Goal: Task Accomplishment & Management: Complete application form

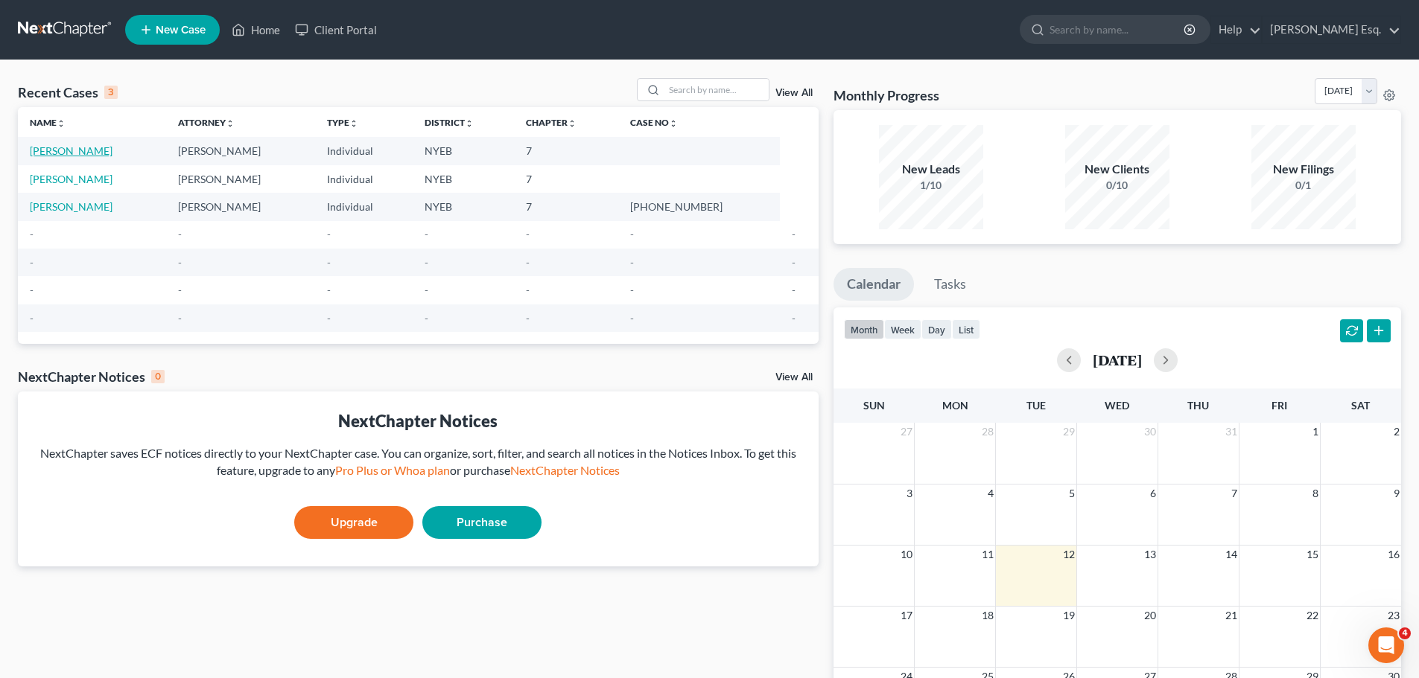
click at [56, 148] on link "[PERSON_NAME]" at bounding box center [71, 150] width 83 height 13
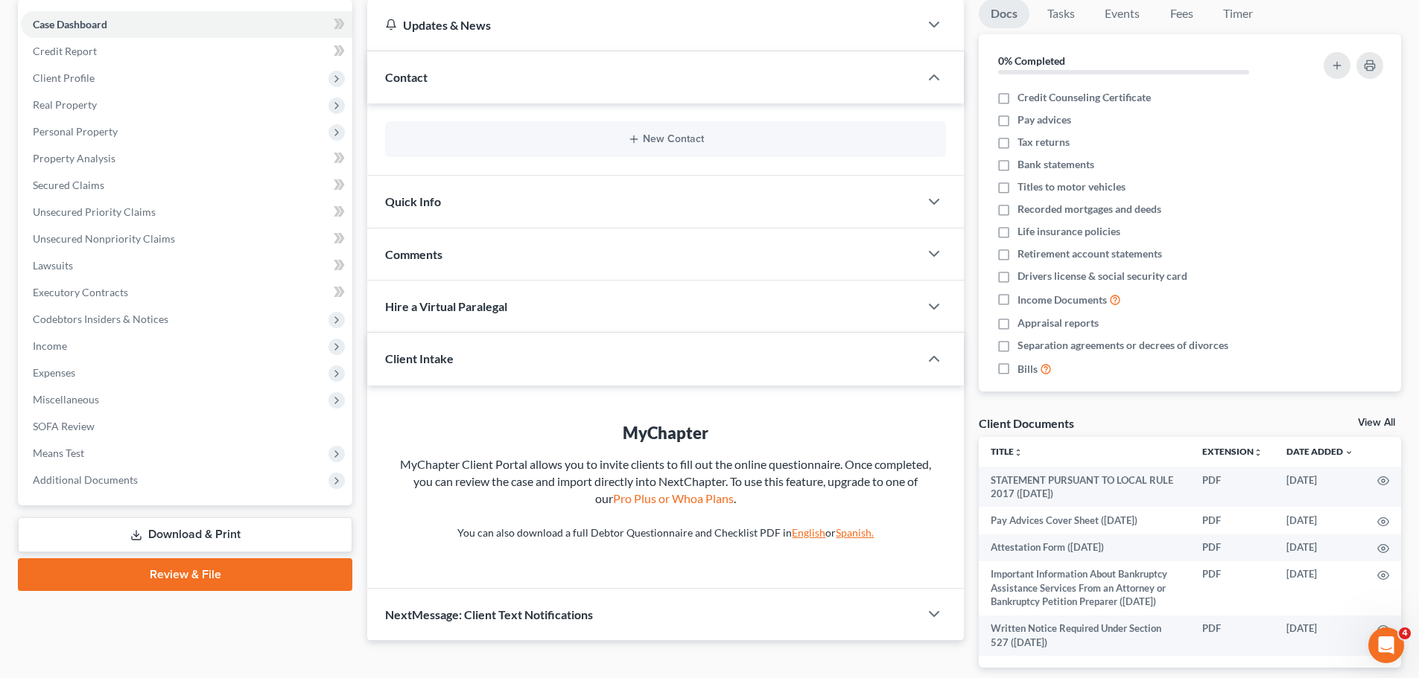
scroll to position [228, 0]
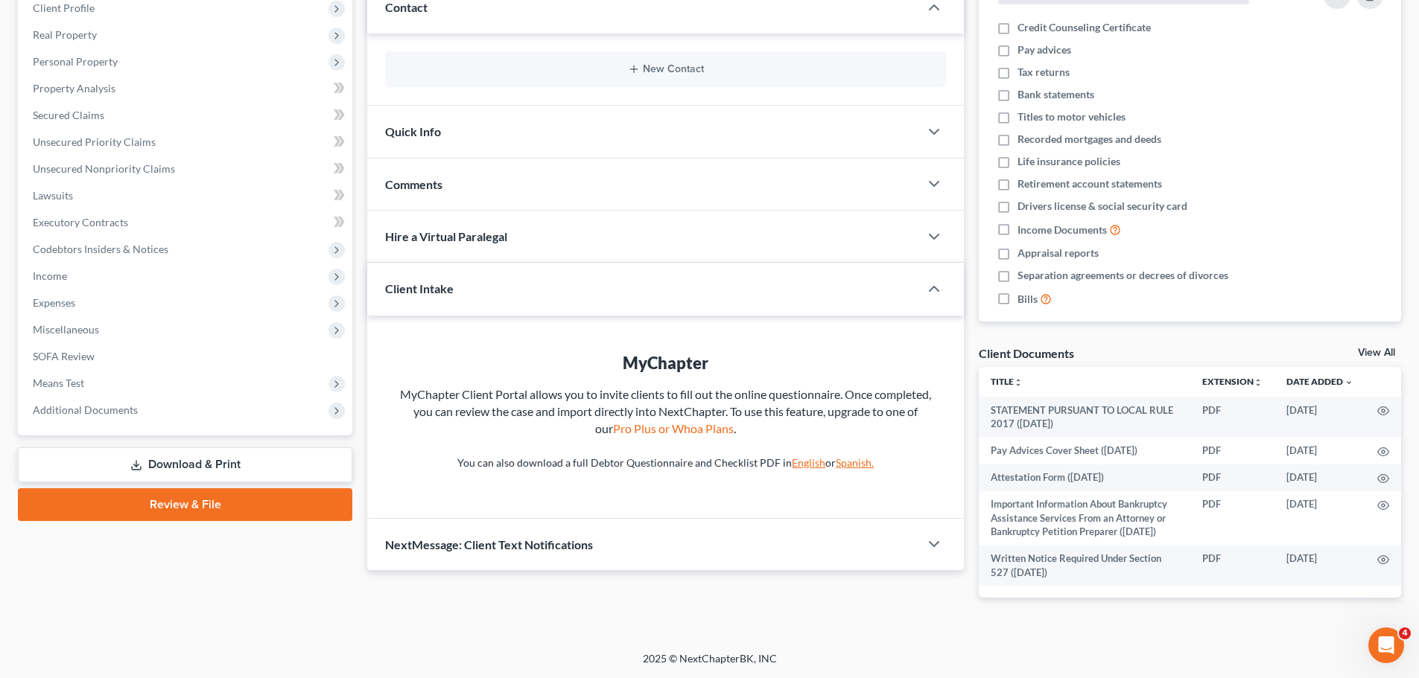
click at [156, 489] on link "Review & File" at bounding box center [185, 505] width 334 height 33
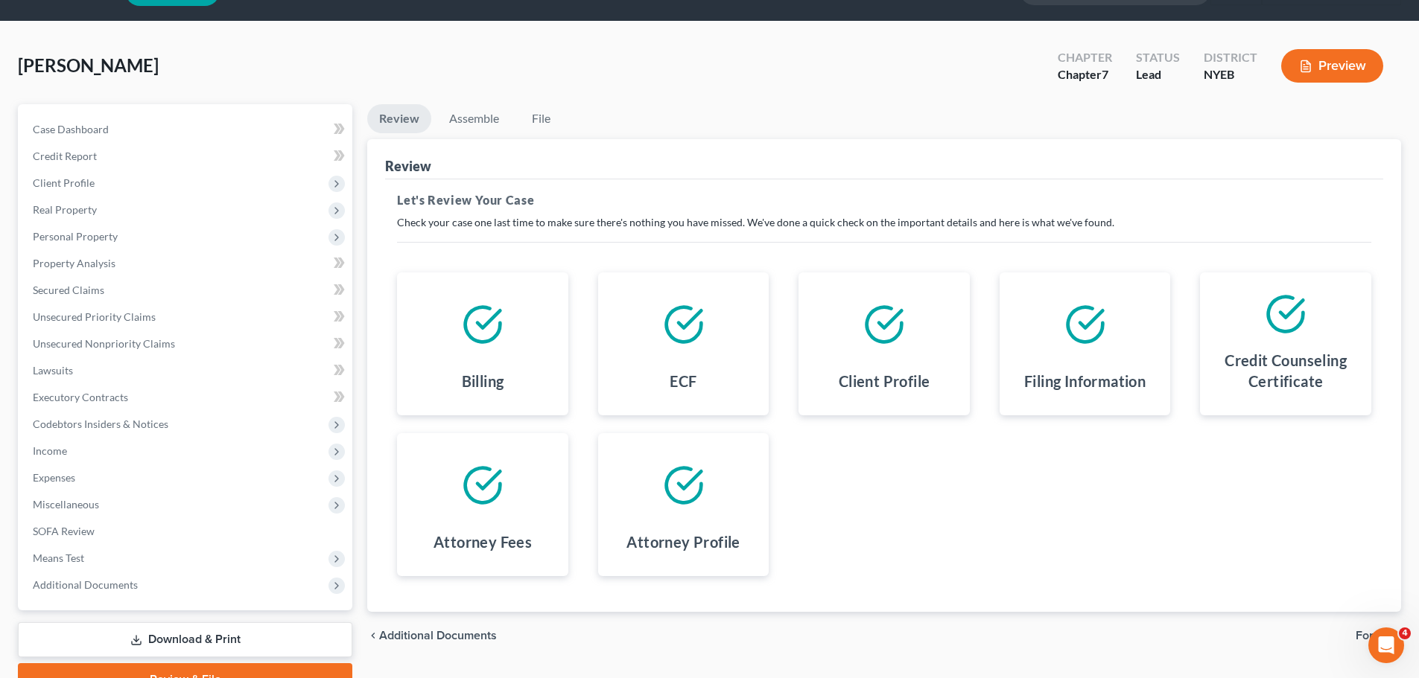
scroll to position [113, 0]
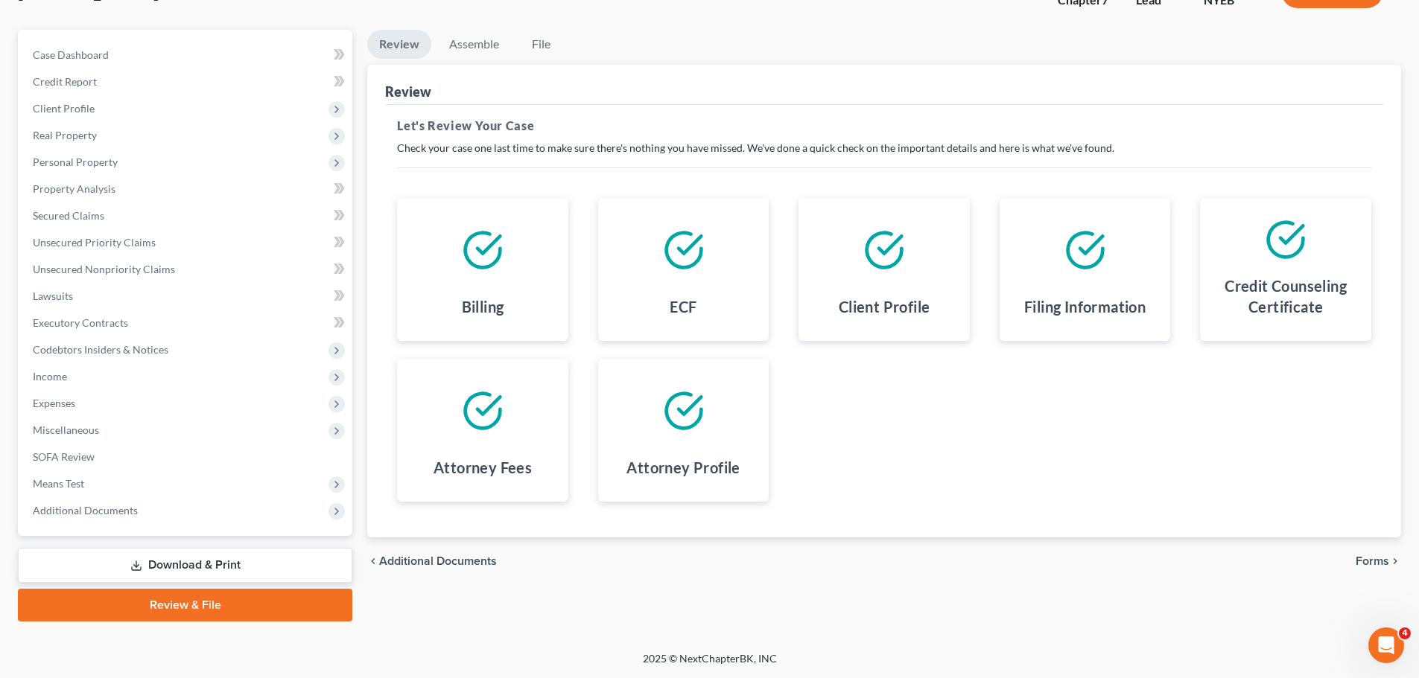
click at [1380, 560] on span "Forms" at bounding box center [1372, 562] width 34 height 12
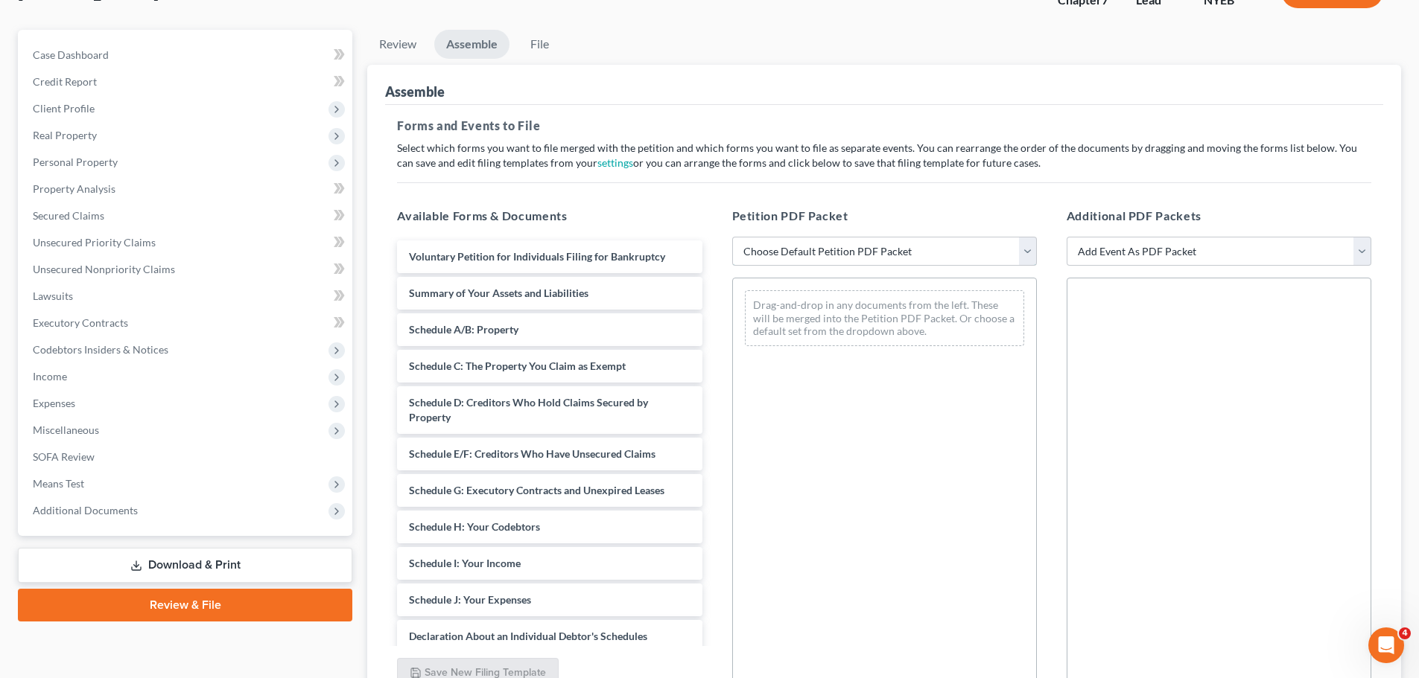
click at [1026, 250] on select "Choose Default Petition PDF Packet Complete Bankruptcy Petition (all forms and …" at bounding box center [884, 252] width 305 height 30
click at [732, 237] on select "Choose Default Petition PDF Packet Complete Bankruptcy Petition (all forms and …" at bounding box center [884, 252] width 305 height 30
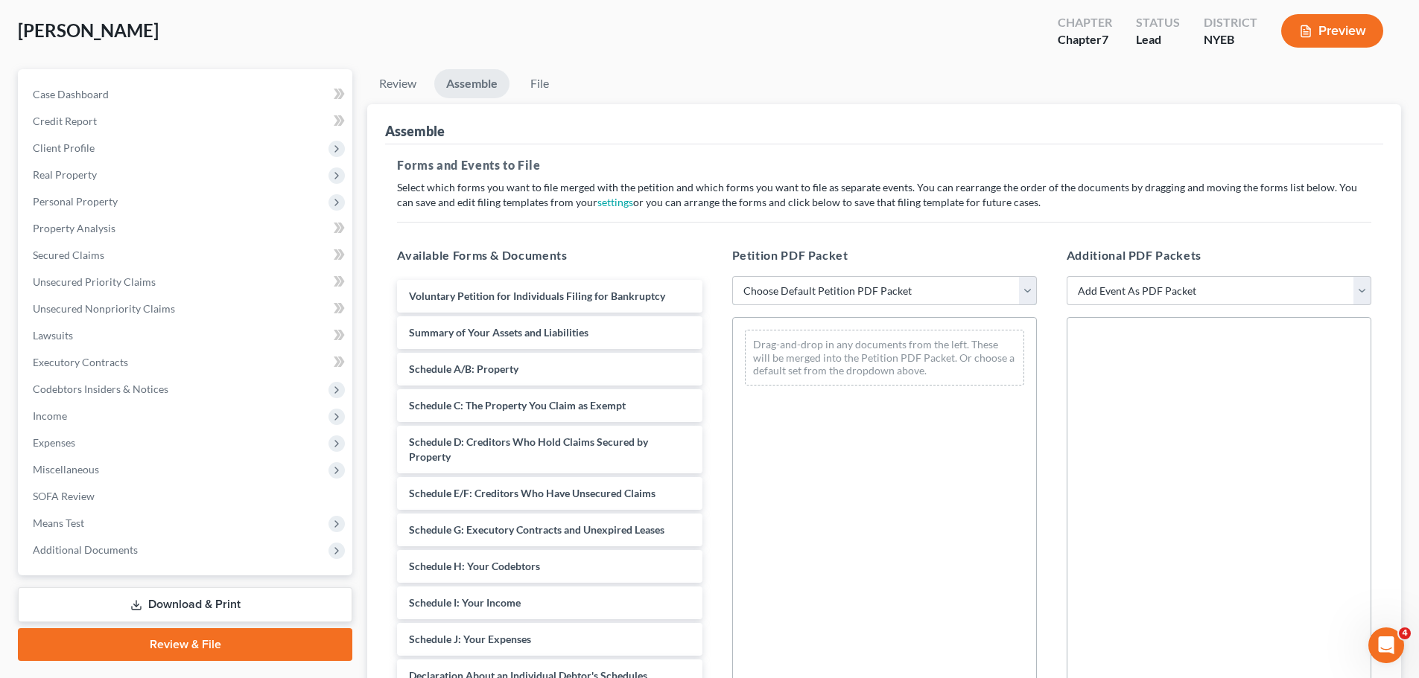
scroll to position [256, 0]
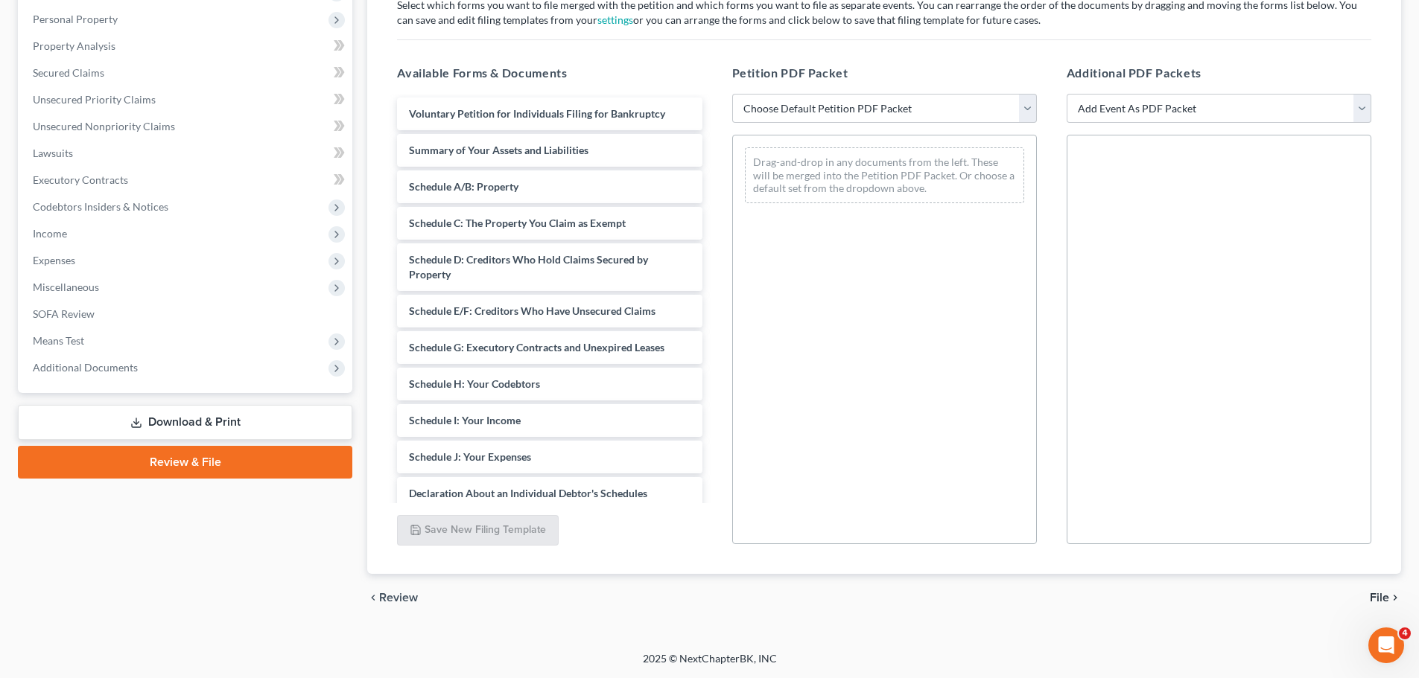
click at [1376, 595] on span "File" at bounding box center [1379, 598] width 19 height 12
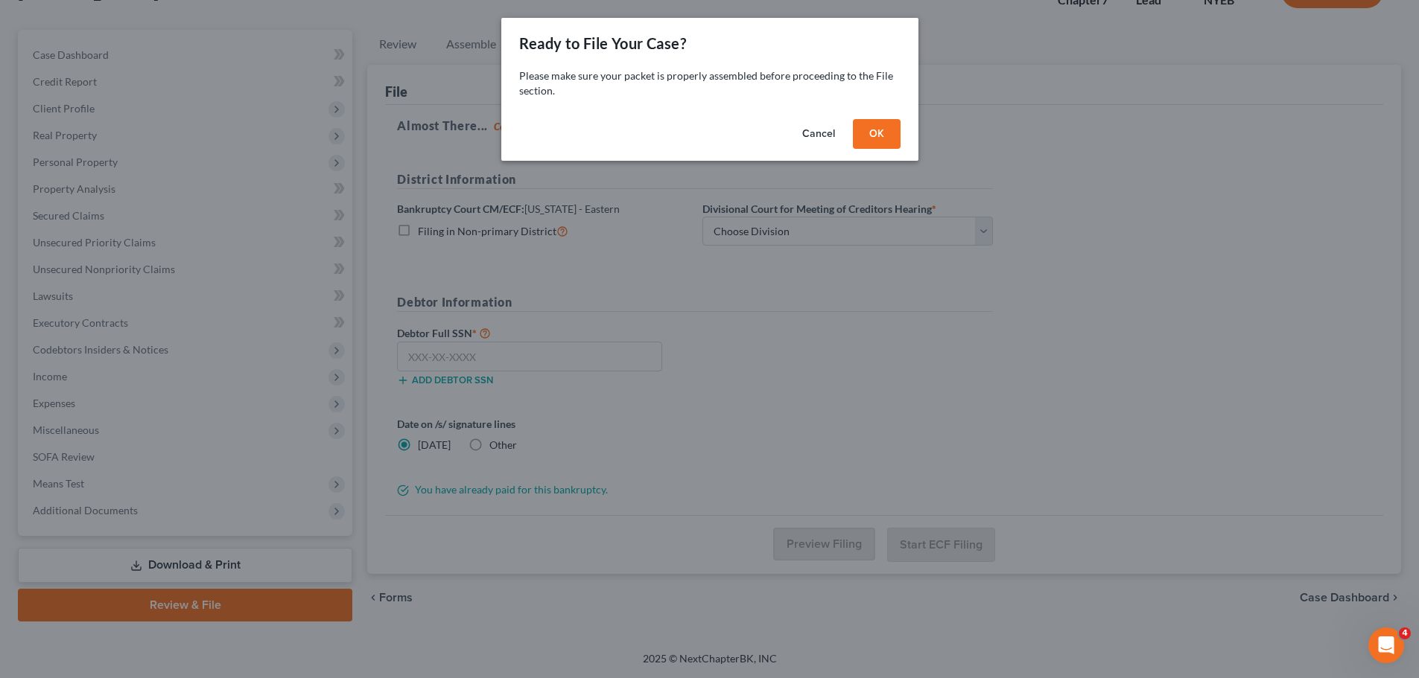
scroll to position [113, 0]
click at [819, 132] on button "Cancel" at bounding box center [823, 134] width 57 height 30
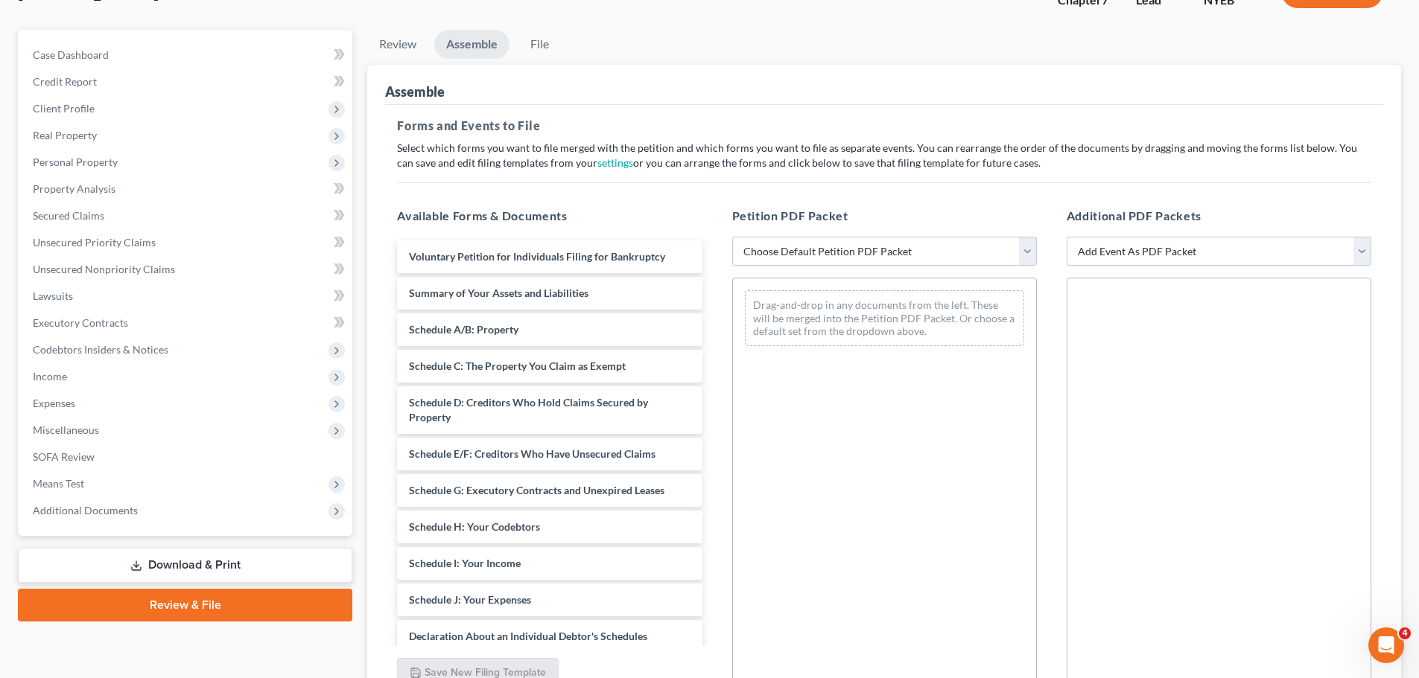
click at [465, 45] on link "Assemble" at bounding box center [471, 44] width 75 height 29
click at [1026, 250] on select "Choose Default Petition PDF Packet Complete Bankruptcy Petition (all forms and …" at bounding box center [884, 252] width 305 height 30
select select "0"
click at [732, 237] on select "Choose Default Petition PDF Packet Complete Bankruptcy Petition (all forms and …" at bounding box center [884, 252] width 305 height 30
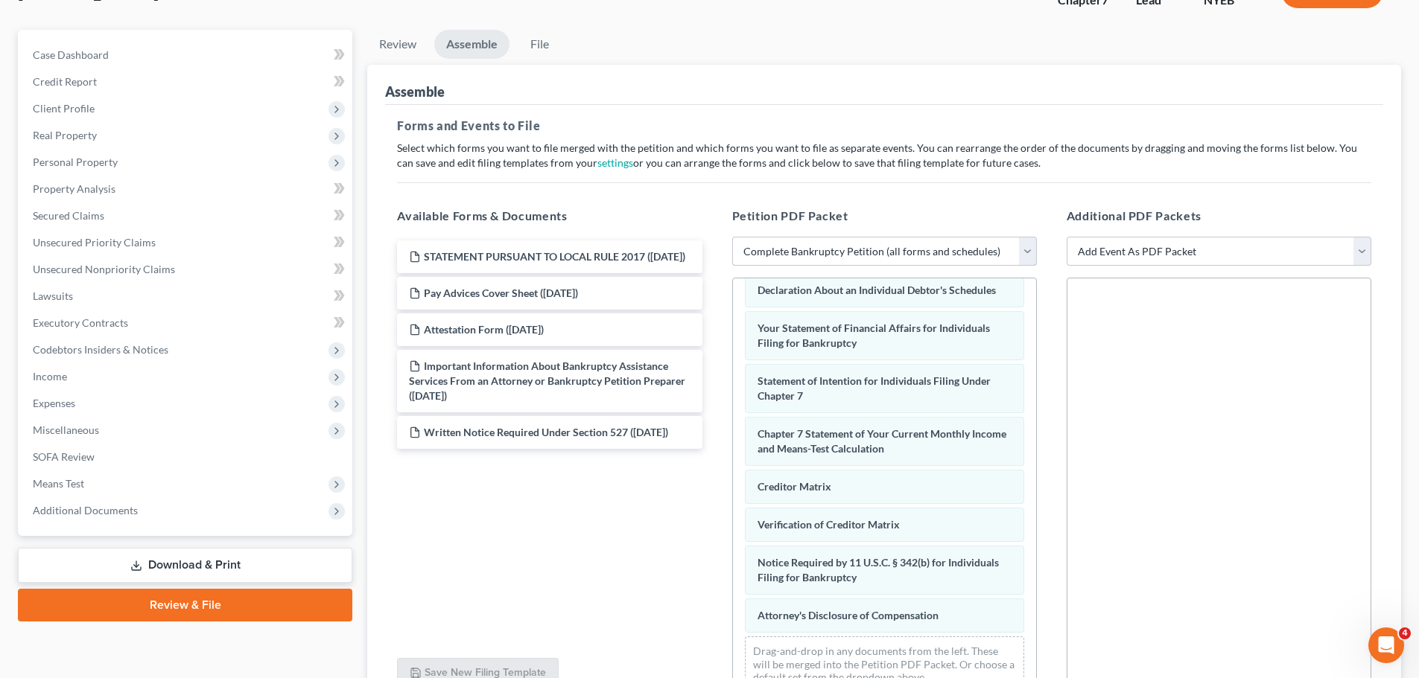
scroll to position [474, 0]
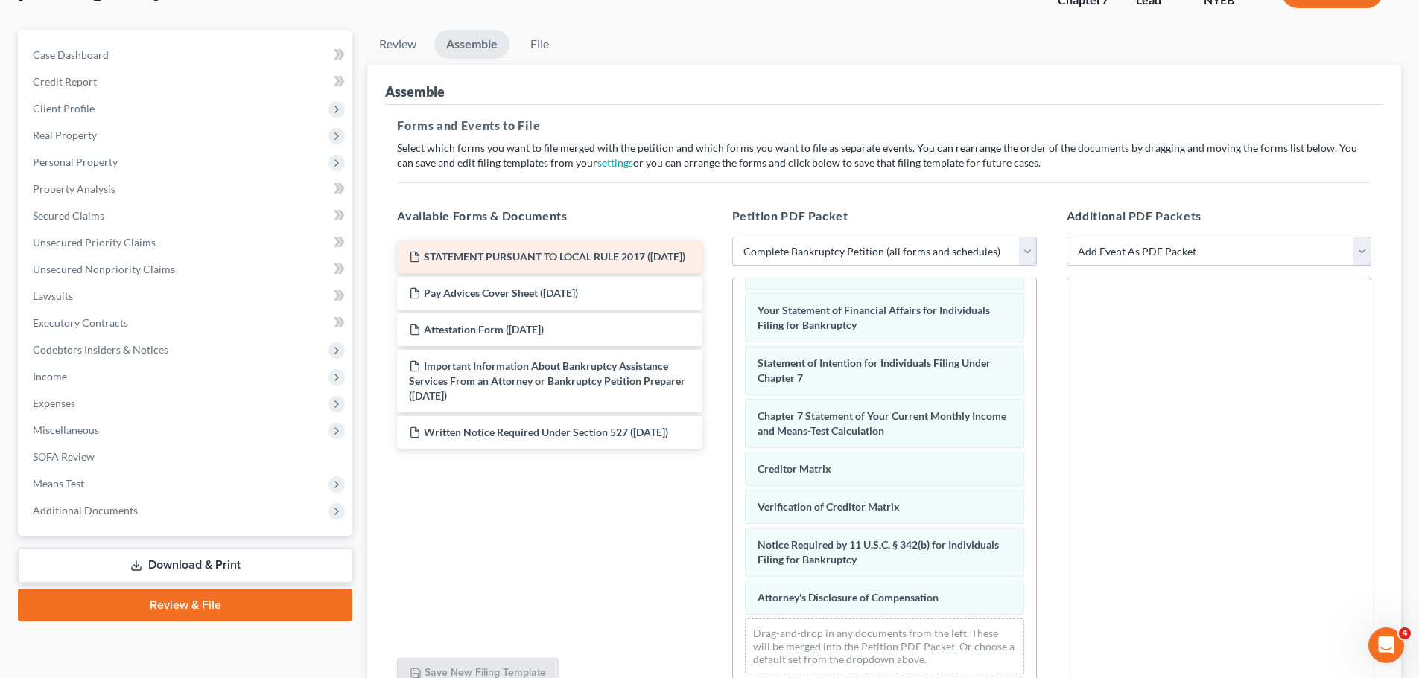
click at [527, 256] on span "STATEMENT PURSUANT TO LOCAL RULE 2017 ([DATE])" at bounding box center [554, 256] width 261 height 13
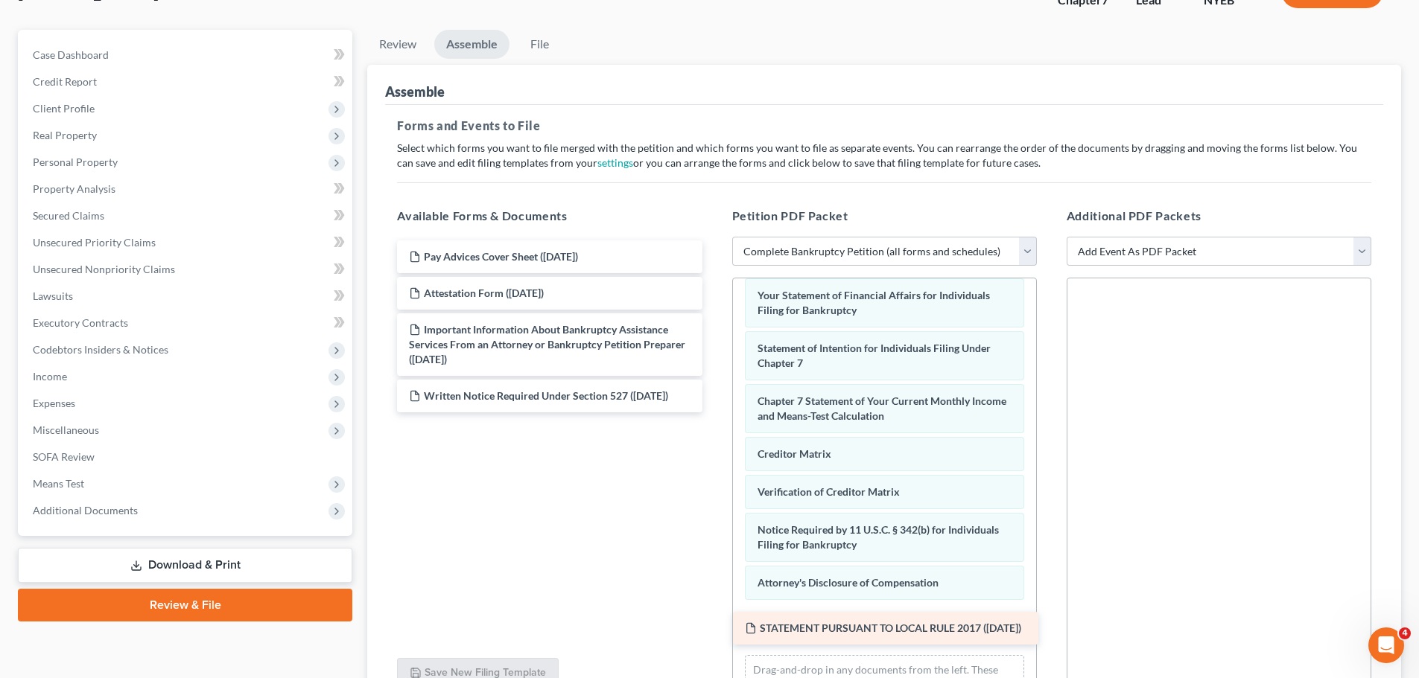
drag, startPoint x: 527, startPoint y: 256, endPoint x: 863, endPoint y: 628, distance: 500.9
click at [713, 413] on div "STATEMENT PURSUANT TO LOCAL RULE 2017 ([DATE]) STATEMENT PURSUANT TO LOCAL RULE…" at bounding box center [549, 327] width 328 height 172
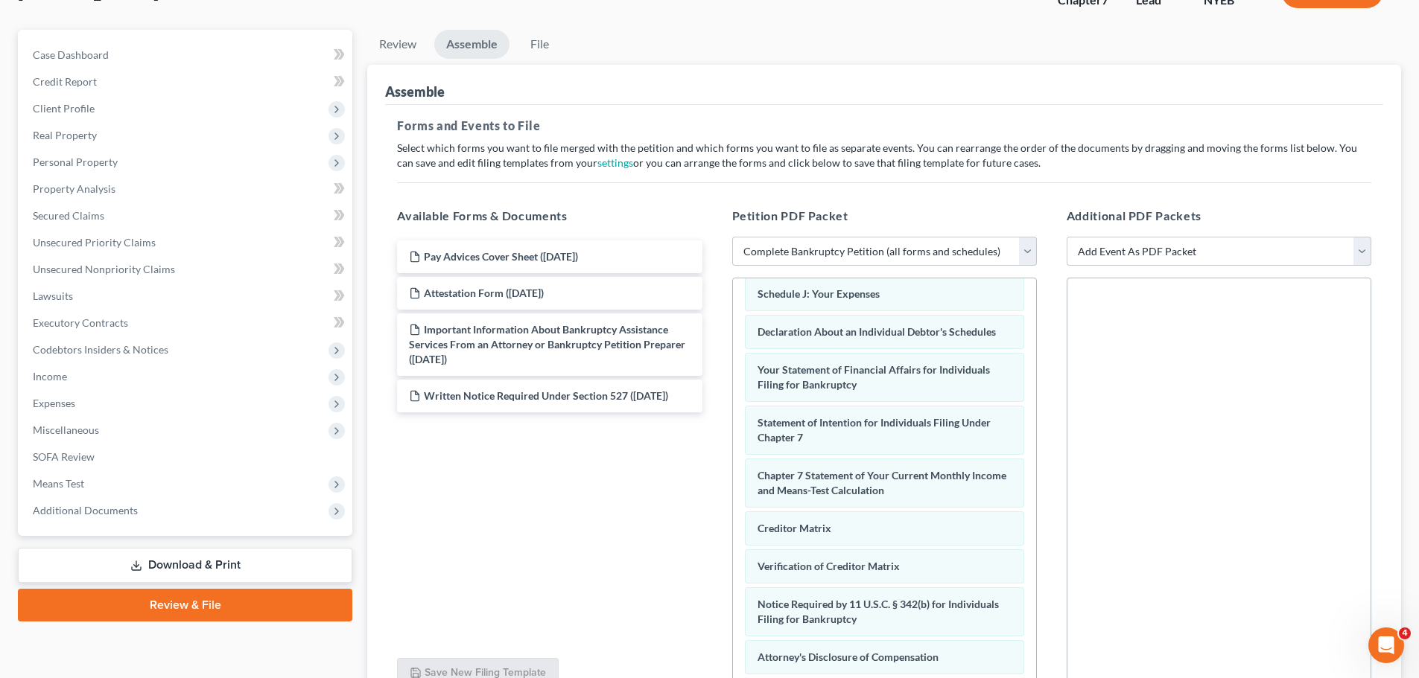
scroll to position [384, 0]
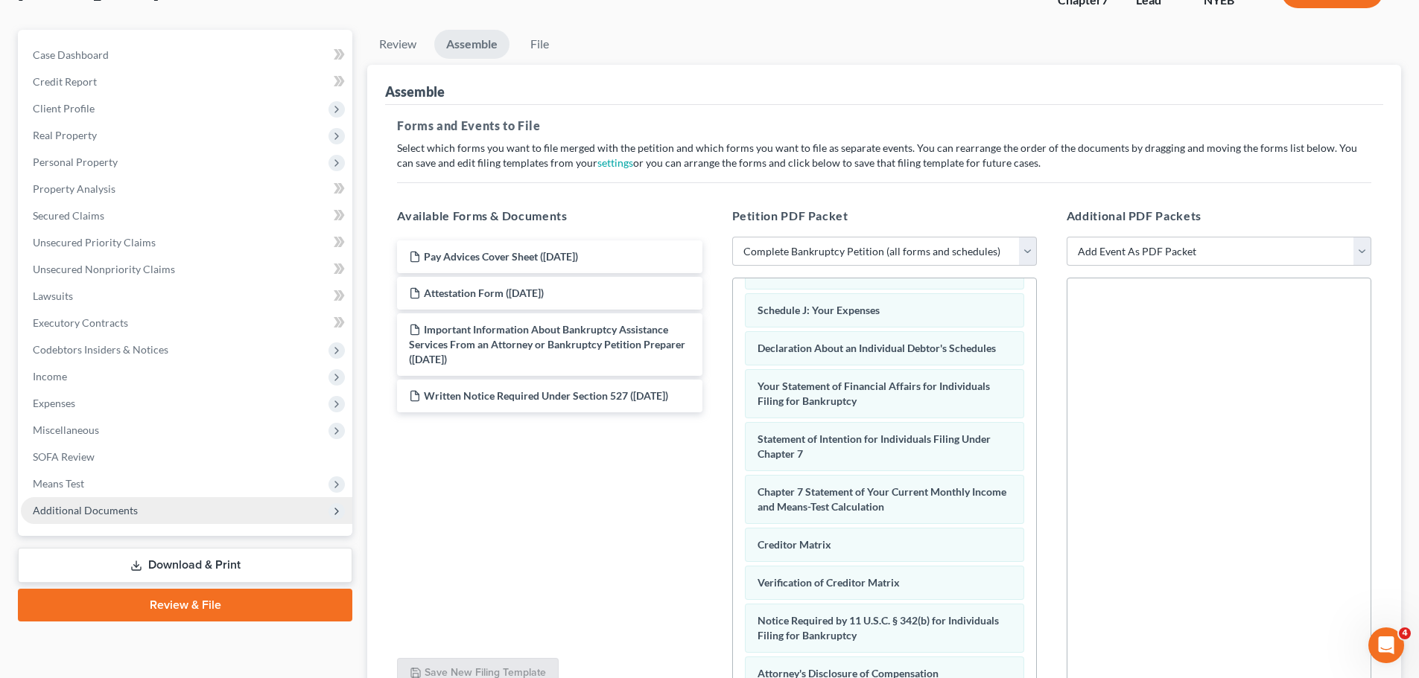
click at [65, 505] on span "Additional Documents" at bounding box center [85, 510] width 105 height 13
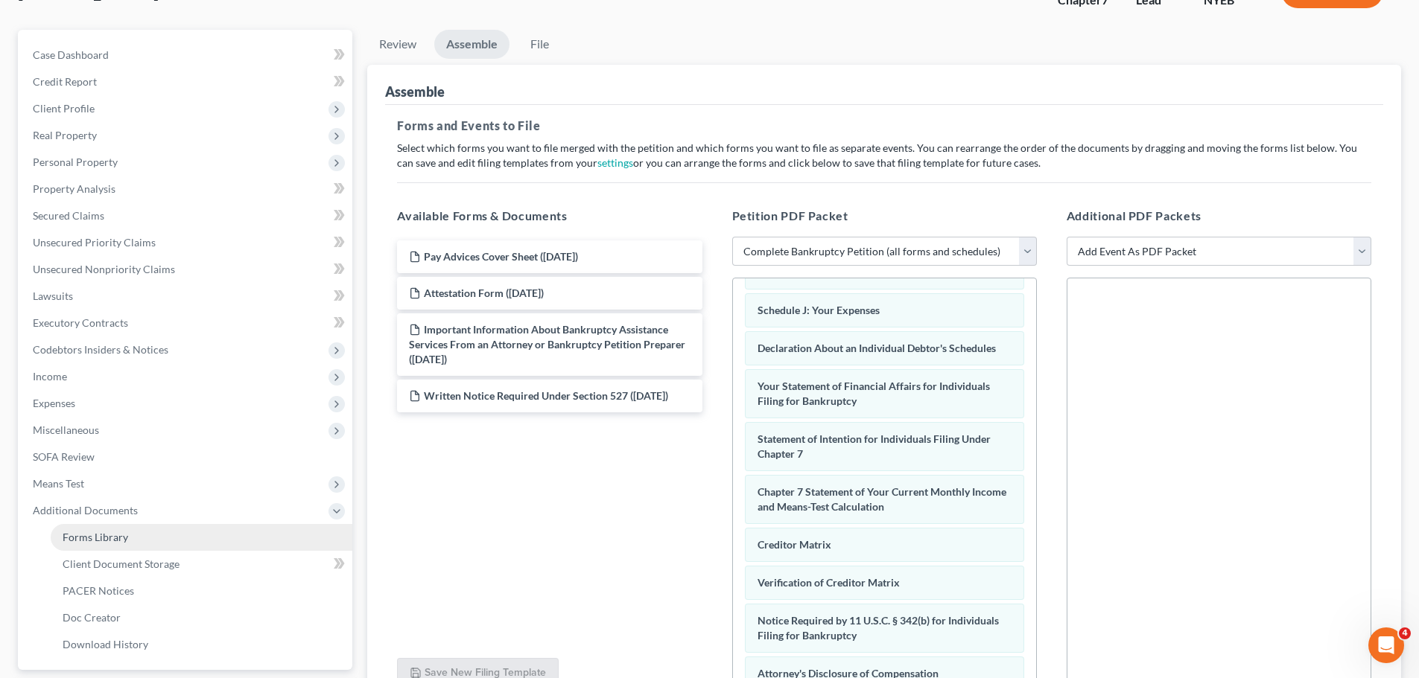
click at [100, 534] on span "Forms Library" at bounding box center [96, 537] width 66 height 13
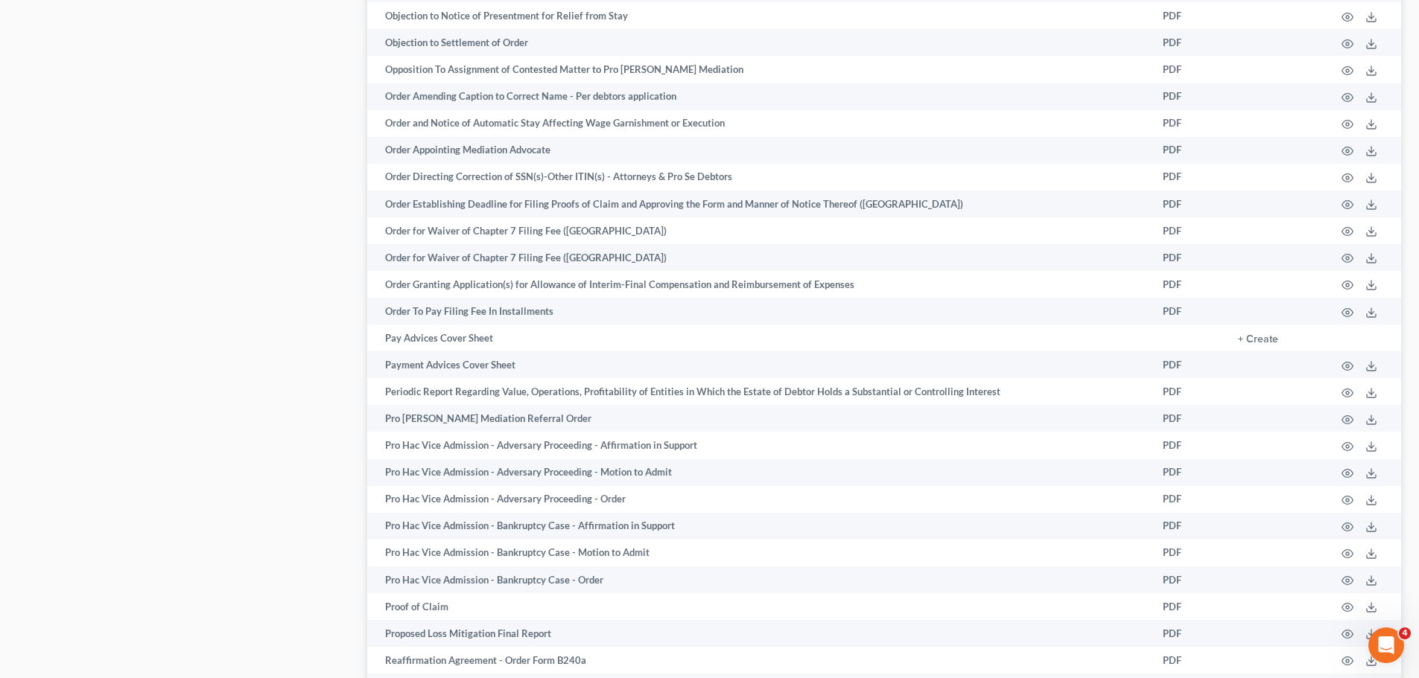
scroll to position [1668, 0]
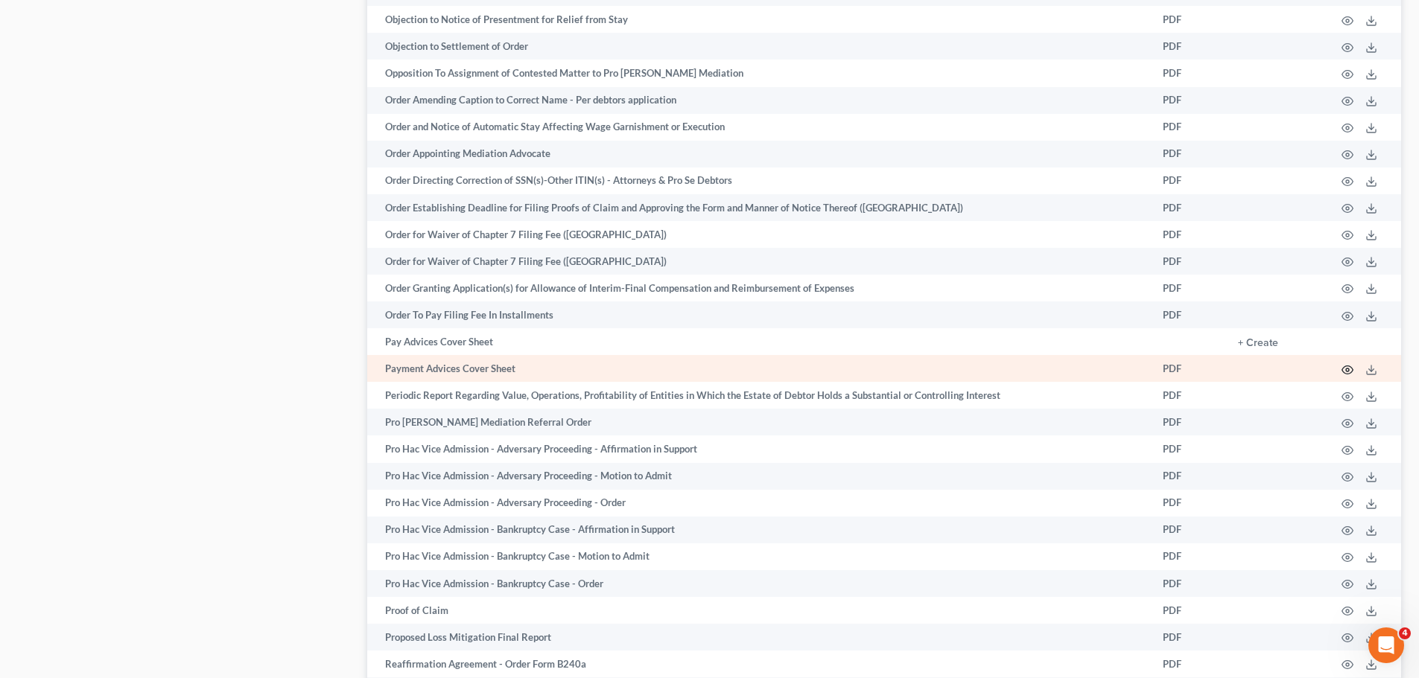
click at [1349, 364] on icon "button" at bounding box center [1347, 370] width 12 height 12
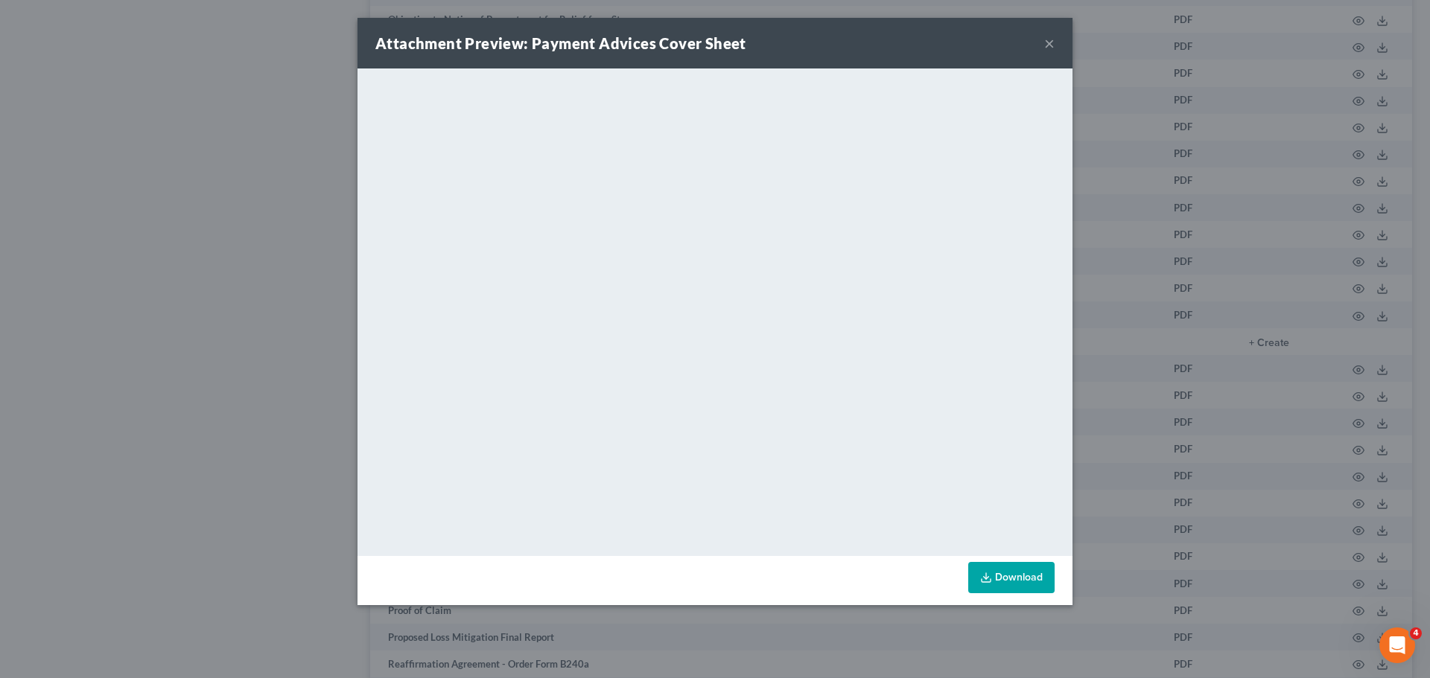
click at [1047, 43] on button "×" at bounding box center [1049, 43] width 10 height 18
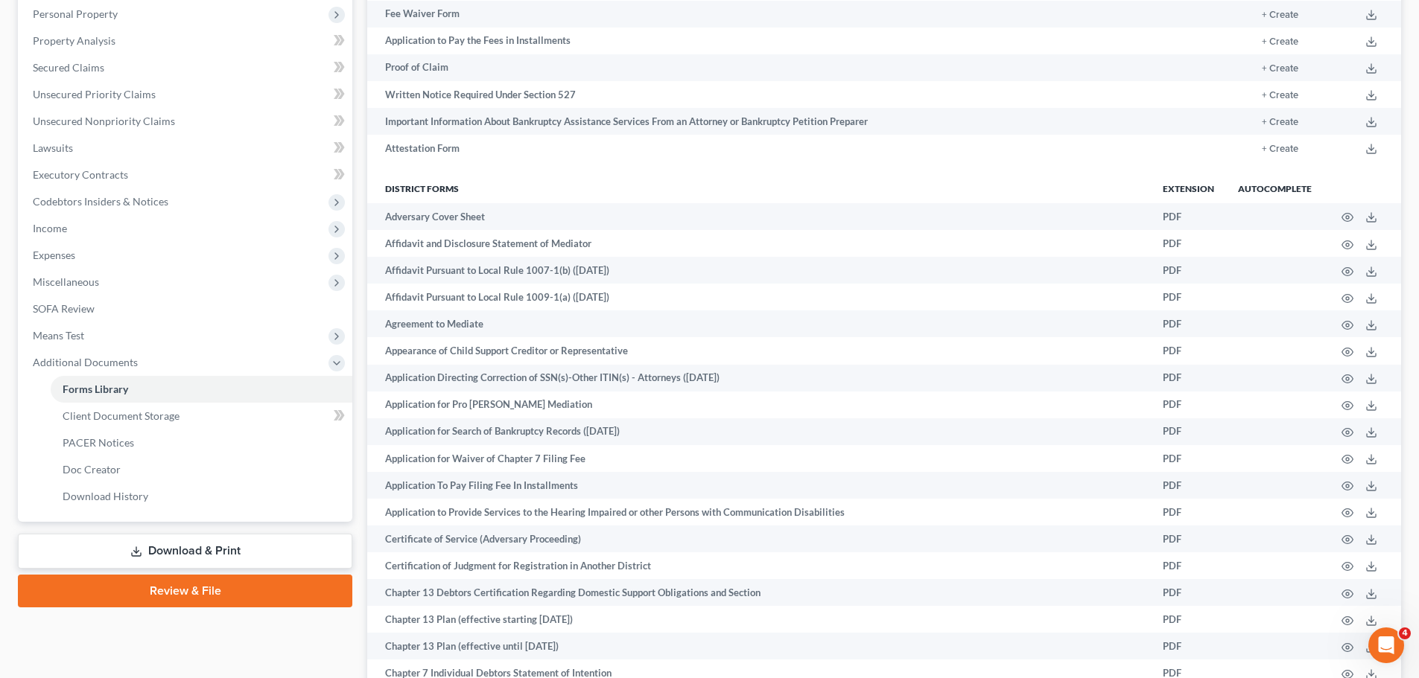
scroll to position [0, 0]
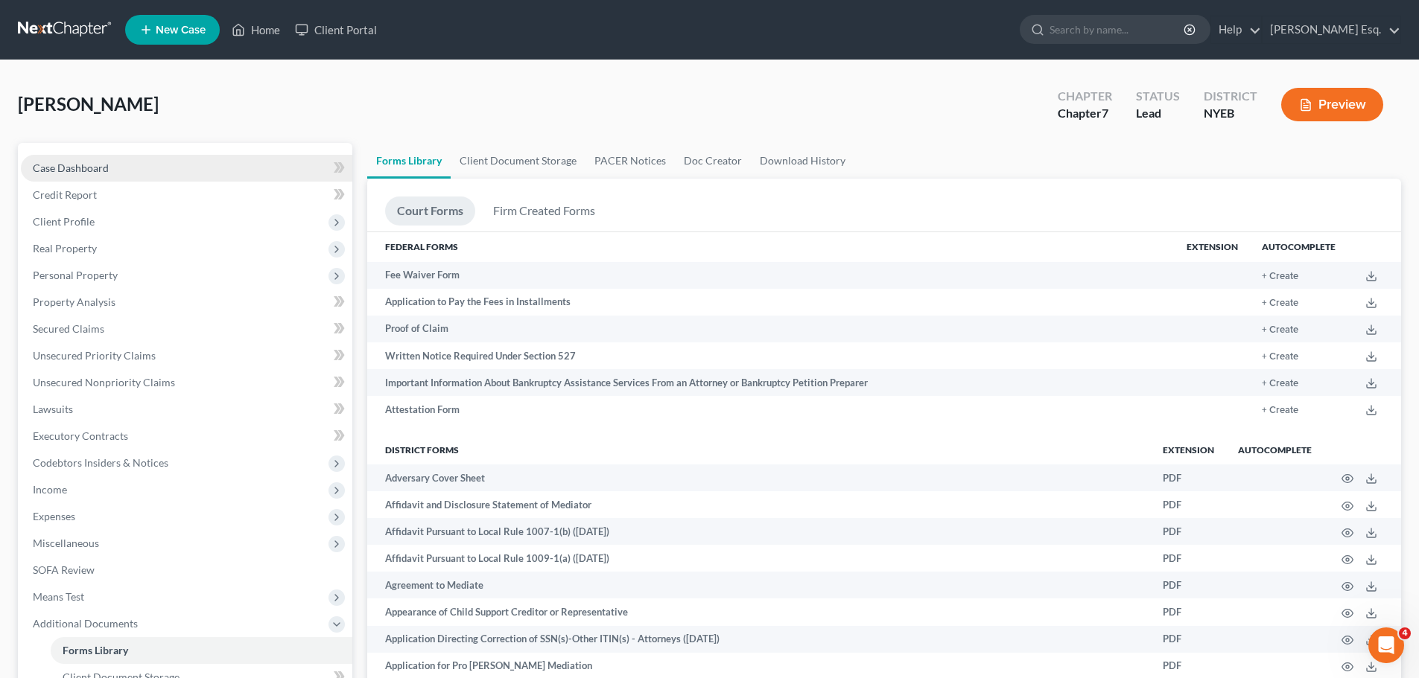
click at [70, 163] on span "Case Dashboard" at bounding box center [71, 168] width 76 height 13
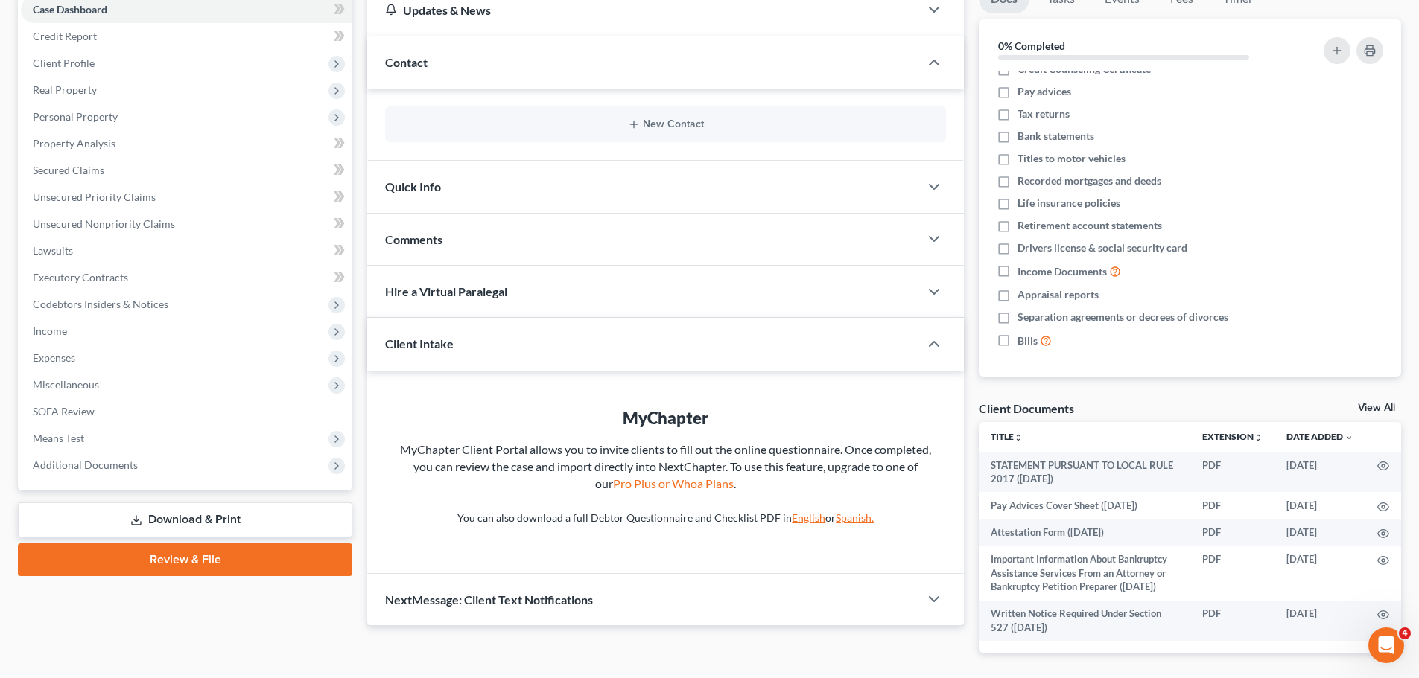
scroll to position [228, 0]
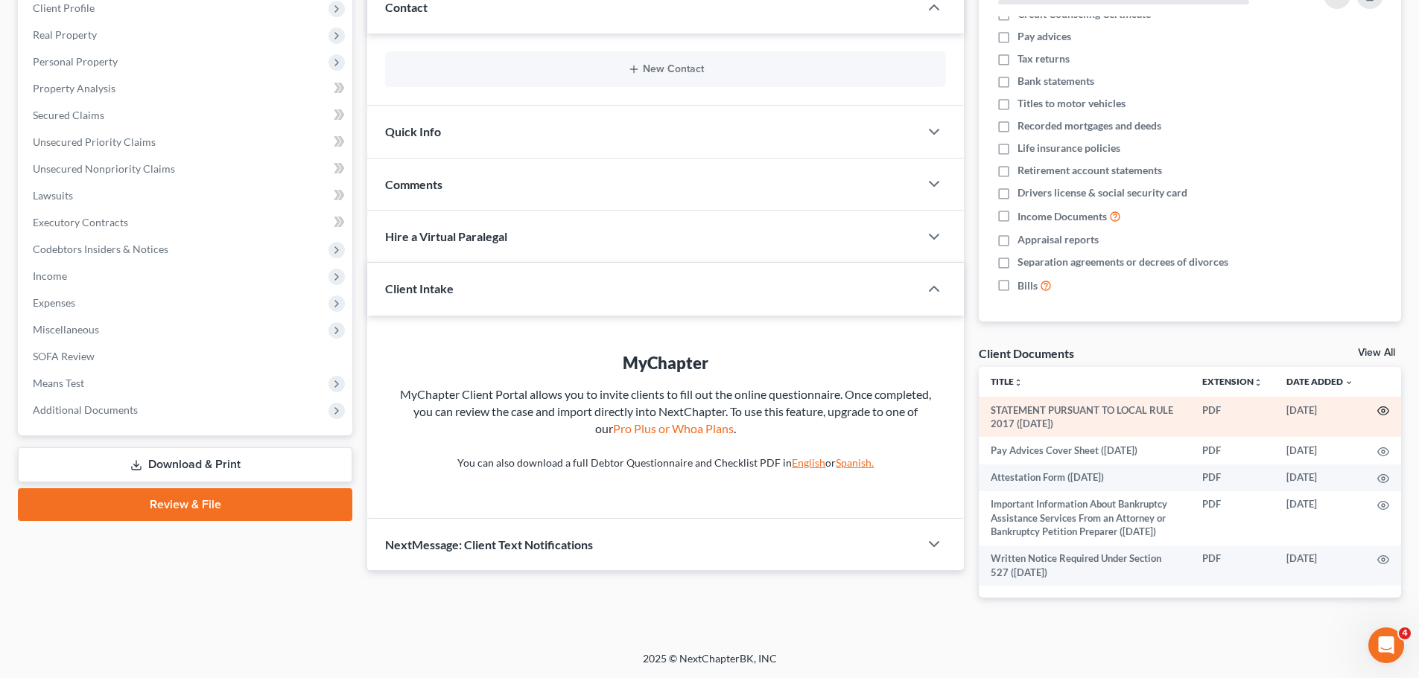
click at [1386, 407] on icon "button" at bounding box center [1383, 411] width 11 height 8
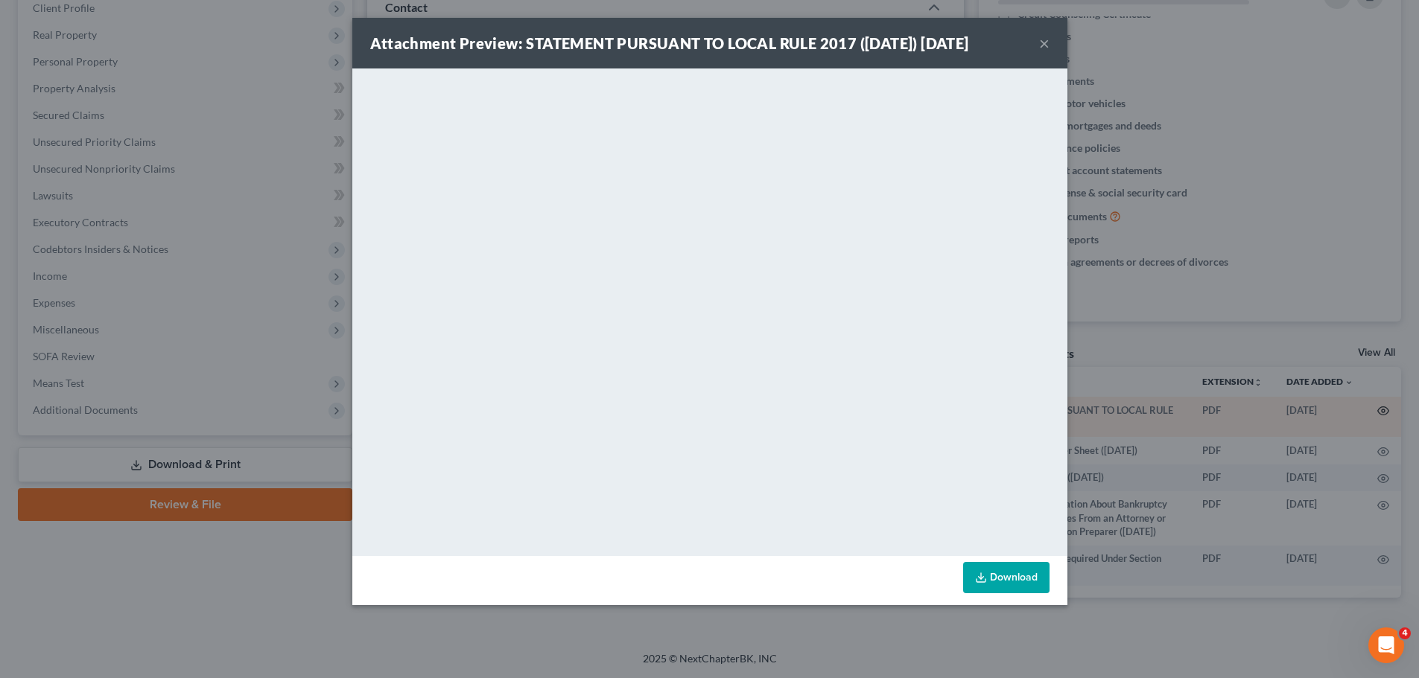
scroll to position [214, 0]
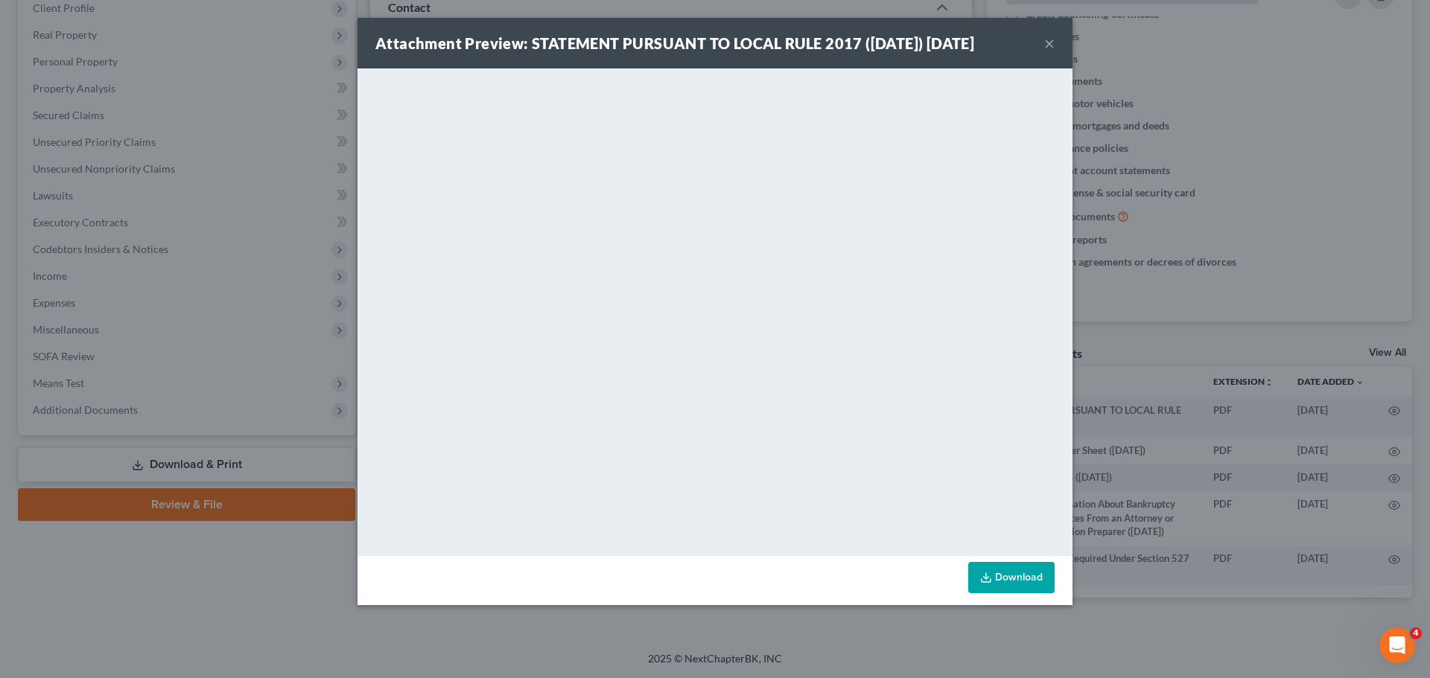
click at [1048, 40] on button "×" at bounding box center [1049, 43] width 10 height 18
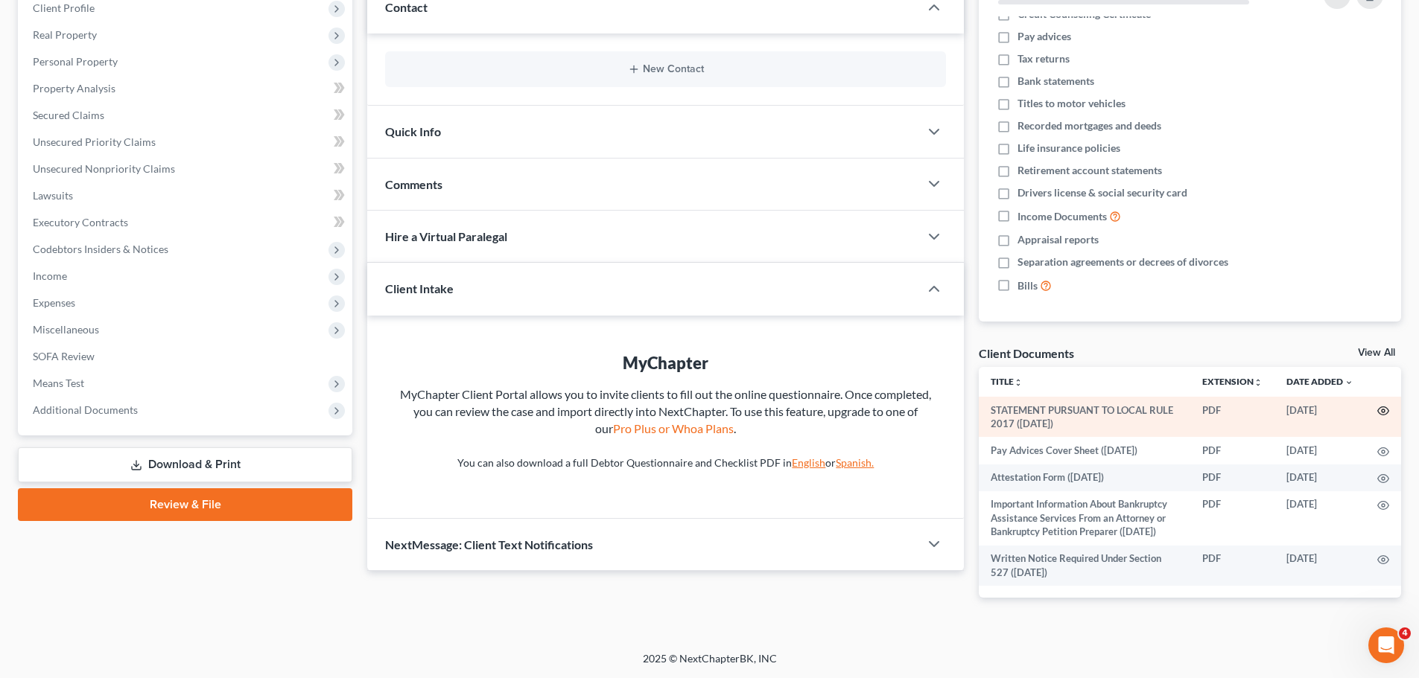
click at [1385, 410] on icon "button" at bounding box center [1383, 411] width 12 height 12
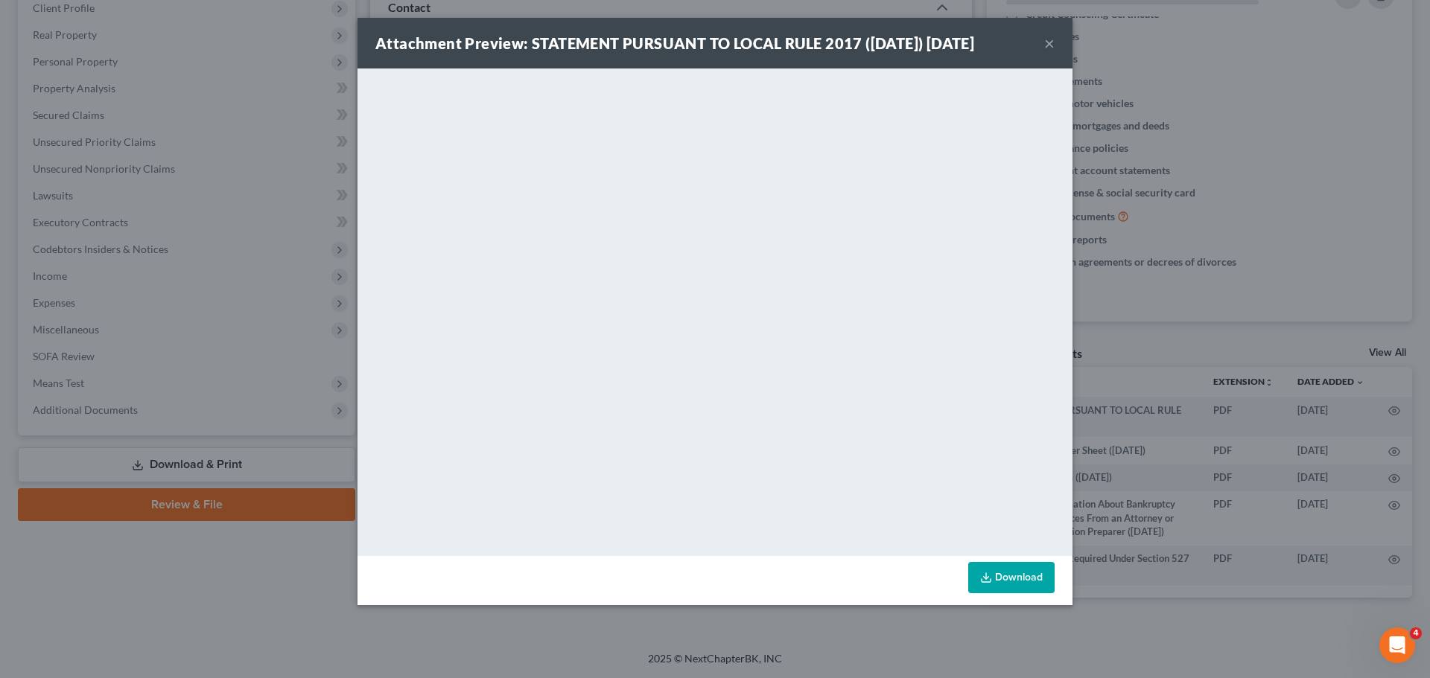
click at [1048, 44] on button "×" at bounding box center [1049, 43] width 10 height 18
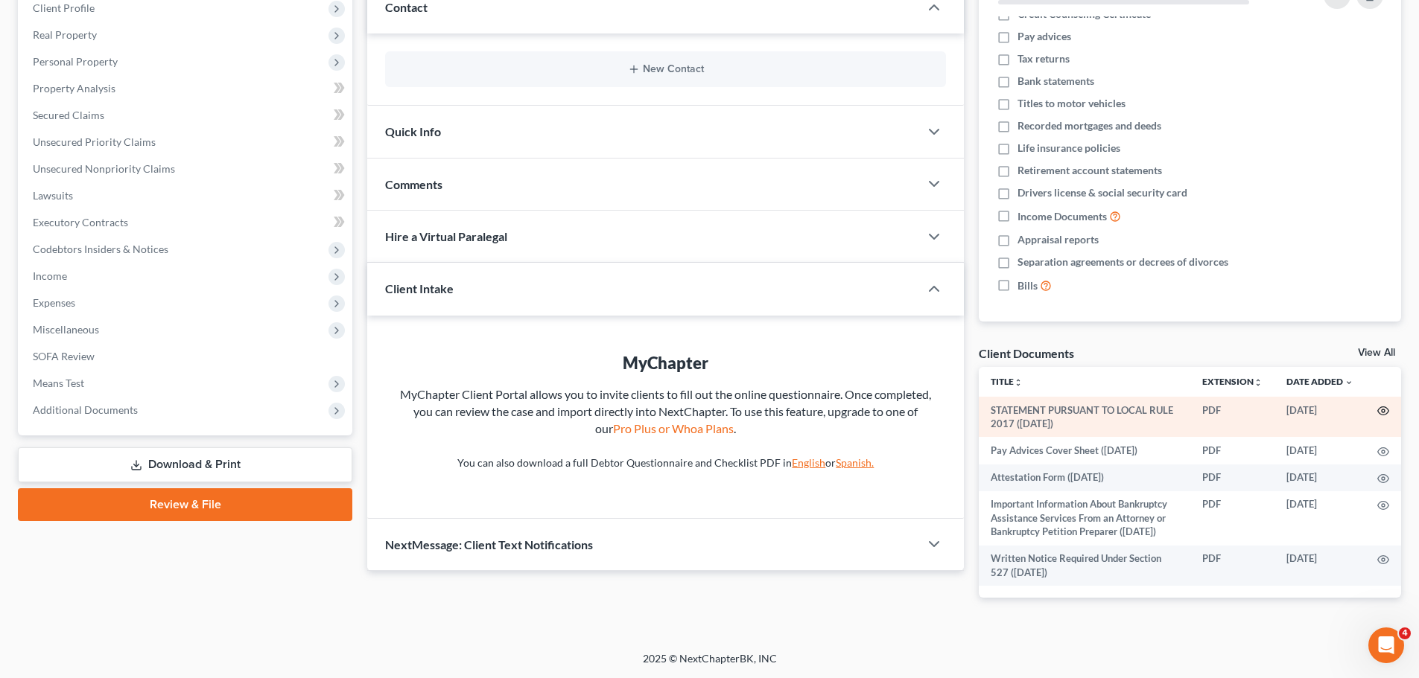
click at [1382, 412] on circle "button" at bounding box center [1383, 411] width 3 height 3
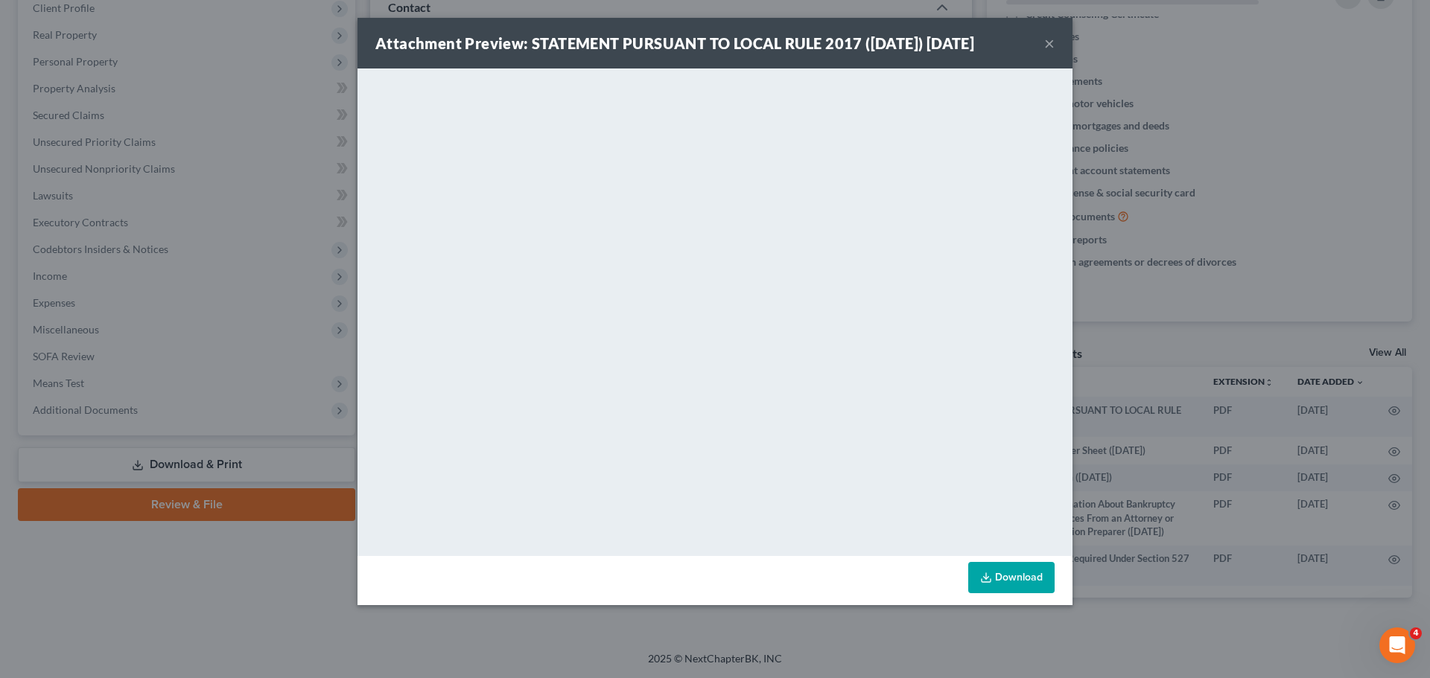
click at [186, 639] on div "Attachment Preview: STATEMENT PURSUANT TO LOCAL RULE 2017 ([DATE]) [DATE] × Dow…" at bounding box center [715, 339] width 1430 height 678
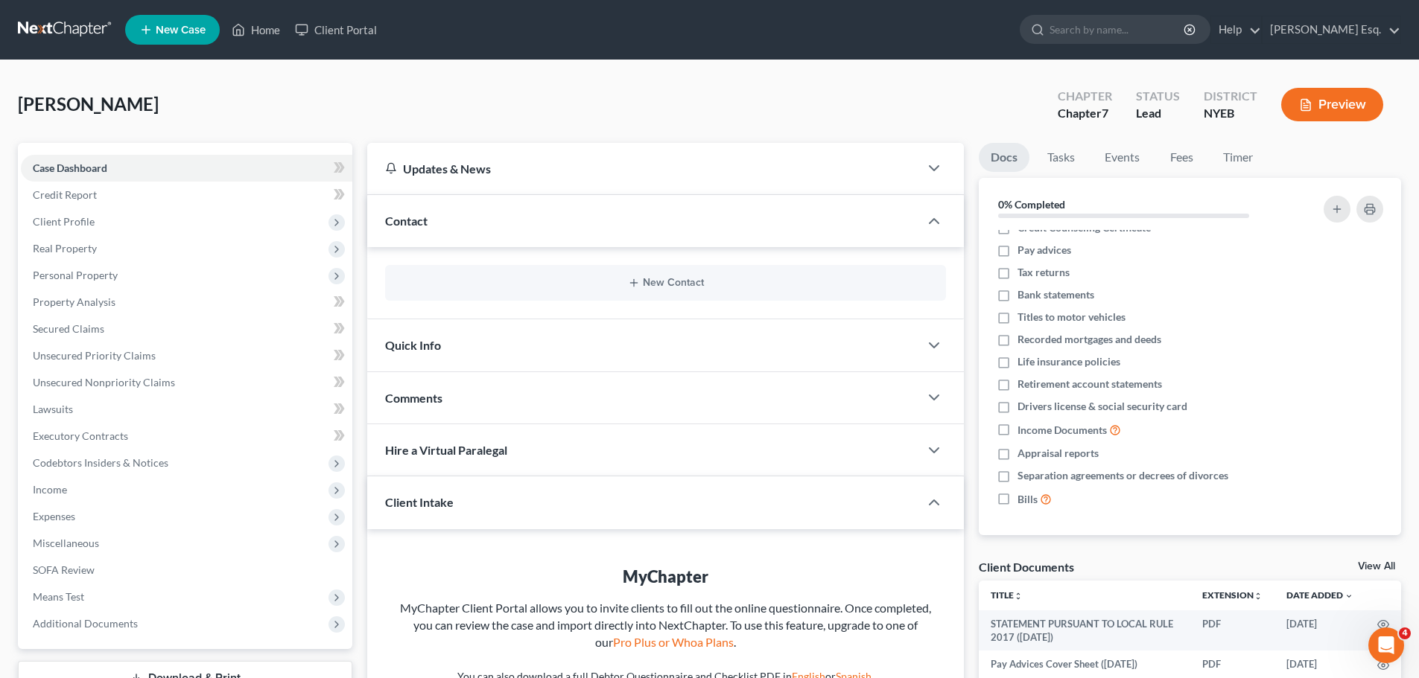
scroll to position [228, 0]
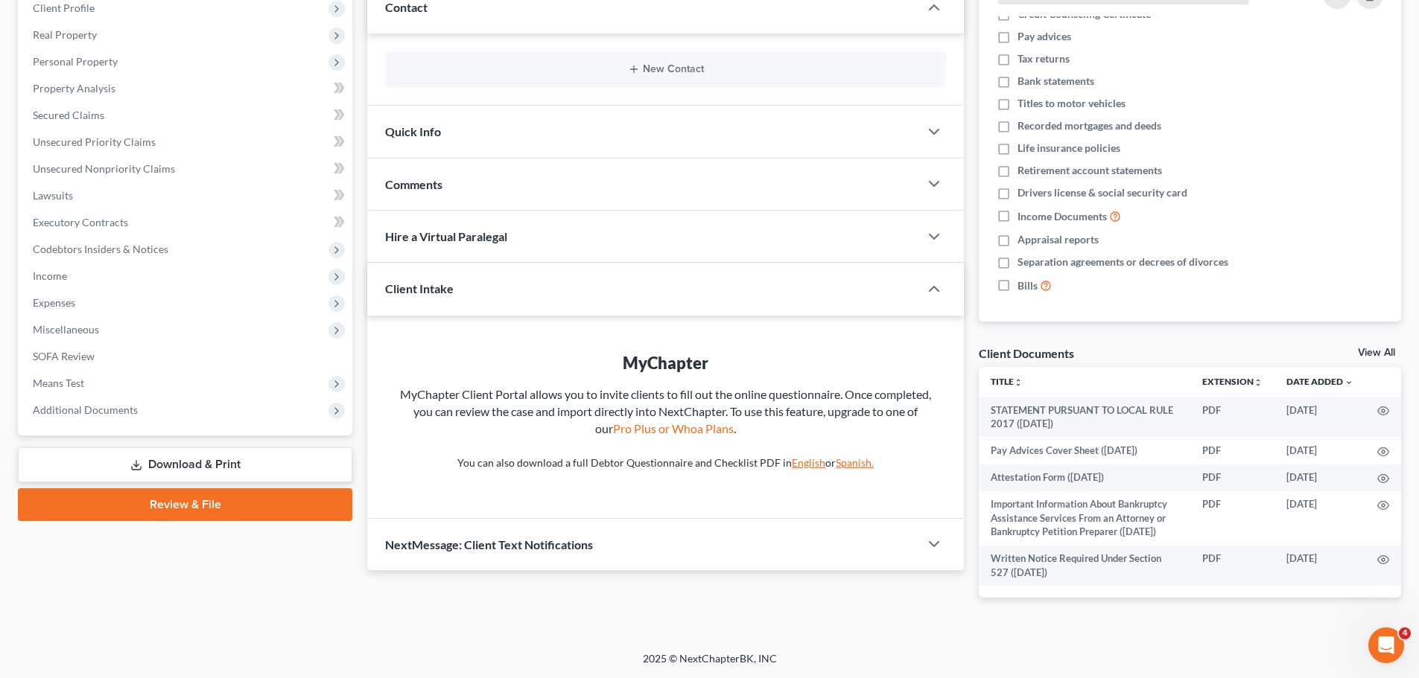
click at [117, 489] on link "Review & File" at bounding box center [185, 505] width 334 height 33
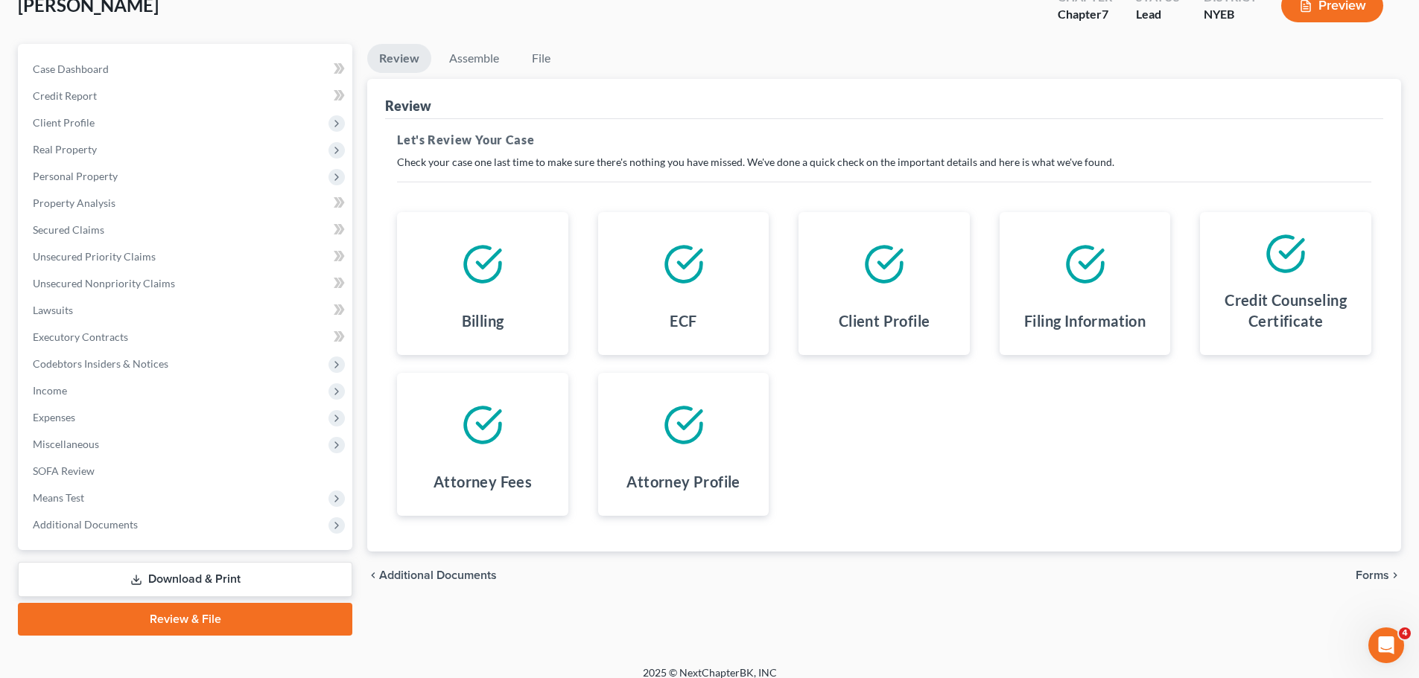
scroll to position [101, 0]
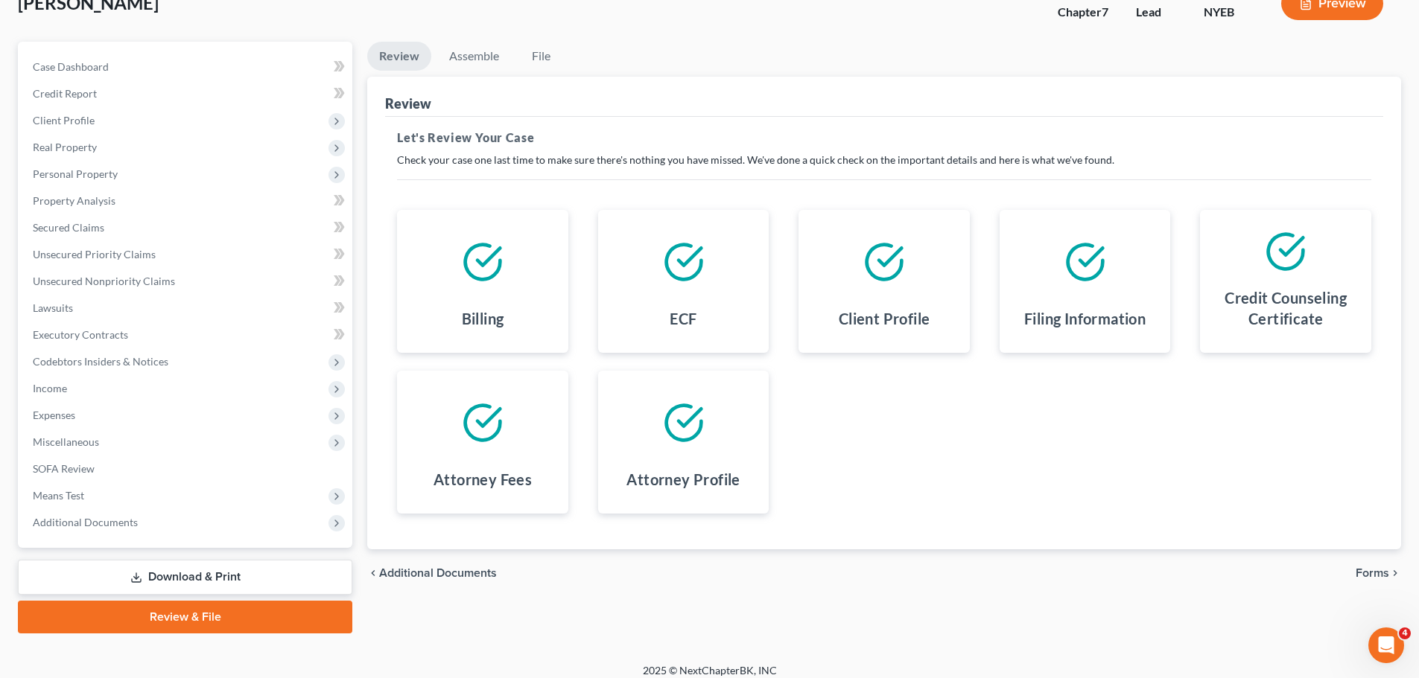
click at [416, 568] on span "Additional Documents" at bounding box center [438, 574] width 118 height 12
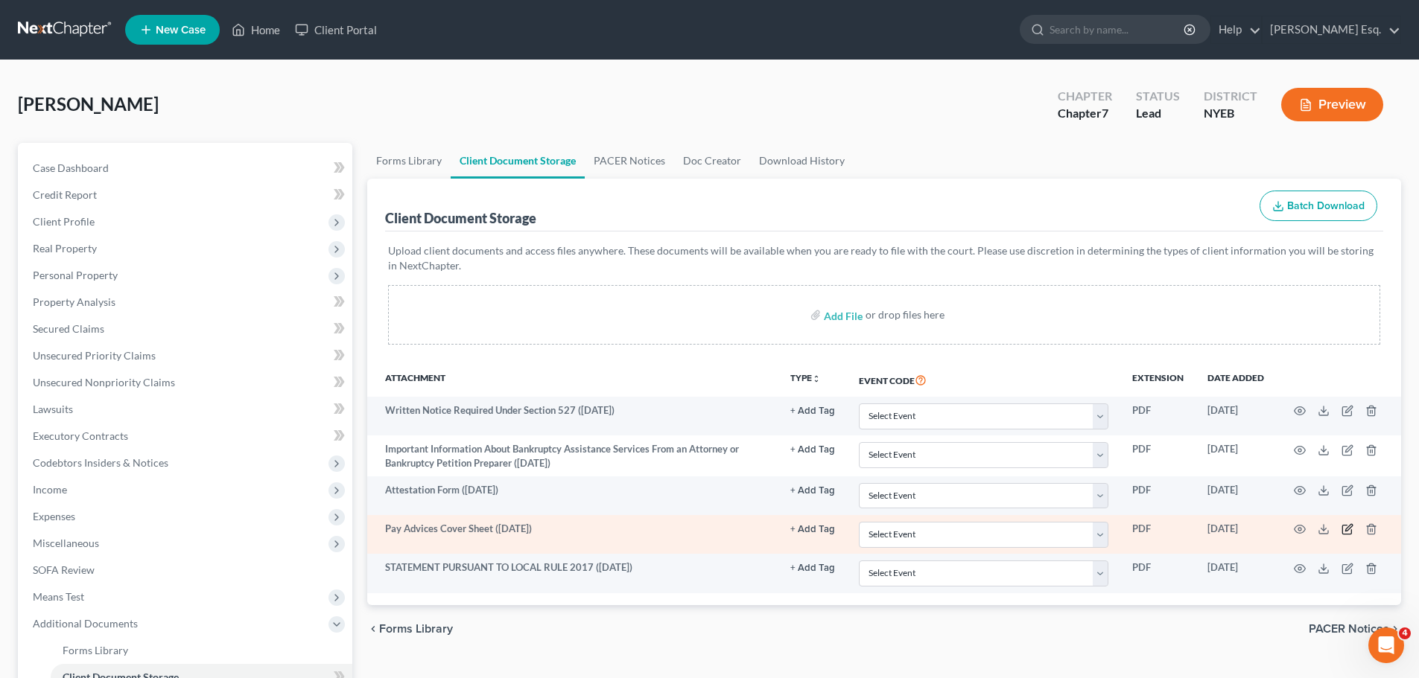
click at [1345, 529] on icon "button" at bounding box center [1347, 530] width 12 height 12
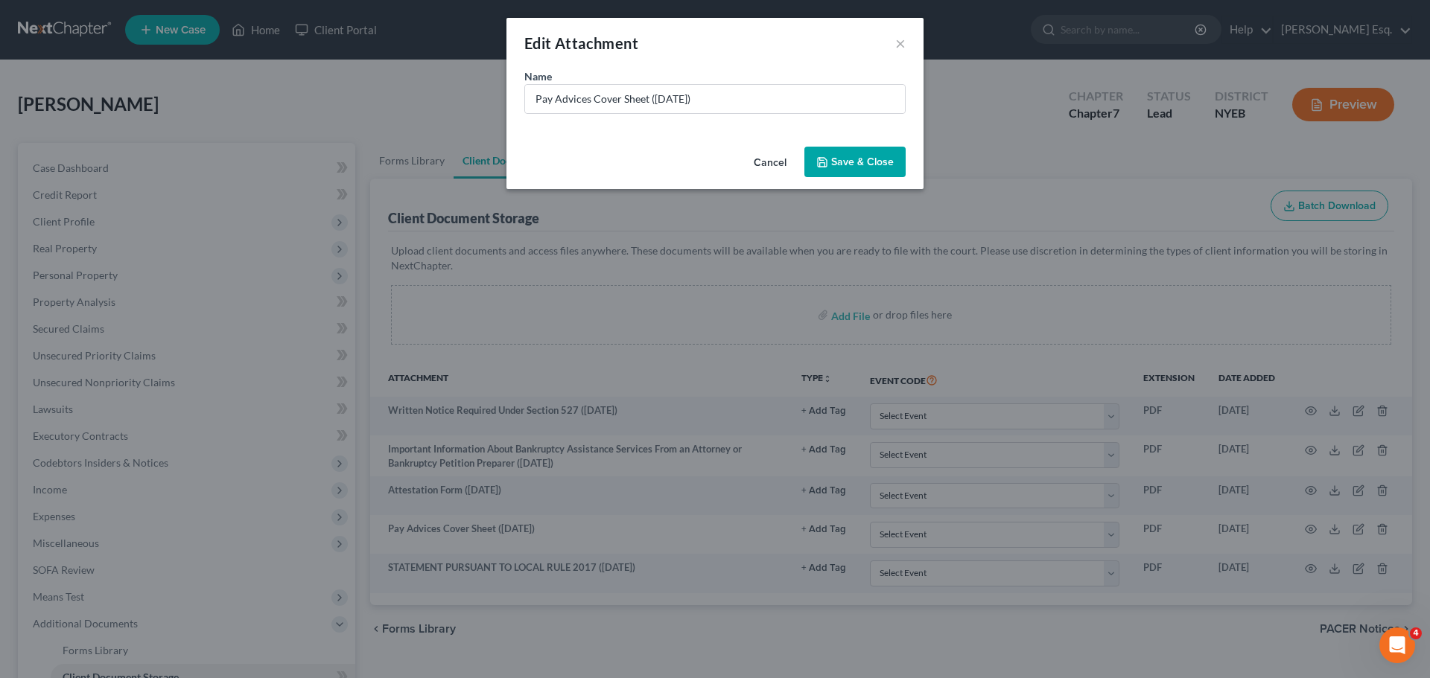
click at [864, 160] on span "Save & Close" at bounding box center [862, 162] width 63 height 13
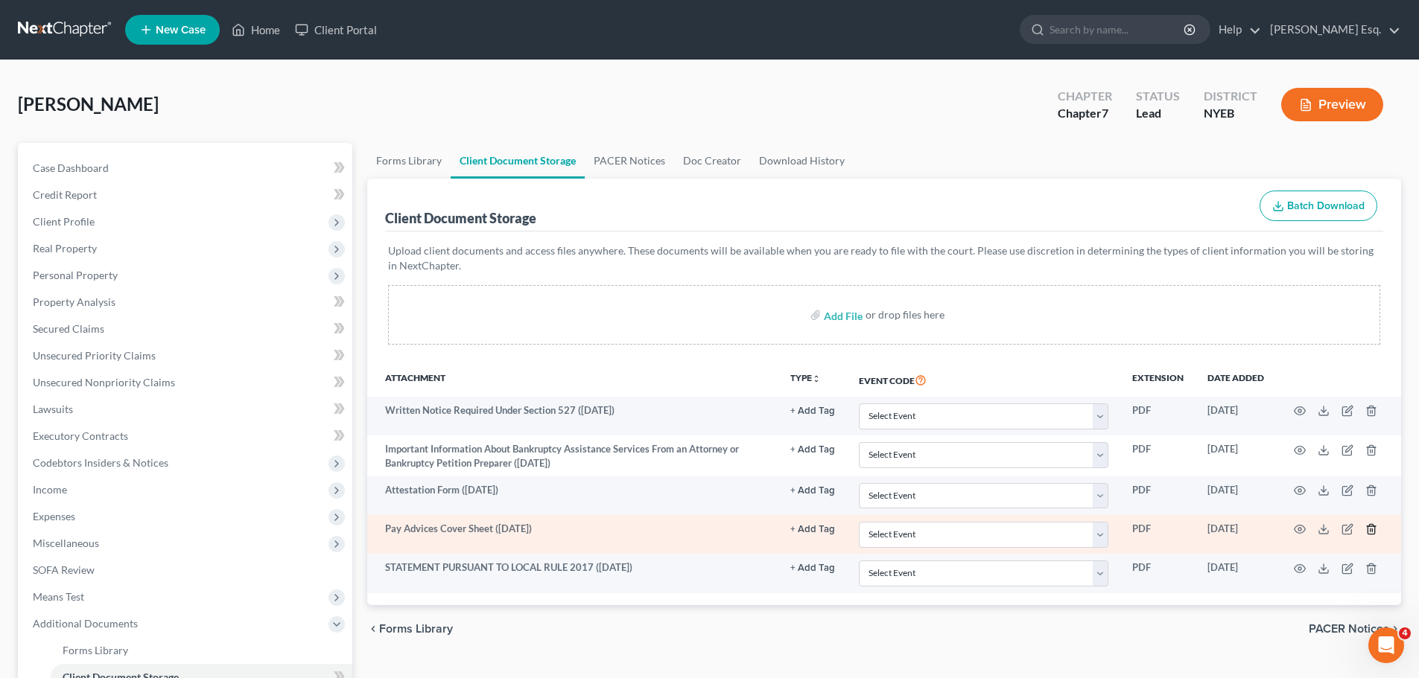
click at [1370, 525] on icon "button" at bounding box center [1370, 530] width 7 height 10
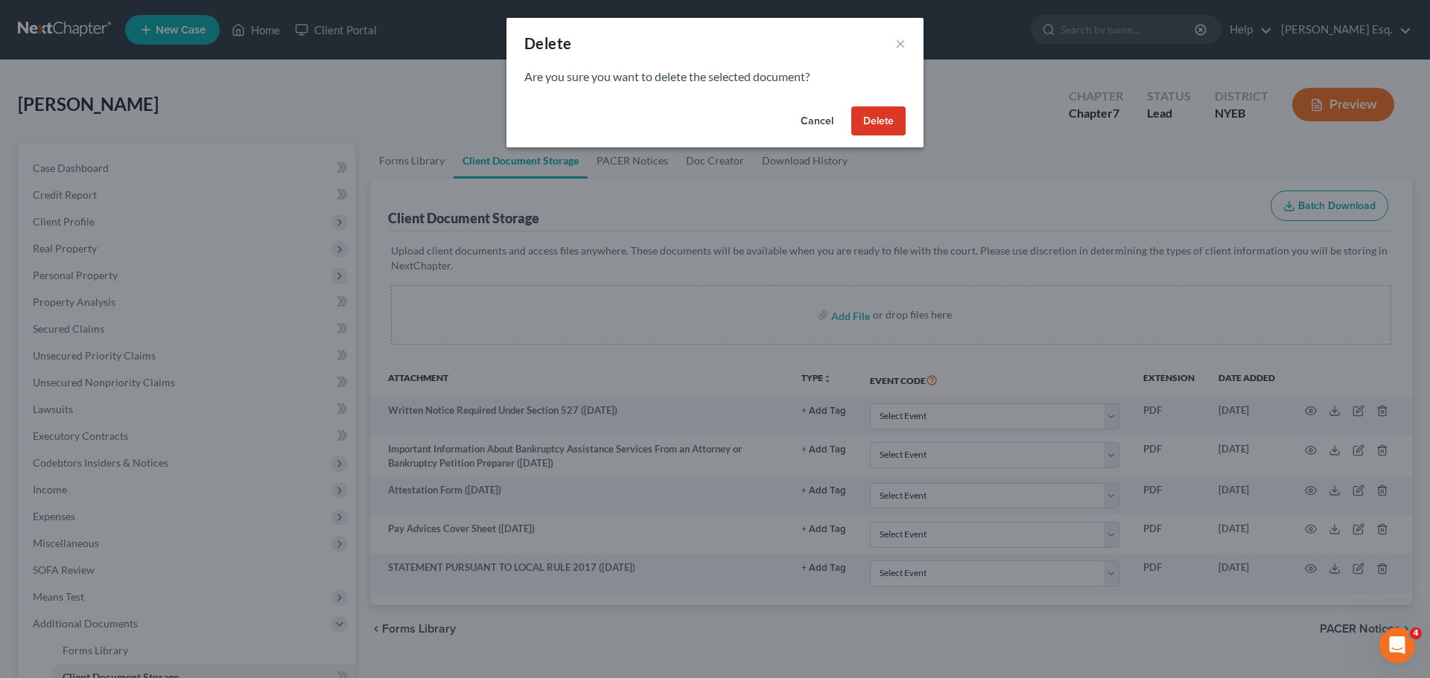
click at [880, 111] on button "Delete" at bounding box center [878, 122] width 54 height 30
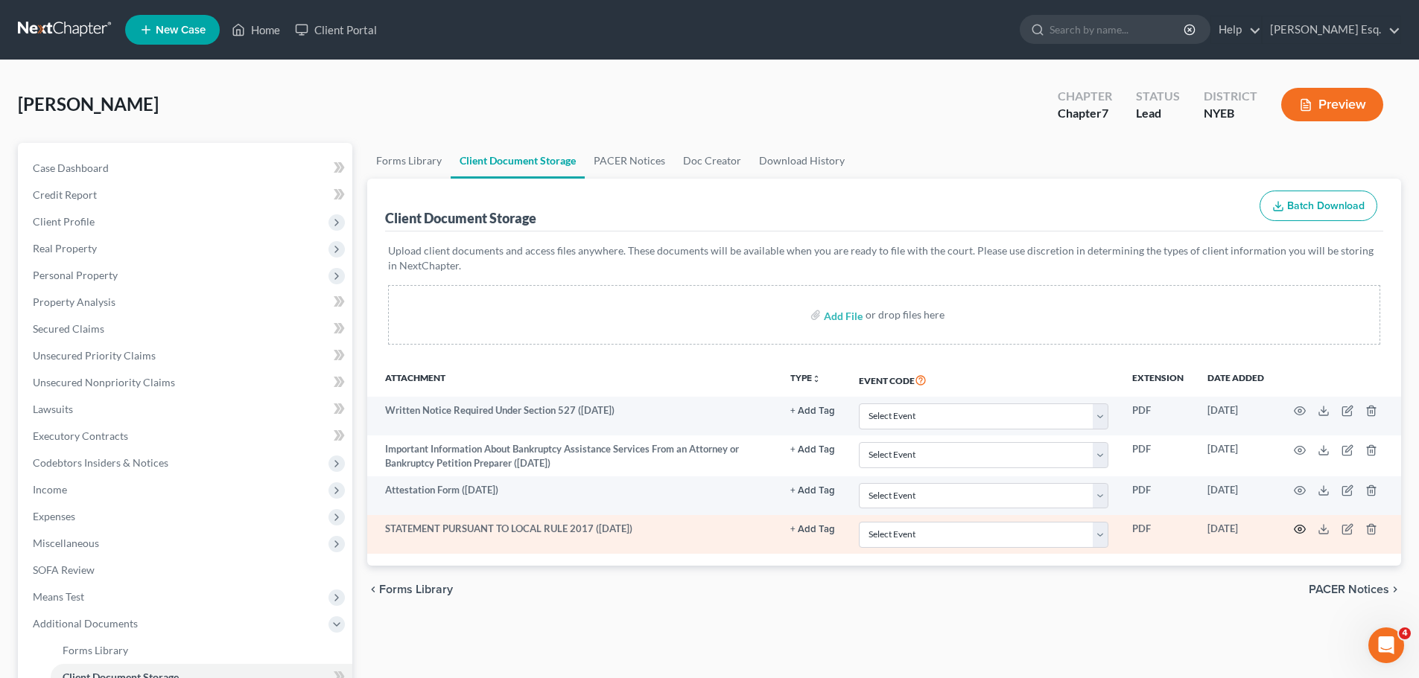
click at [1298, 530] on icon "button" at bounding box center [1300, 530] width 12 height 12
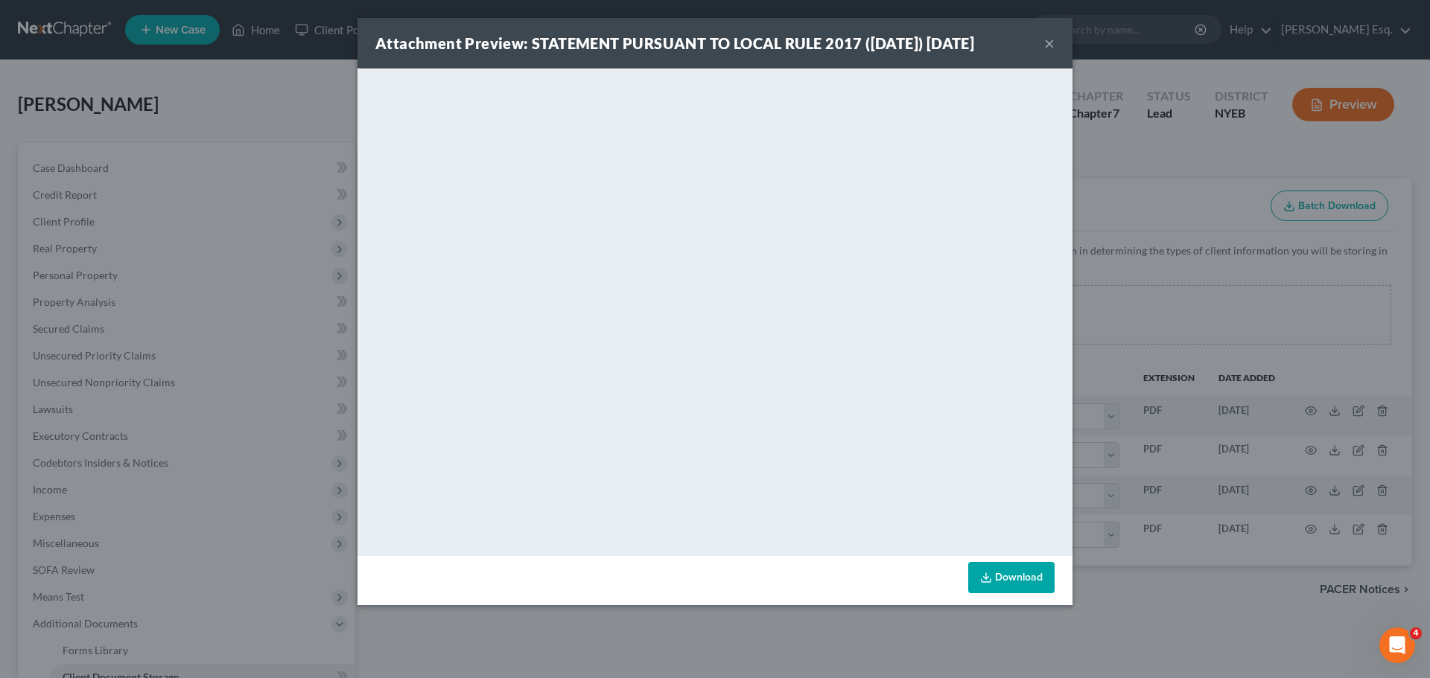
click at [1049, 45] on button "×" at bounding box center [1049, 43] width 10 height 18
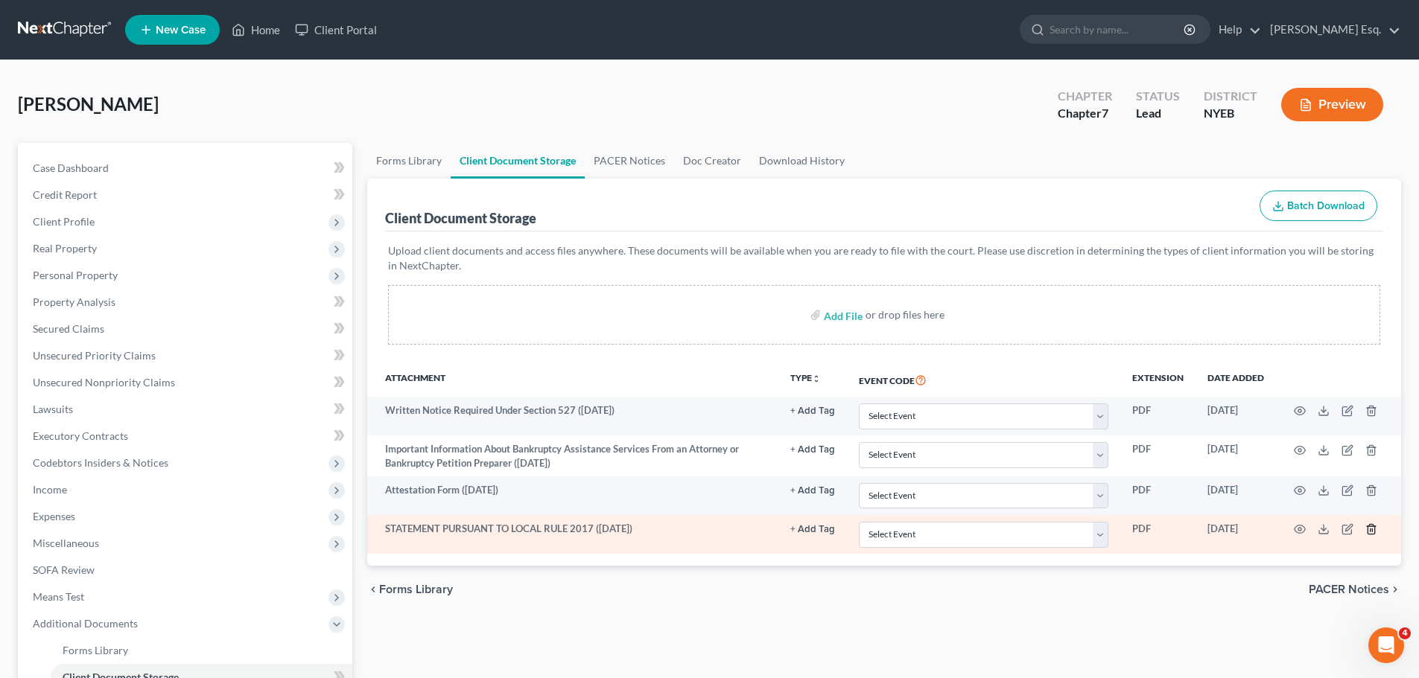
click at [1368, 525] on icon "button" at bounding box center [1371, 530] width 12 height 12
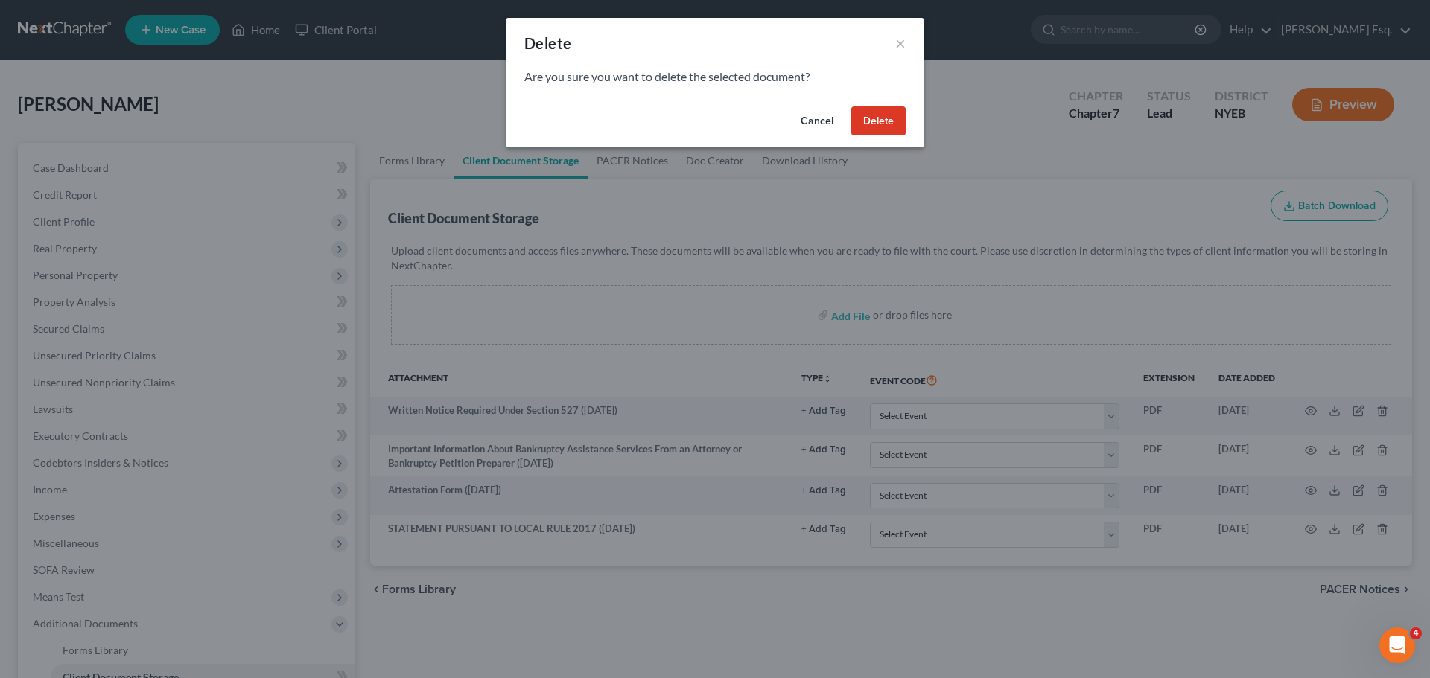
click at [875, 116] on button "Delete" at bounding box center [878, 122] width 54 height 30
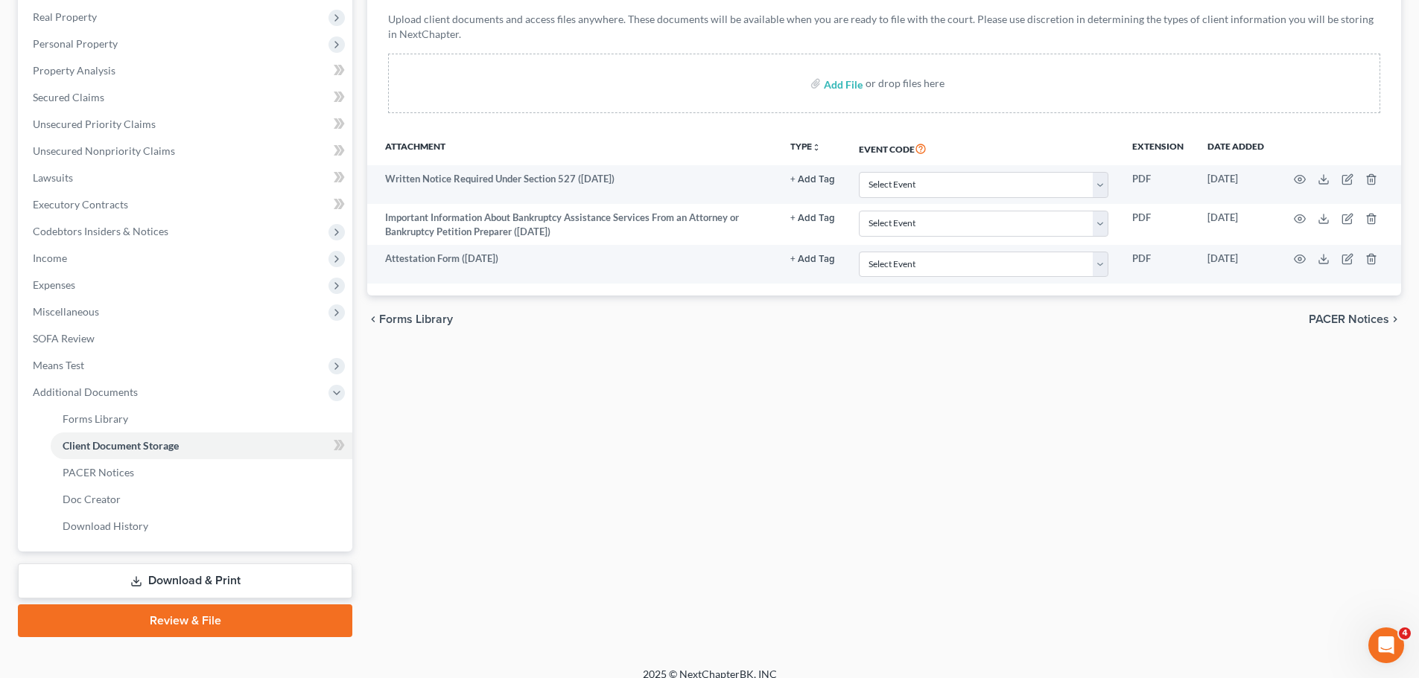
scroll to position [247, 0]
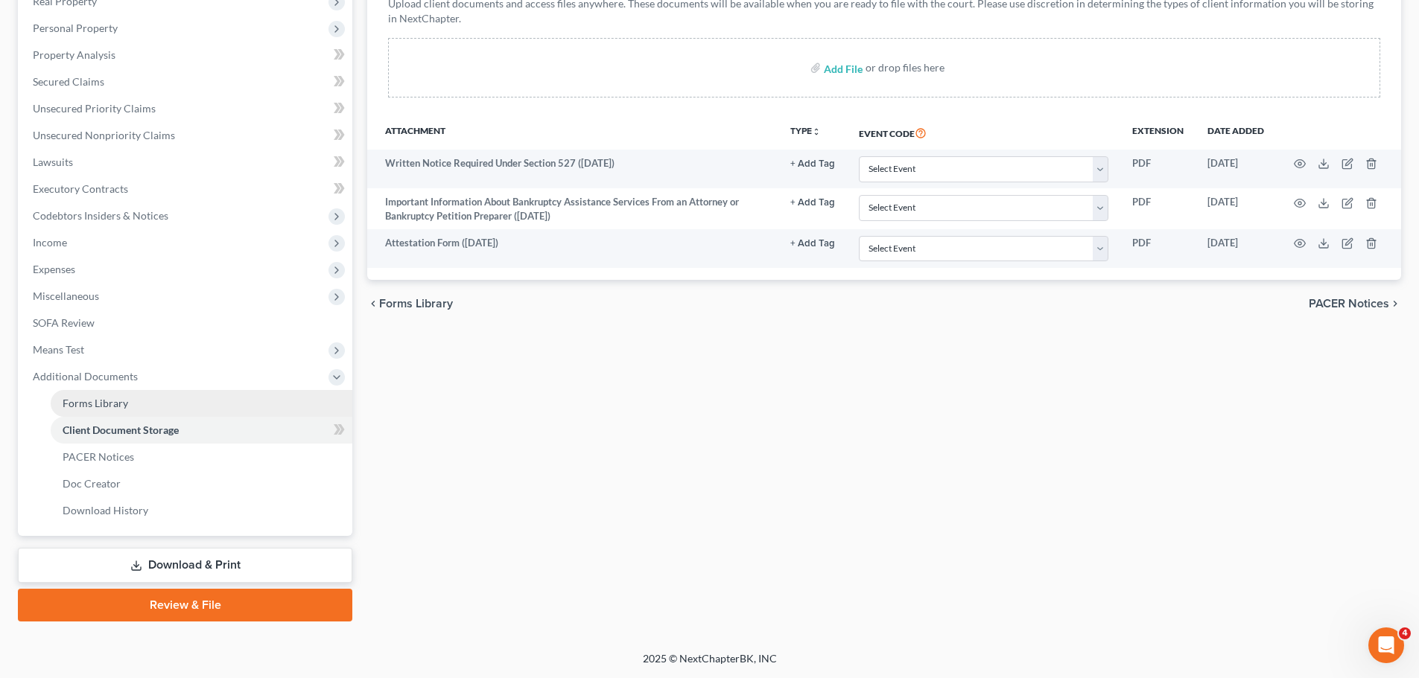
click at [91, 398] on span "Forms Library" at bounding box center [96, 403] width 66 height 13
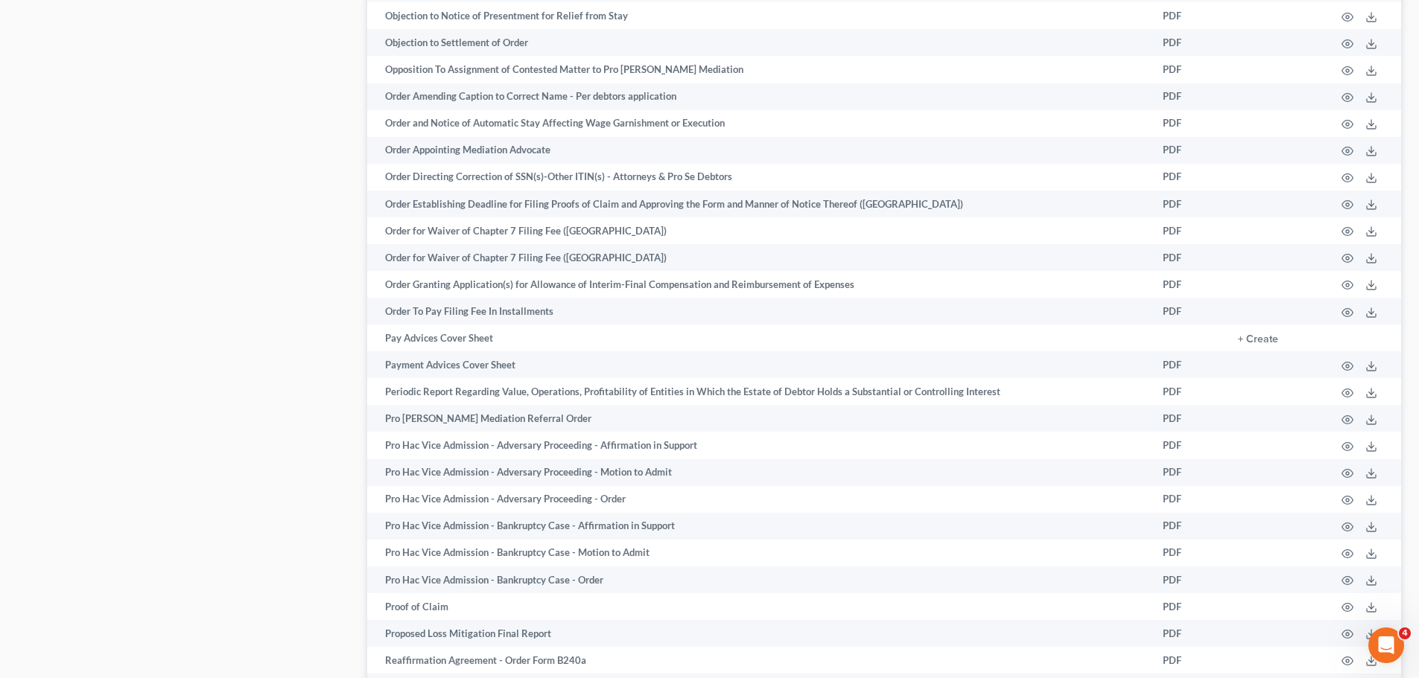
scroll to position [1662, 0]
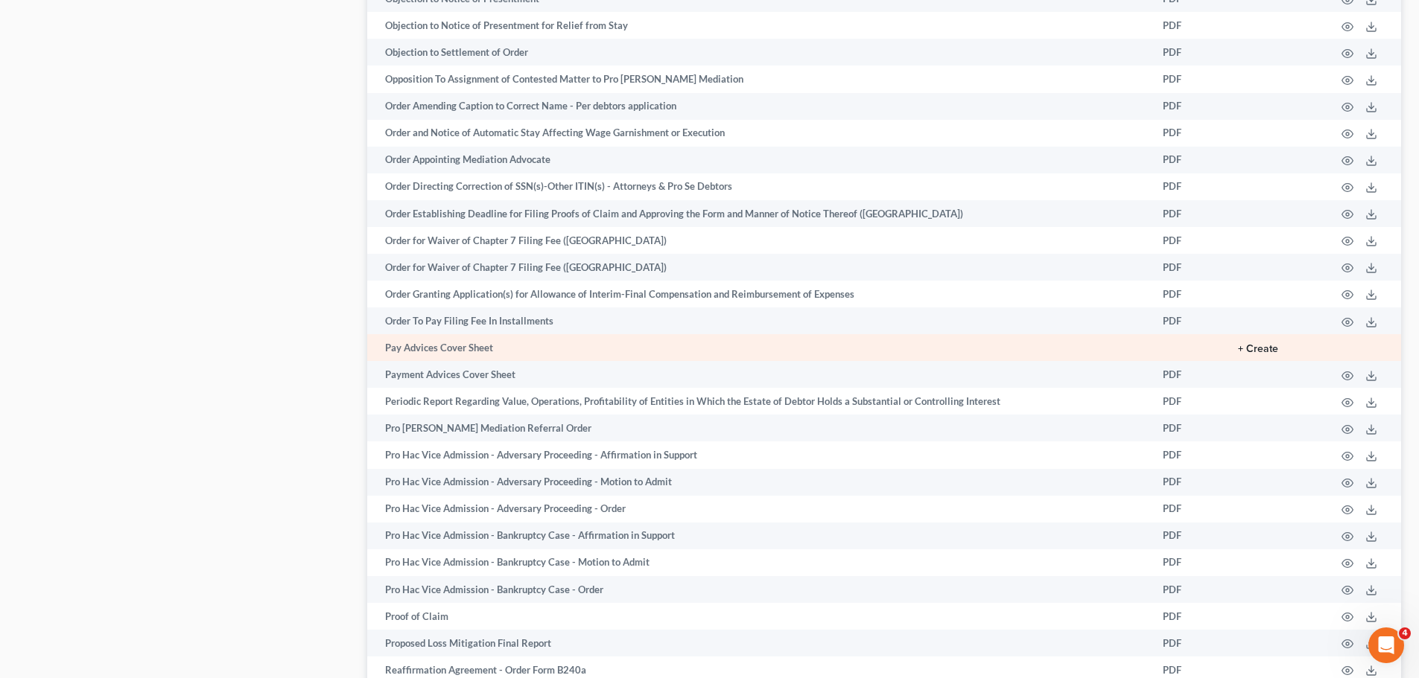
click at [1257, 346] on button "+ Create" at bounding box center [1258, 349] width 40 height 10
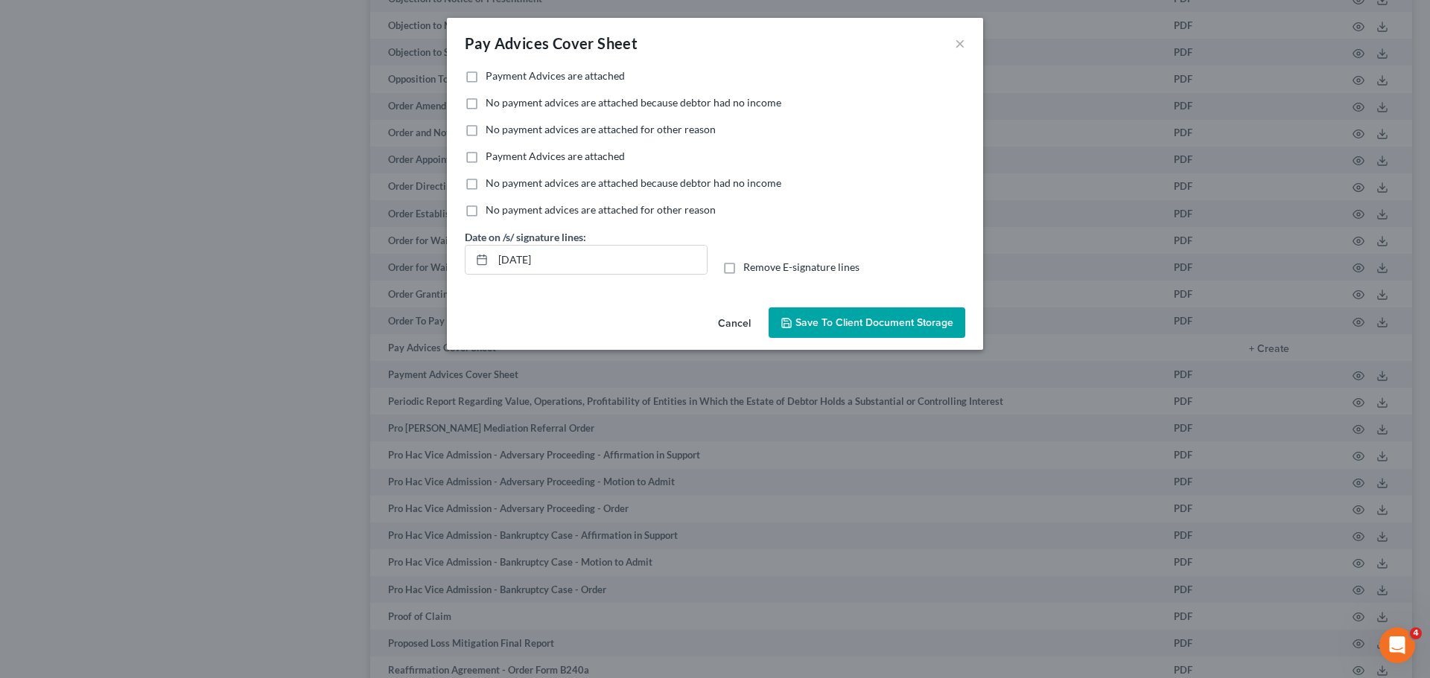
click at [486, 102] on label "No payment advices are attached because debtor had no income" at bounding box center [634, 102] width 296 height 15
click at [492, 102] on input "No payment advices are attached because debtor had no income" at bounding box center [497, 100] width 10 height 10
checkbox input "true"
click at [884, 318] on span "Save to Client Document Storage" at bounding box center [874, 323] width 158 height 13
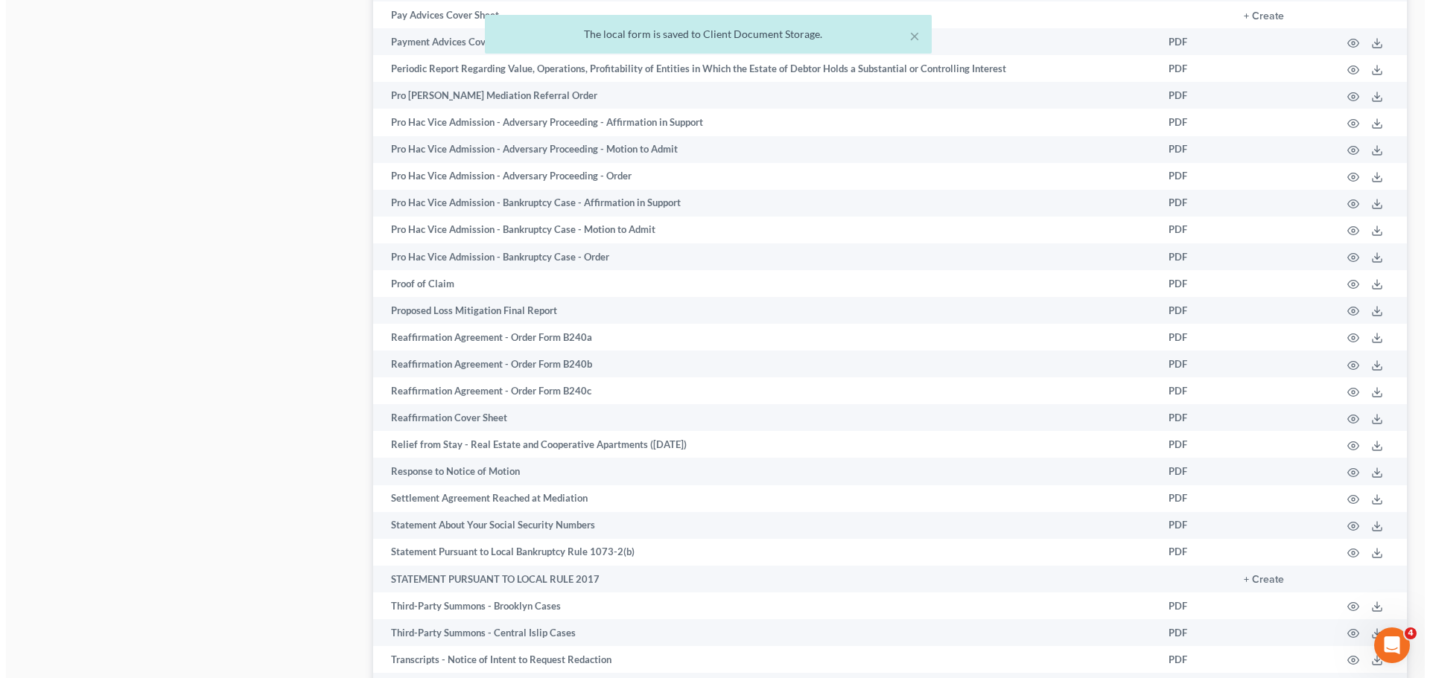
scroll to position [1997, 0]
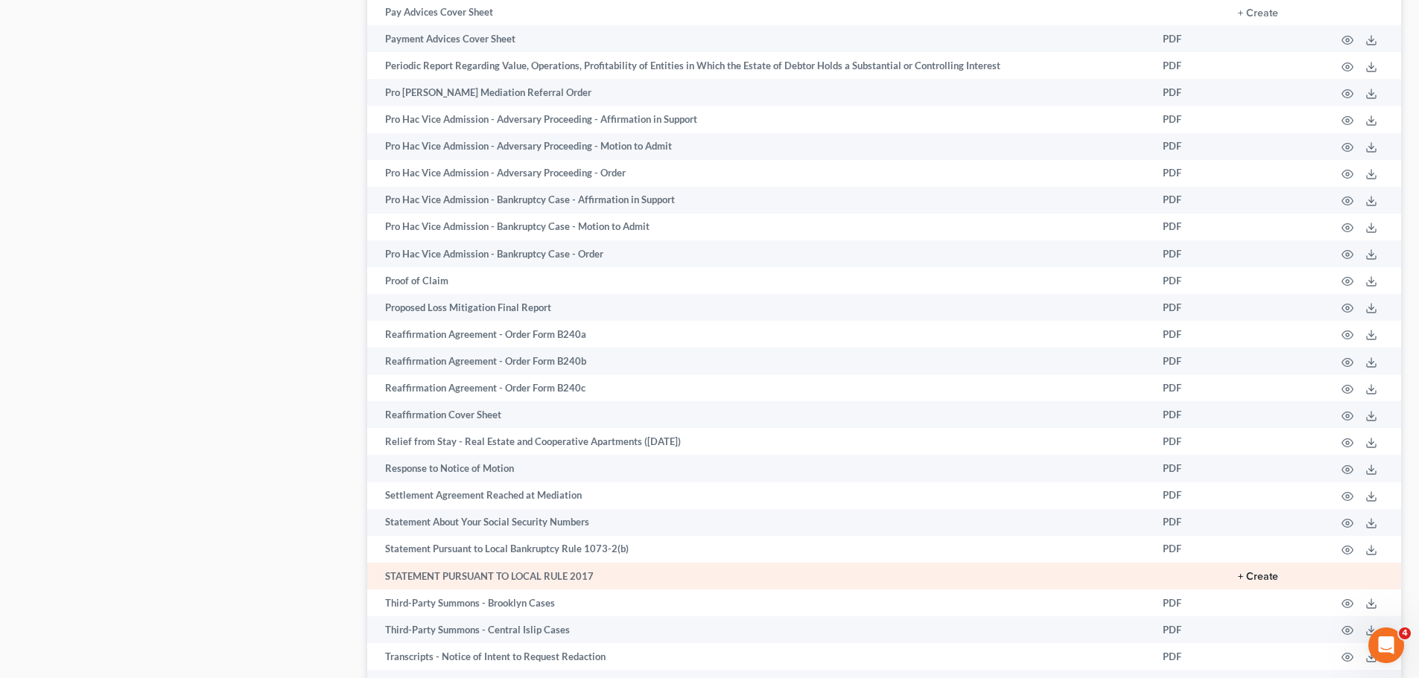
click at [1262, 572] on button "+ Create" at bounding box center [1258, 577] width 40 height 10
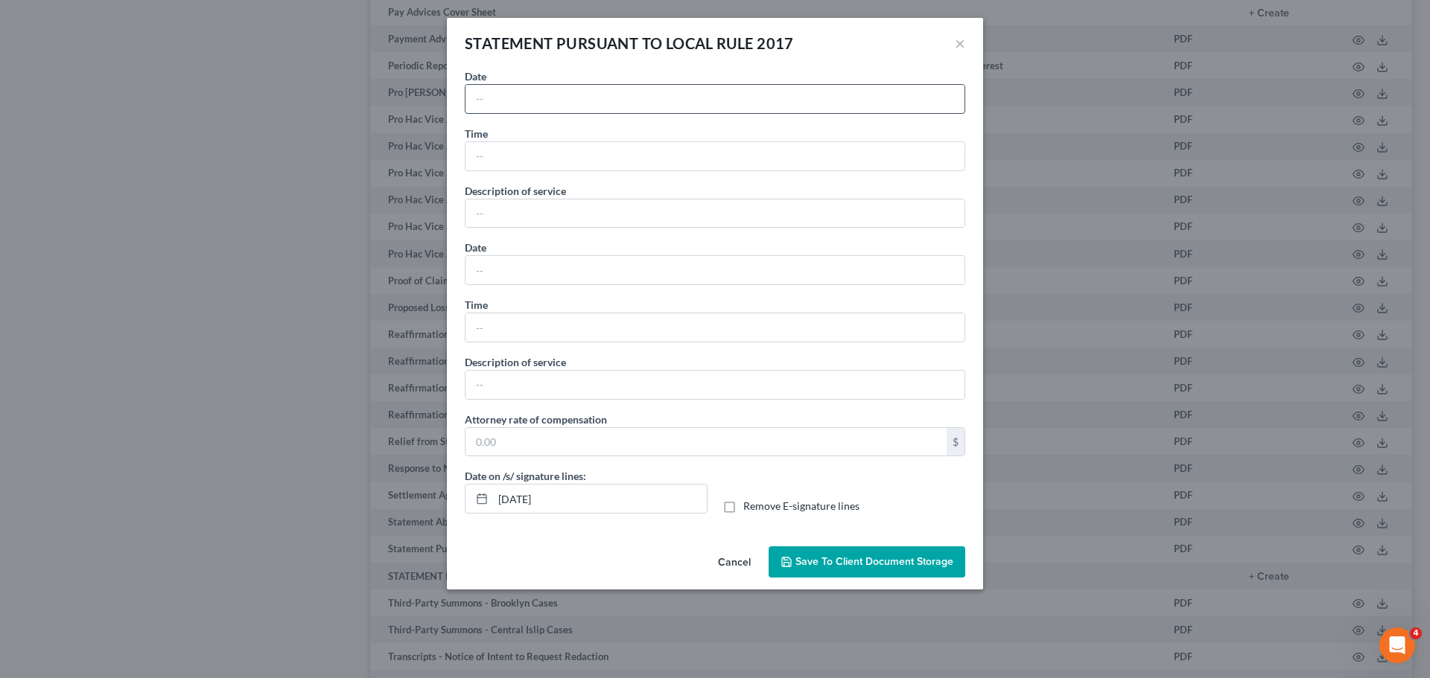
click at [508, 102] on input "text" at bounding box center [714, 99] width 499 height 28
type input "[DATE] and Various"
click at [481, 160] on input "text" at bounding box center [714, 156] width 499 height 28
type input "1.9"
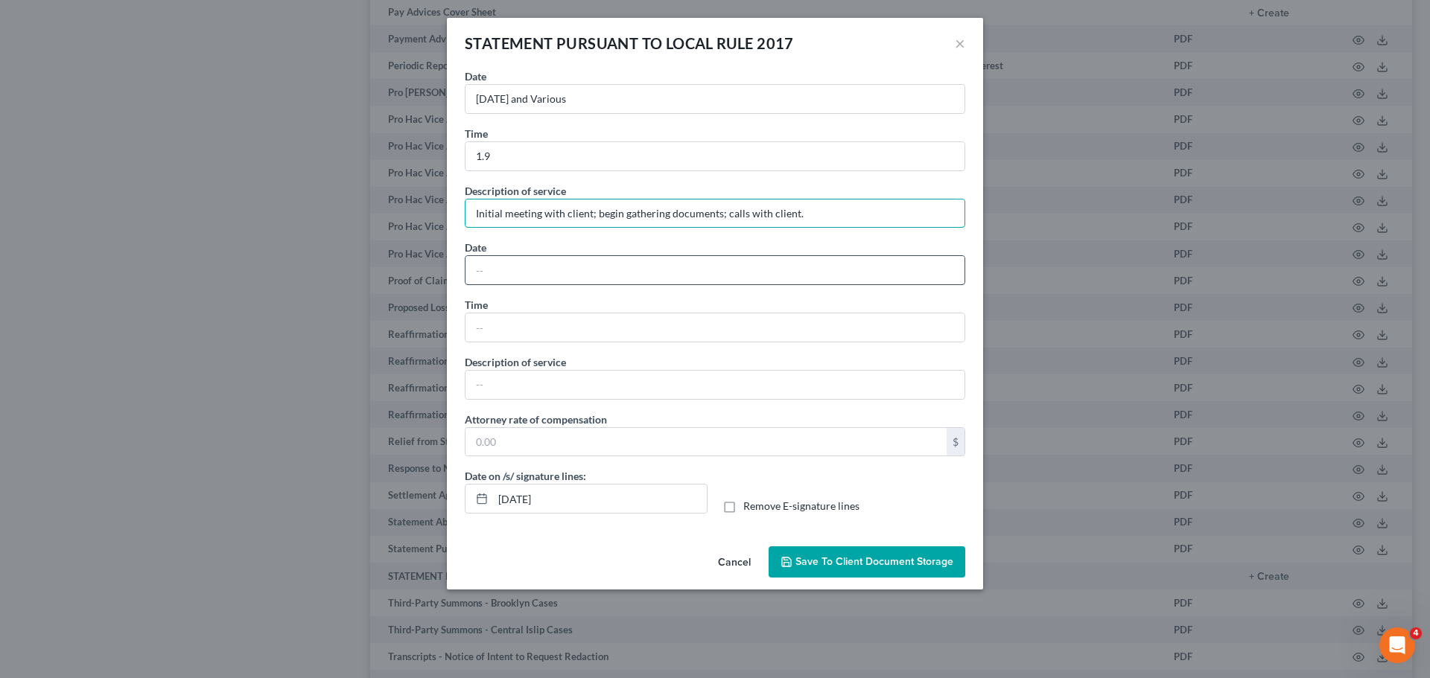
type input "Initial meeting with client; begin gathering documents; calls with client."
click at [489, 270] on input "text" at bounding box center [714, 270] width 499 height 28
type input "8/1, [DATE] & [DATE]"
click at [495, 327] on input "text" at bounding box center [714, 328] width 499 height 28
type input "3.2"
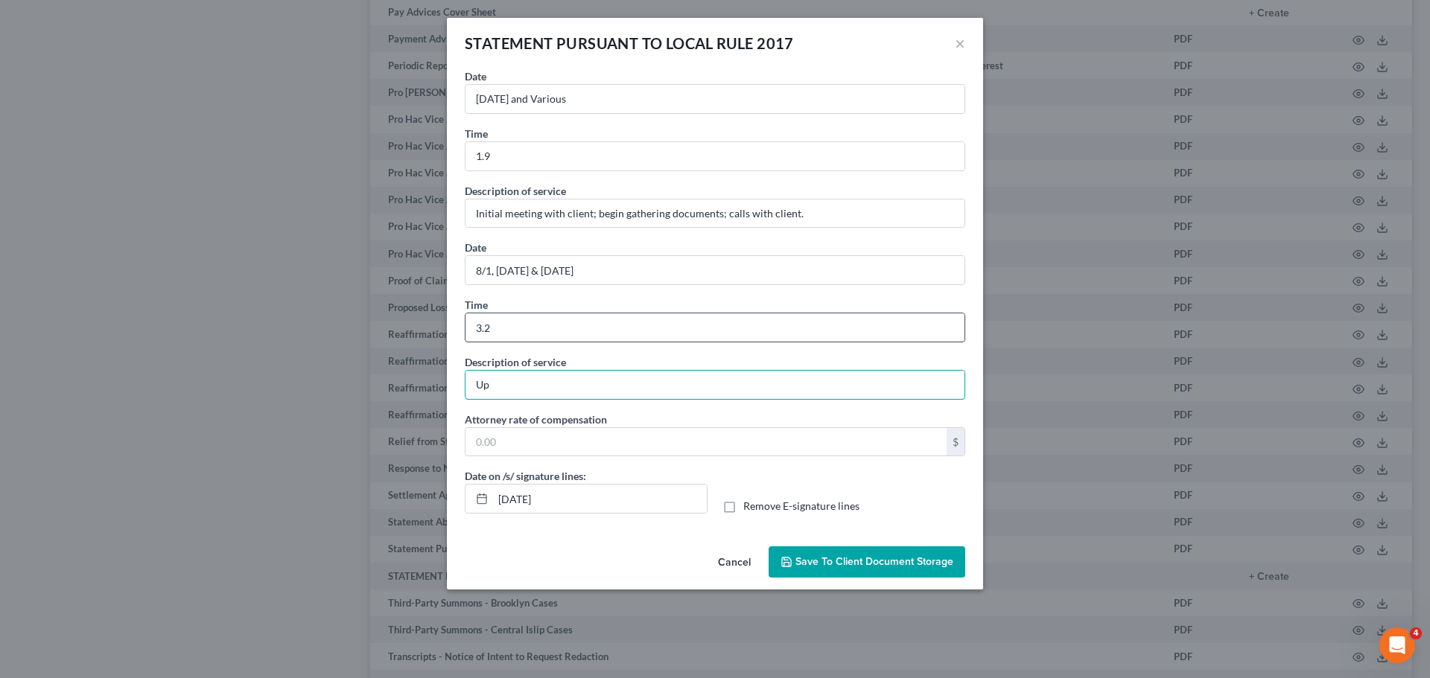
type input "U"
type input "Obtain & update docs; prepare [PERSON_NAME] & Schedules; call w/ client re same…"
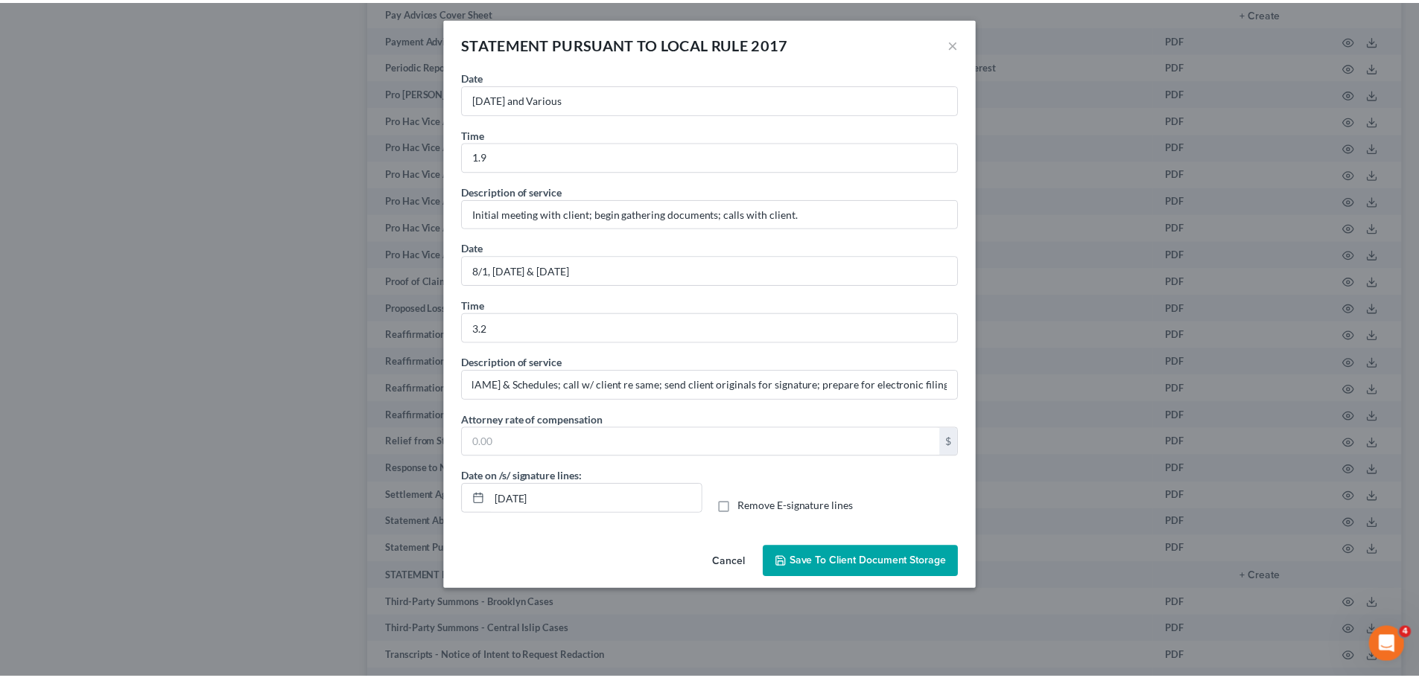
scroll to position [0, 0]
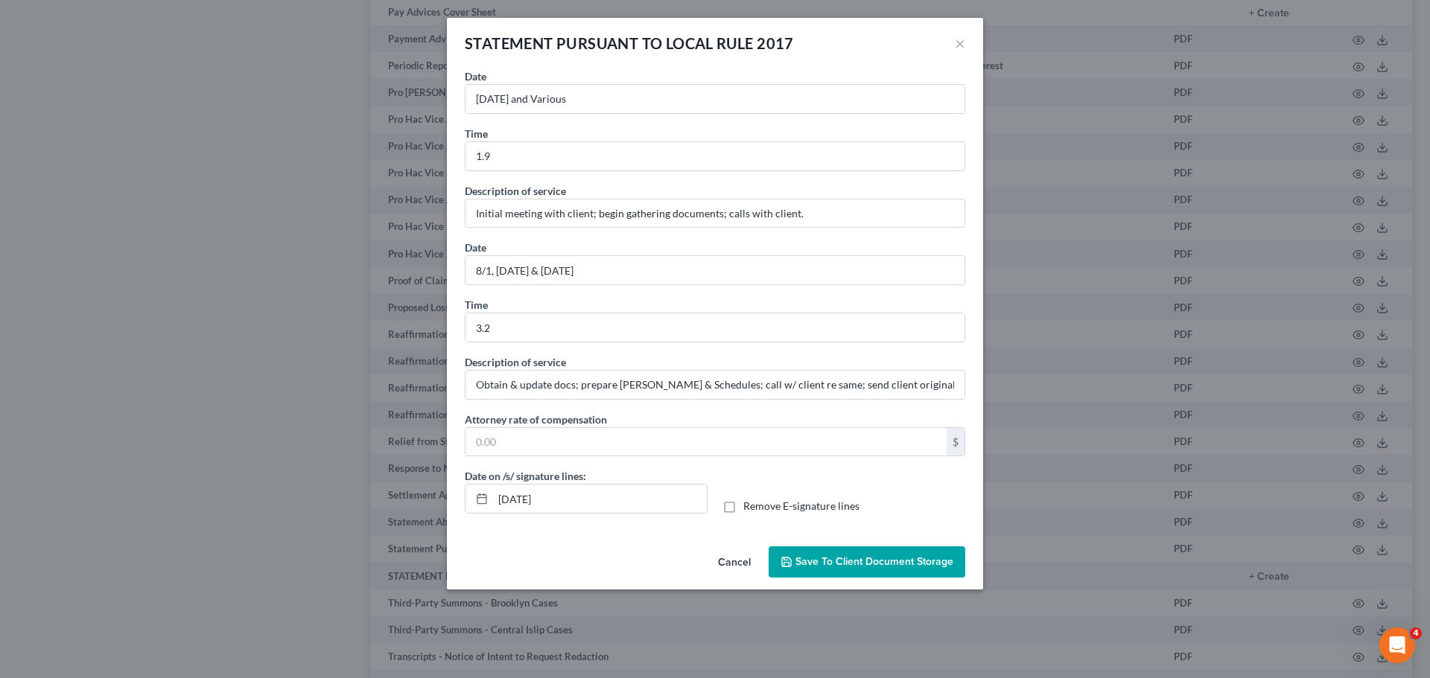
click at [883, 562] on span "Save to Client Document Storage" at bounding box center [874, 562] width 158 height 13
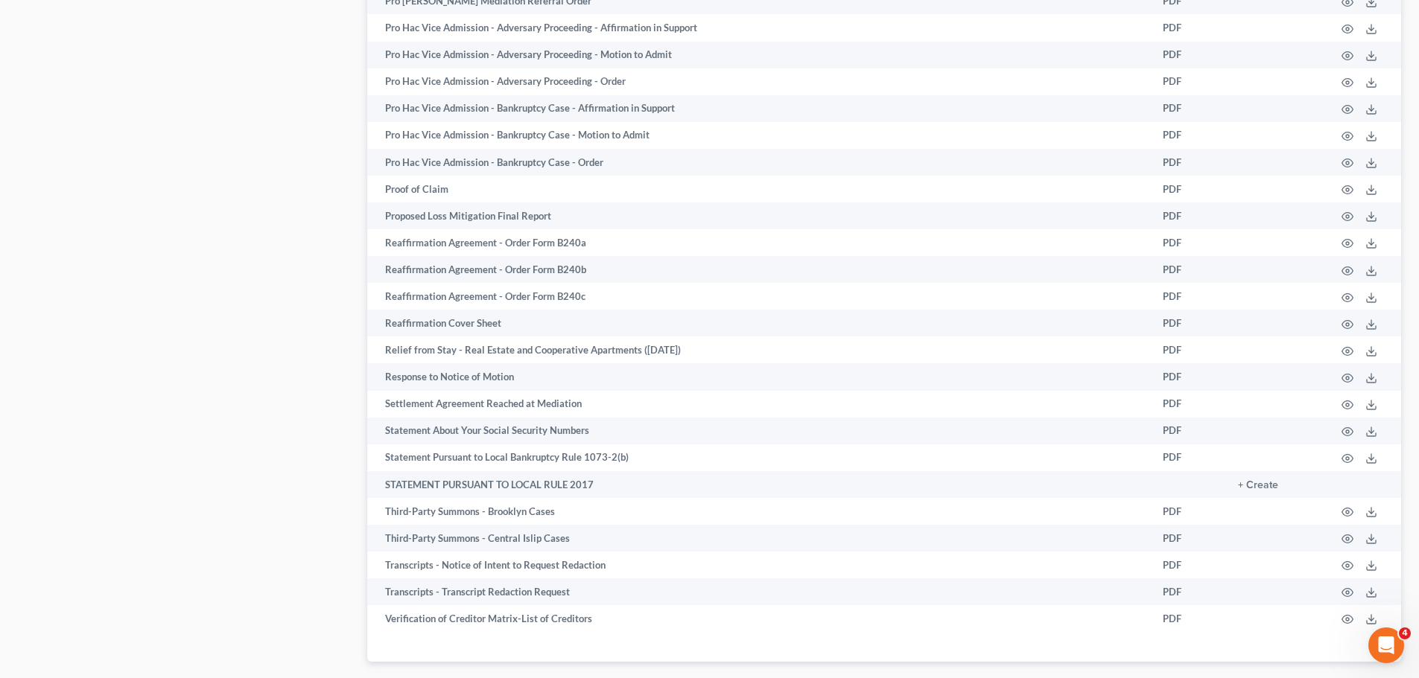
scroll to position [2177, 0]
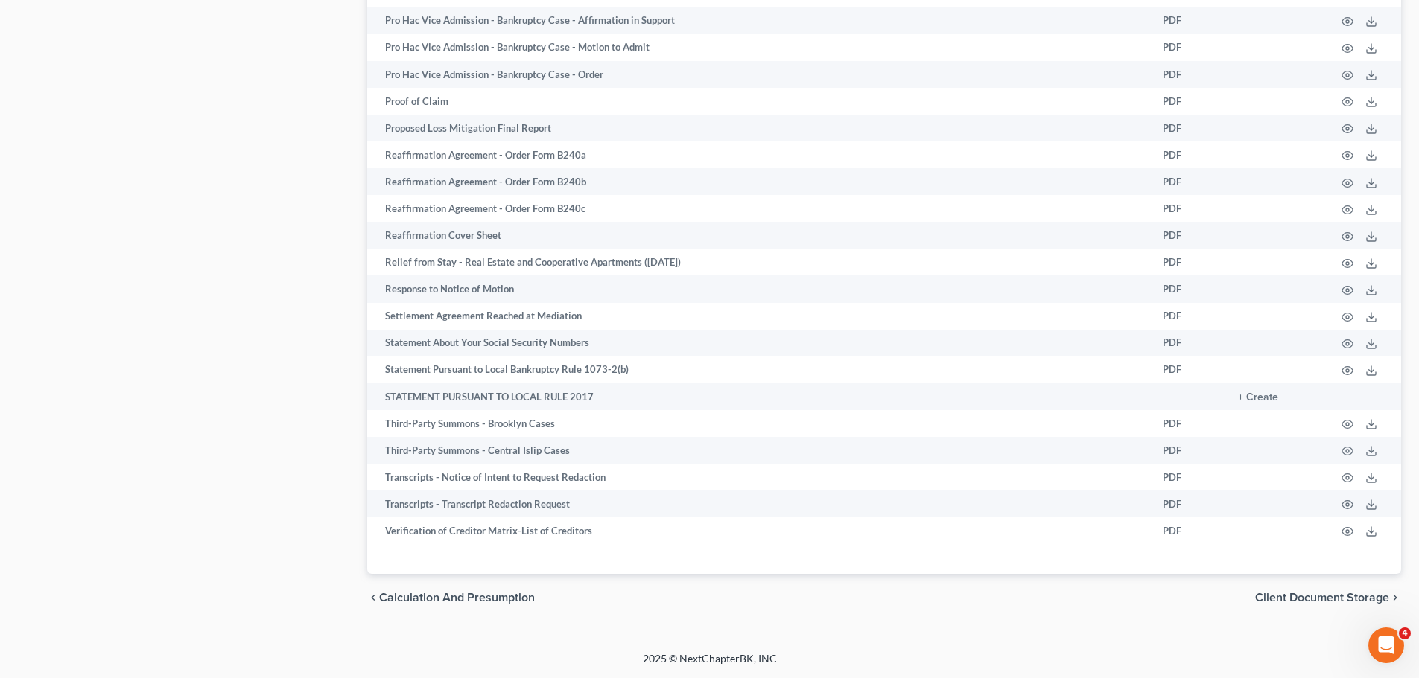
click at [1335, 596] on span "Client Document Storage" at bounding box center [1322, 598] width 134 height 12
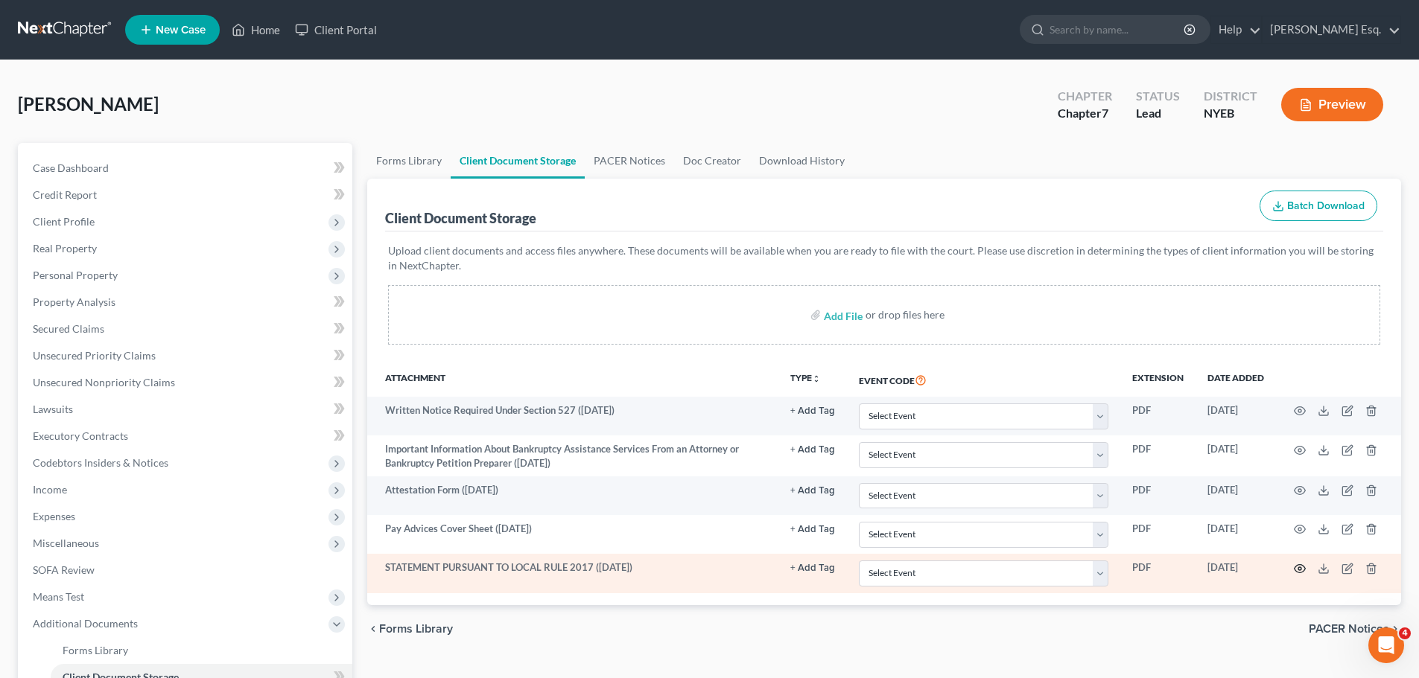
click at [1302, 565] on icon "button" at bounding box center [1299, 569] width 11 height 8
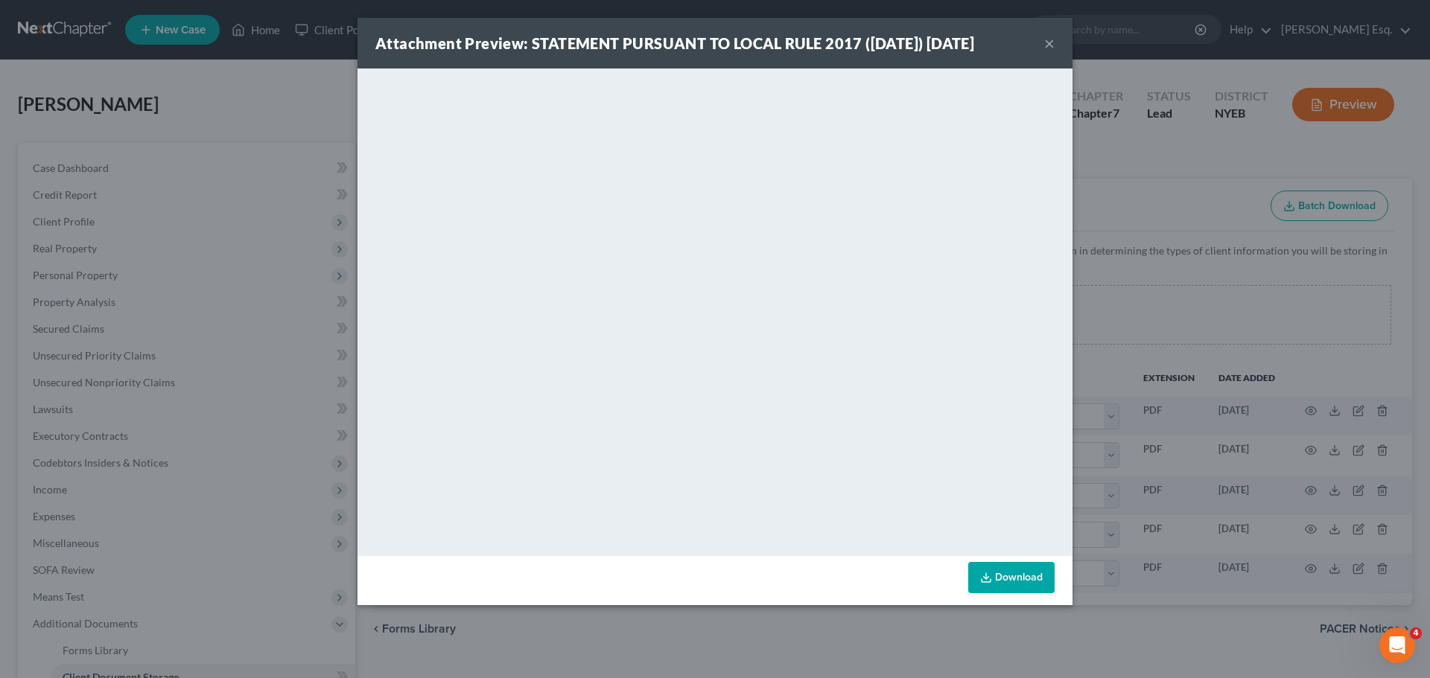
click at [1049, 42] on button "×" at bounding box center [1049, 43] width 10 height 18
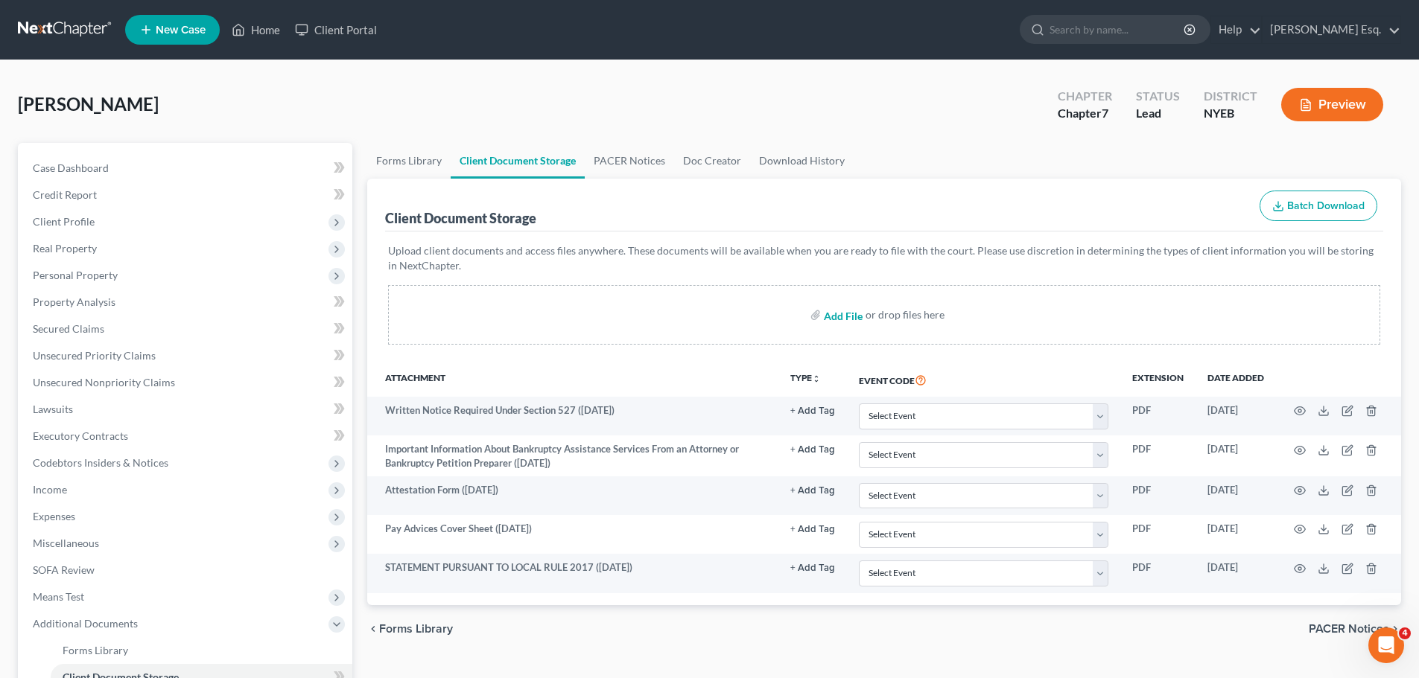
click at [851, 316] on input "file" at bounding box center [842, 315] width 36 height 27
type input "C:\fakepath\00134-[PERSON_NAME]-CC-039965602.pdf"
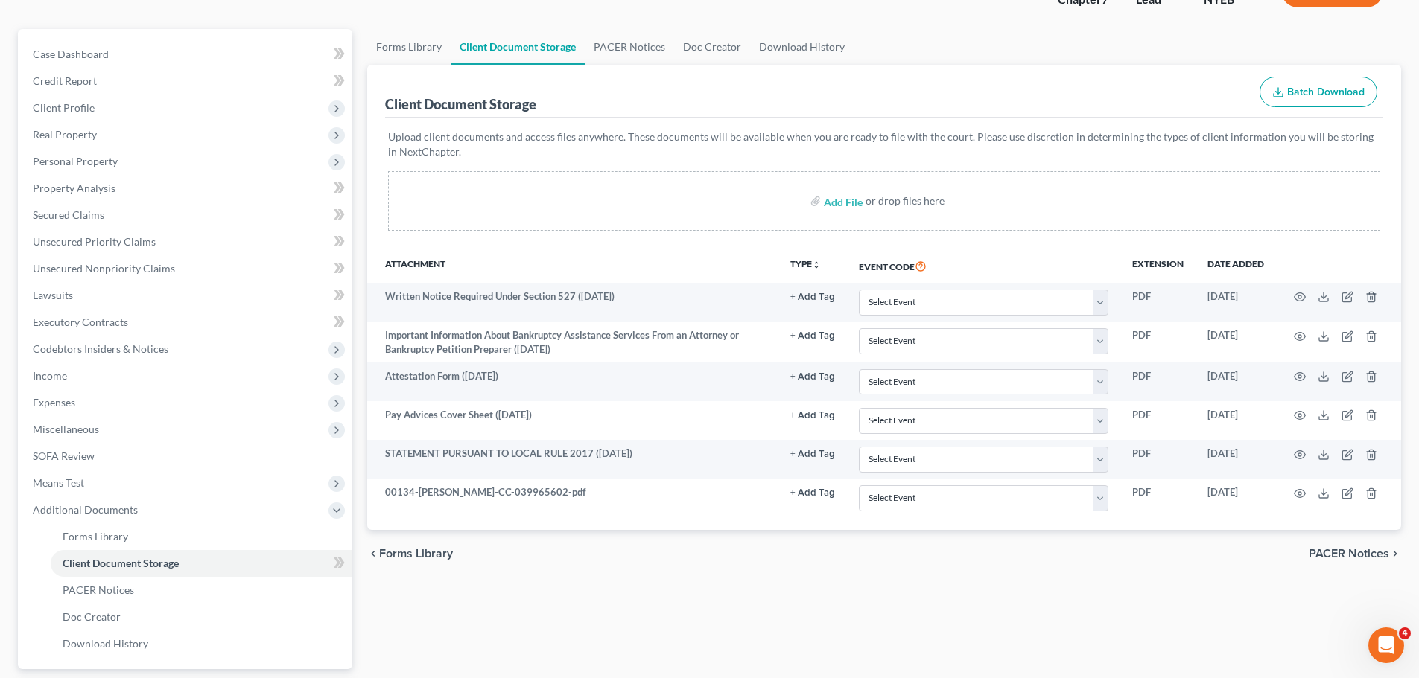
scroll to position [247, 0]
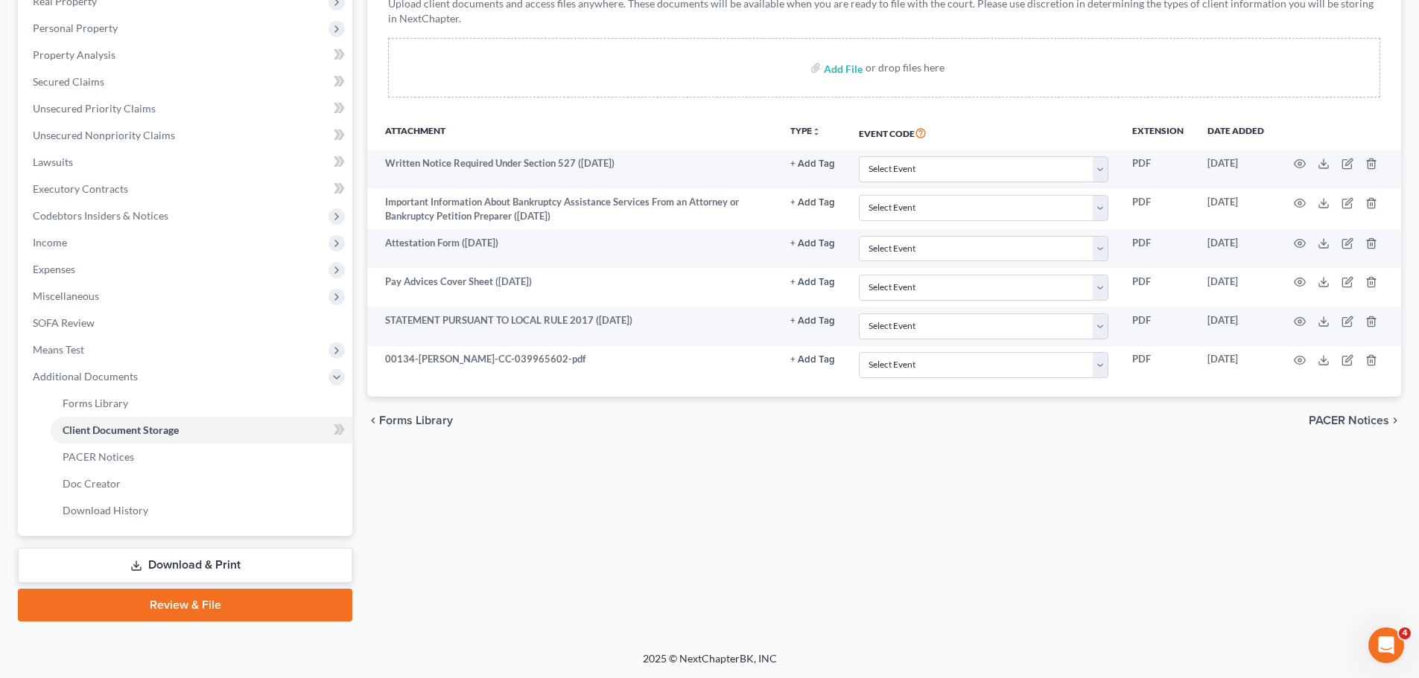
click at [156, 599] on link "Review & File" at bounding box center [185, 605] width 334 height 33
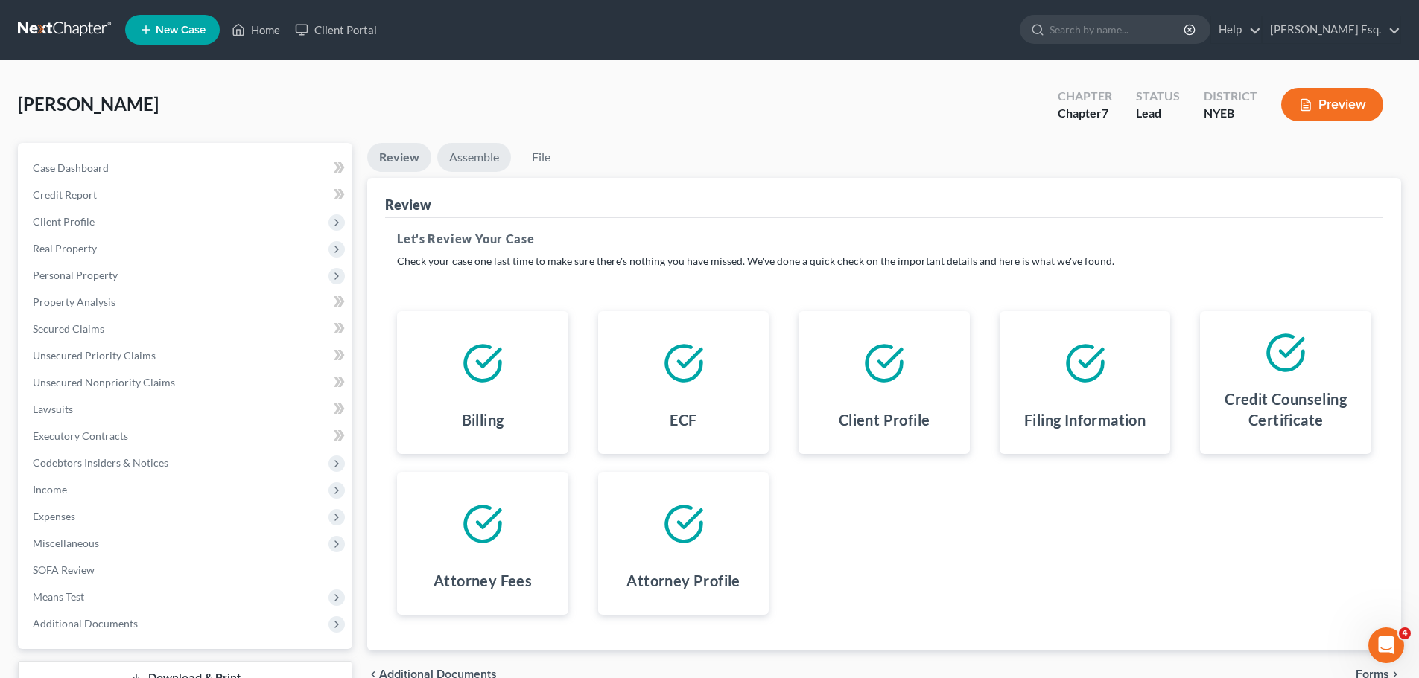
click at [462, 159] on link "Assemble" at bounding box center [474, 157] width 74 height 29
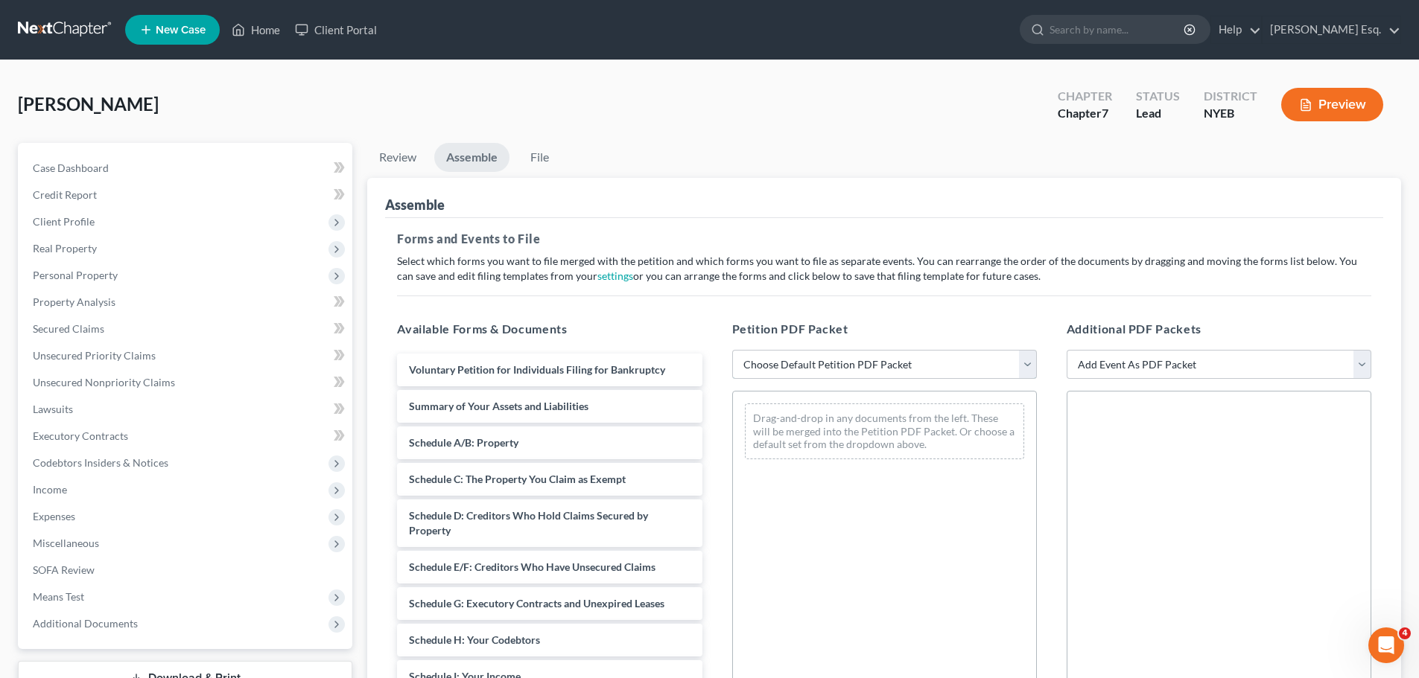
click at [1030, 364] on select "Choose Default Petition PDF Packet Complete Bankruptcy Petition (all forms and …" at bounding box center [884, 365] width 305 height 30
select select "0"
click at [732, 350] on select "Choose Default Petition PDF Packet Complete Bankruptcy Petition (all forms and …" at bounding box center [884, 365] width 305 height 30
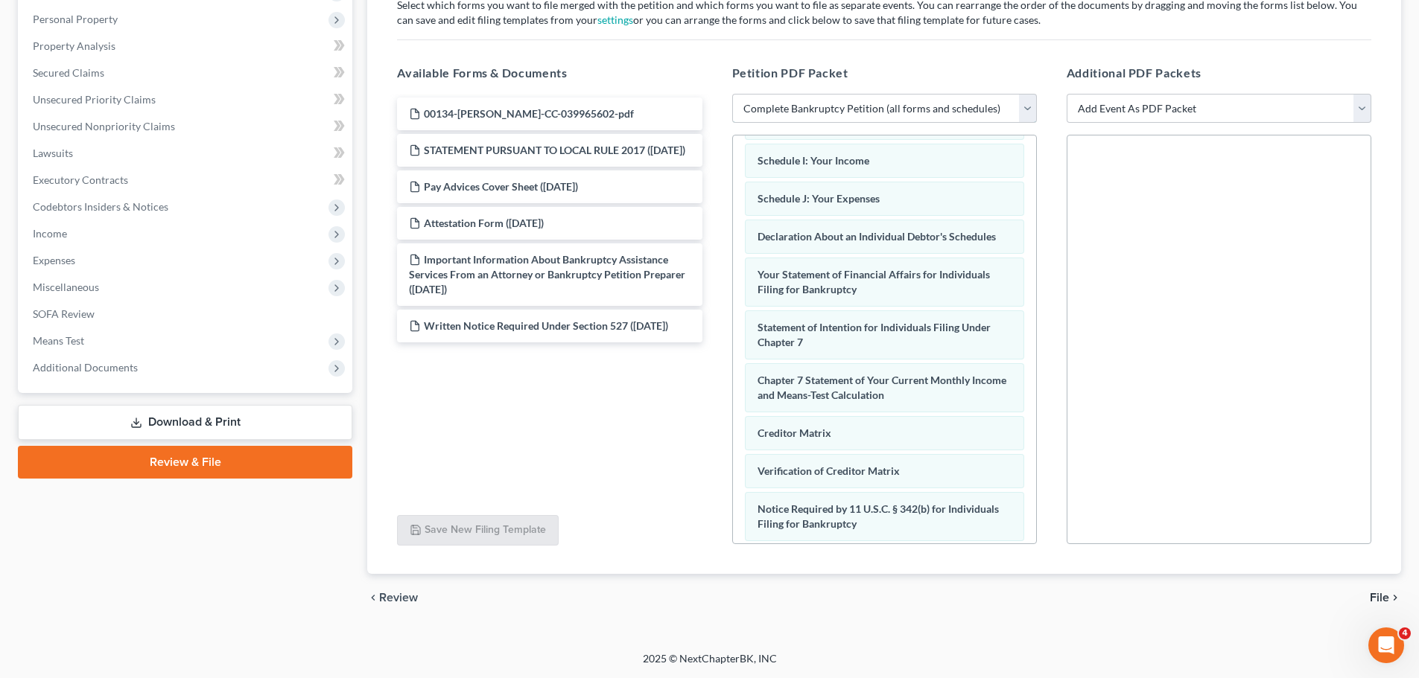
scroll to position [474, 0]
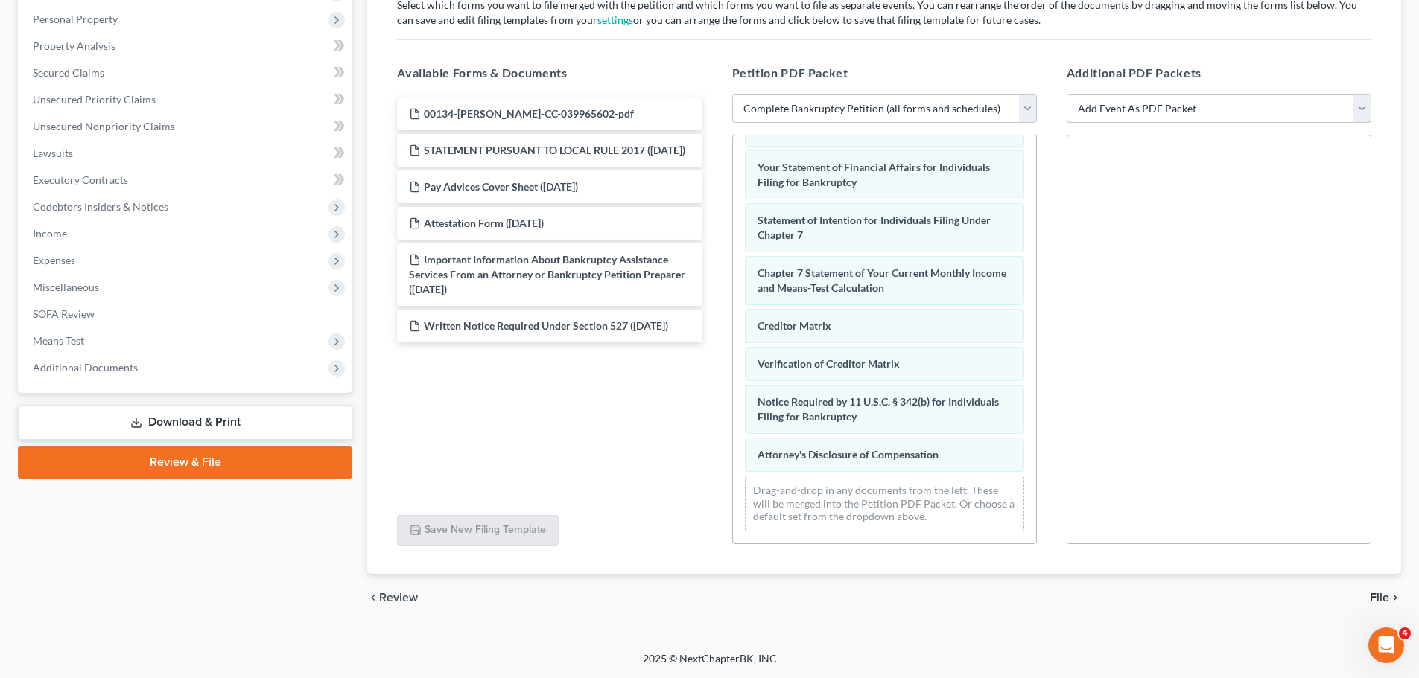
click at [1260, 109] on select "Add Event As PDF Packet Certificate of Credit Counseling Employee Income Record…" at bounding box center [1218, 109] width 305 height 30
select select "0"
click at [1066, 94] on select "Add Event As PDF Packet Certificate of Credit Counseling Employee Income Record…" at bounding box center [1218, 109] width 305 height 30
select select
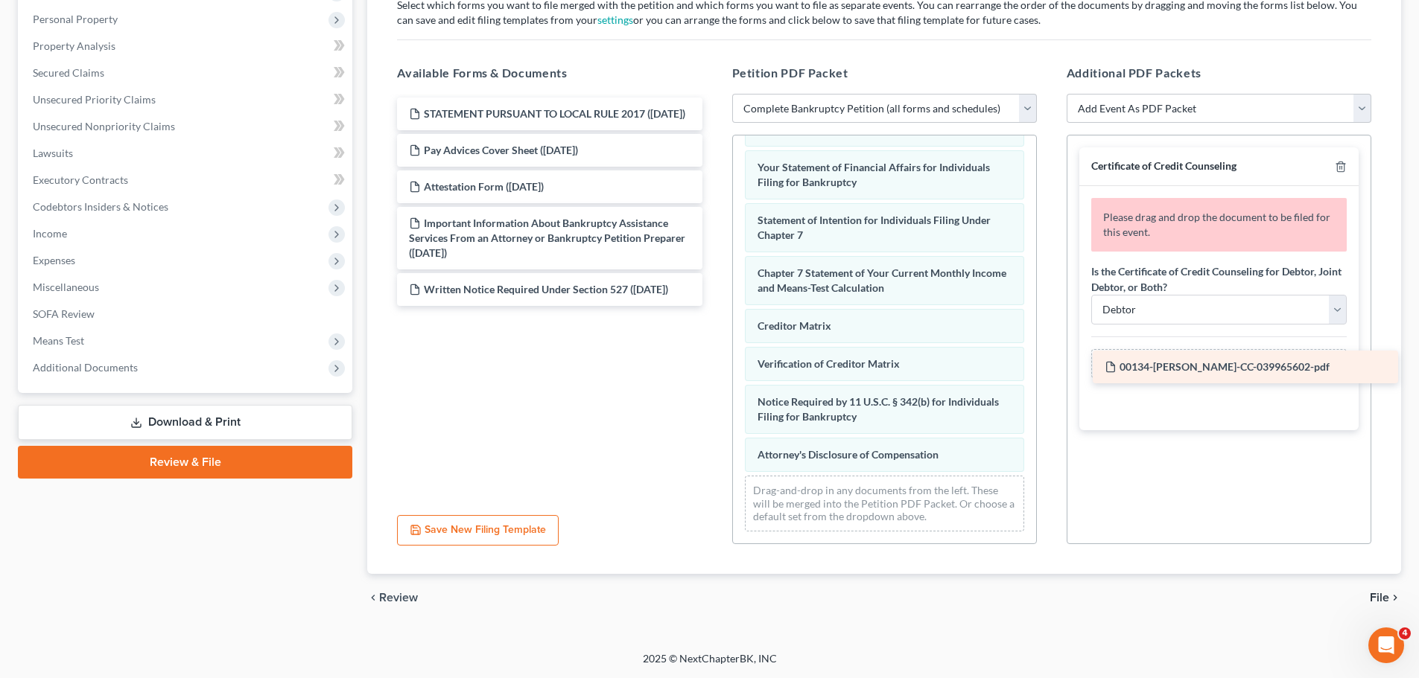
drag, startPoint x: 512, startPoint y: 110, endPoint x: 1208, endPoint y: 363, distance: 740.3
click at [713, 306] on div "00134-[PERSON_NAME]-CC-039965602-pdf 00134-[PERSON_NAME]-CC-039965602-pdf STATE…" at bounding box center [549, 202] width 328 height 209
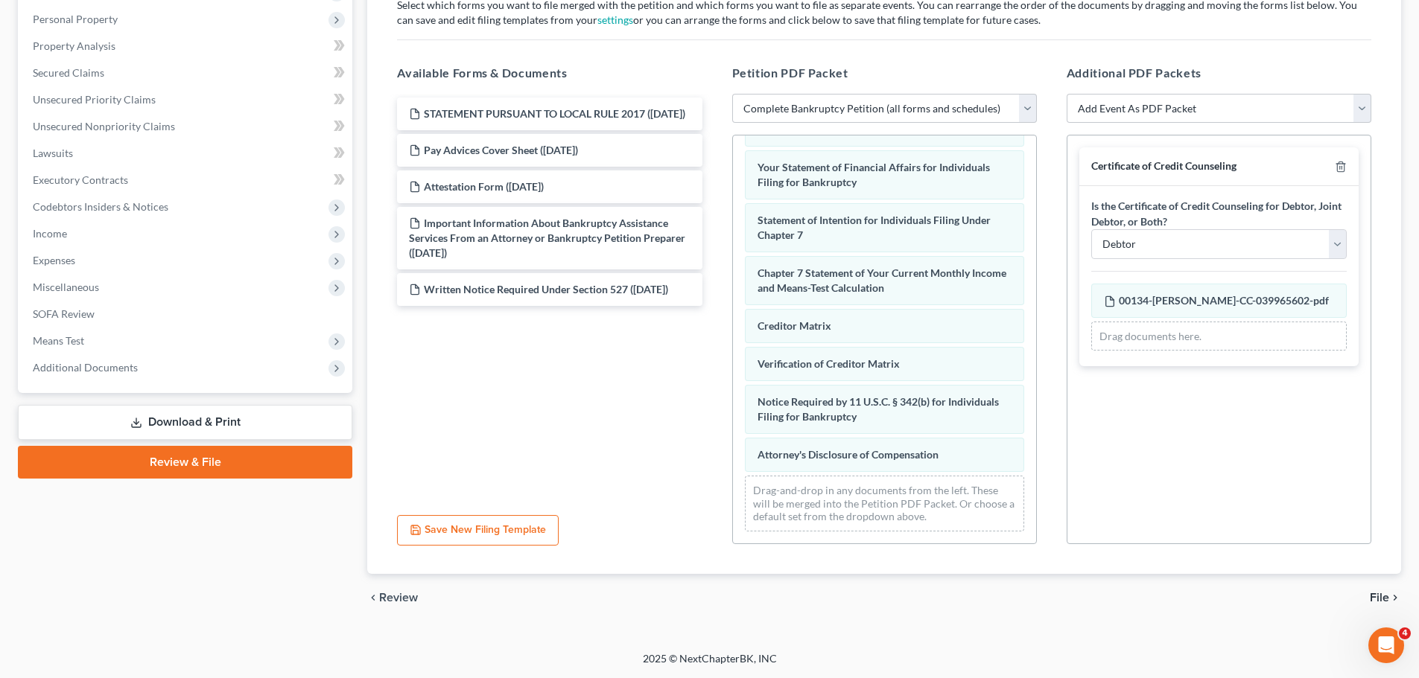
click at [1204, 410] on div "Certificate of Credit Counseling Is the Certificate of Credit Counseling for De…" at bounding box center [1218, 340] width 305 height 410
click at [1338, 249] on select "Debtor Joint Debtor Debtor and Joint Debtor" at bounding box center [1218, 244] width 255 height 30
click at [1130, 243] on select "Debtor Joint Debtor Debtor and Joint Debtor" at bounding box center [1218, 244] width 255 height 30
click at [1358, 108] on select "Add Event As PDF Packet Certificate of Credit Counseling Employee Income Record…" at bounding box center [1218, 109] width 305 height 30
select select "1"
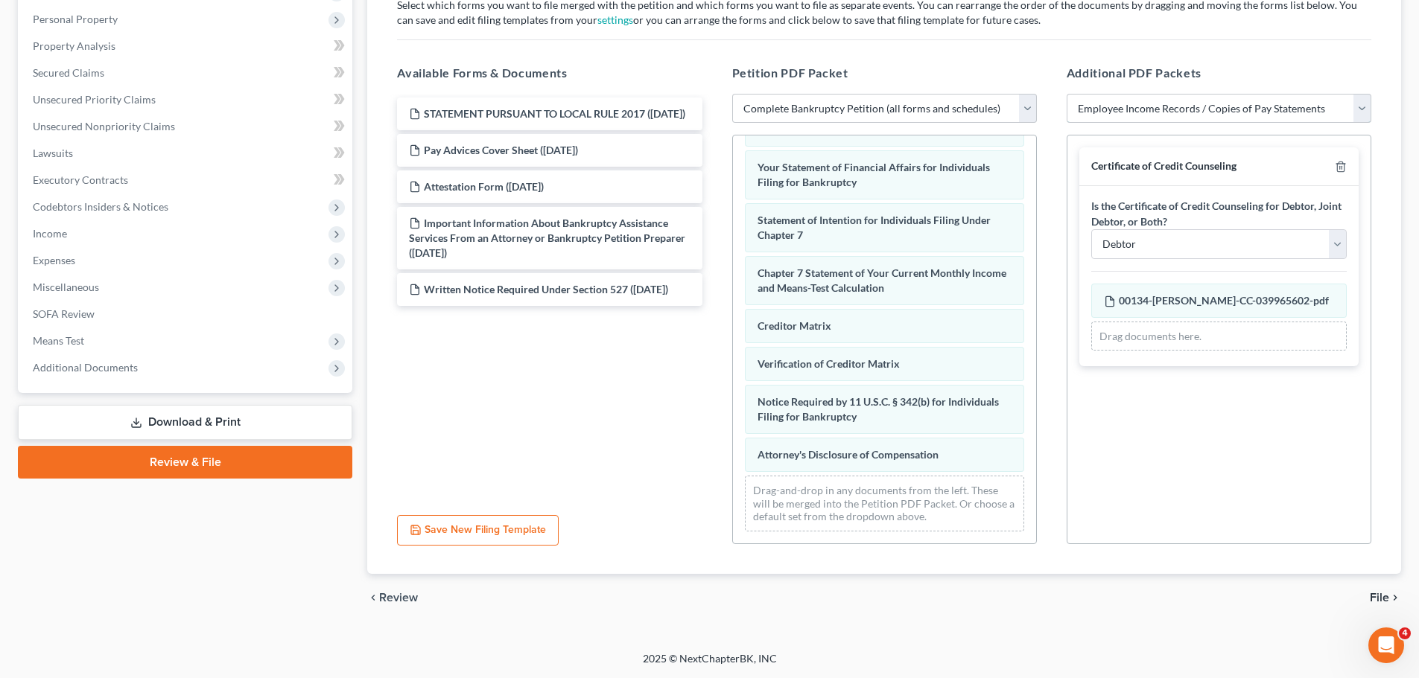
click at [1066, 94] on select "Add Event As PDF Packet Certificate of Credit Counseling Employee Income Record…" at bounding box center [1218, 109] width 305 height 30
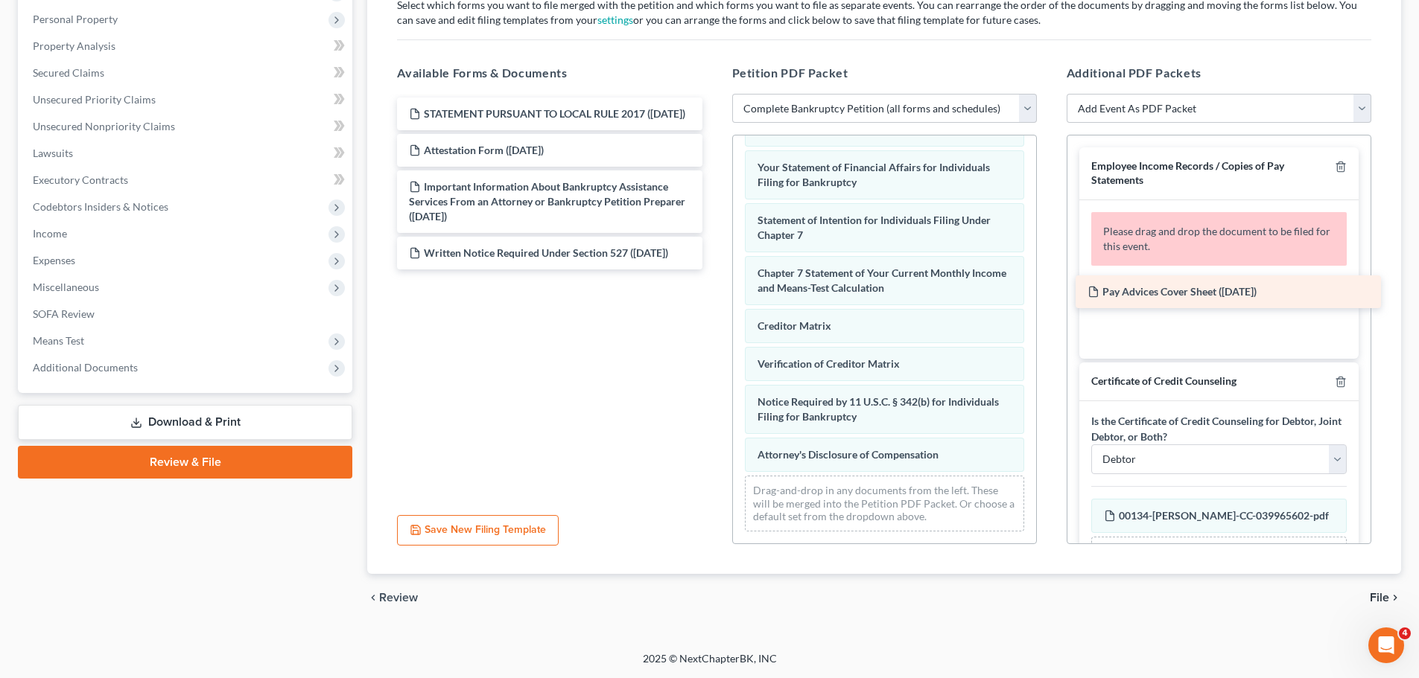
drag, startPoint x: 487, startPoint y: 161, endPoint x: 1166, endPoint y: 287, distance: 690.2
click at [713, 270] on div "Pay Advices Cover Sheet ([DATE]) STATEMENT PURSUANT TO LOCAL RULE 2017 ([DATE])…" at bounding box center [549, 184] width 328 height 172
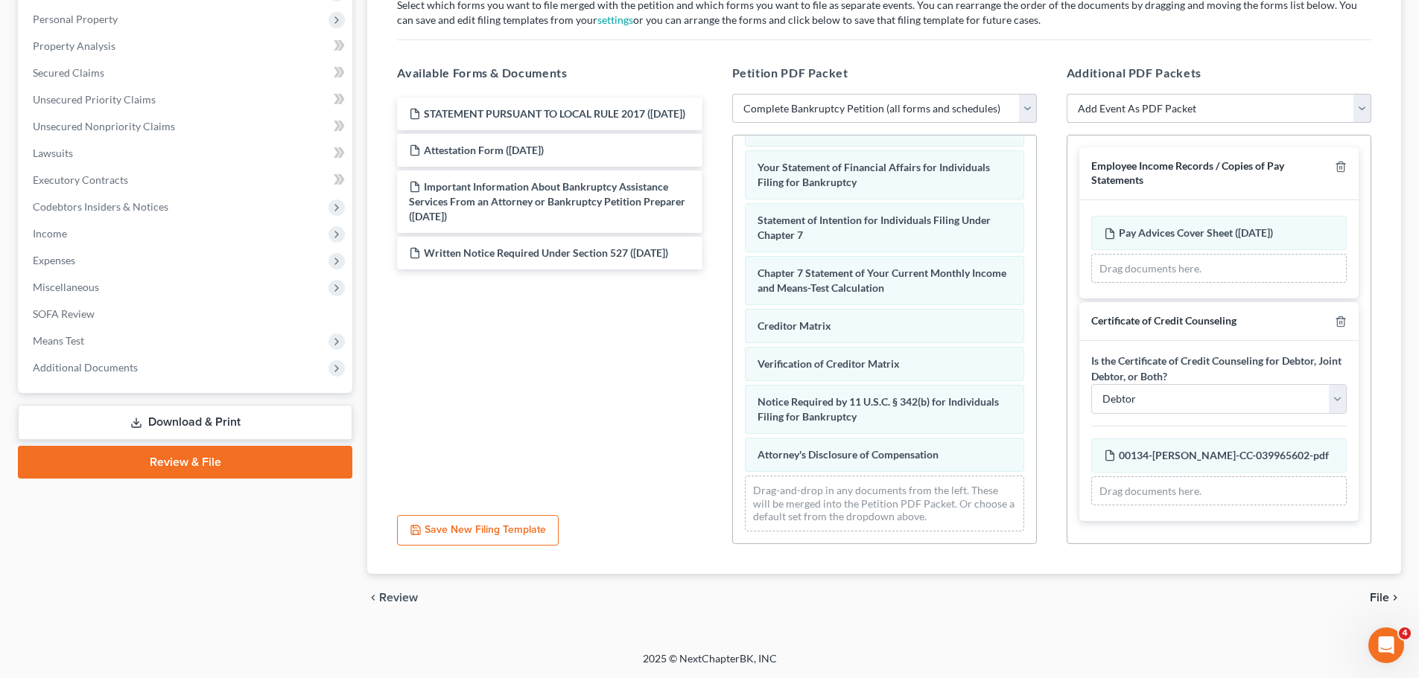
click at [1359, 107] on select "Add Event As PDF Packet Certificate of Credit Counseling Employee Income Record…" at bounding box center [1218, 109] width 305 height 30
select select "2"
click at [1066, 94] on select "Add Event As PDF Packet Certificate of Credit Counseling Employee Income Record…" at bounding box center [1218, 109] width 305 height 30
select select
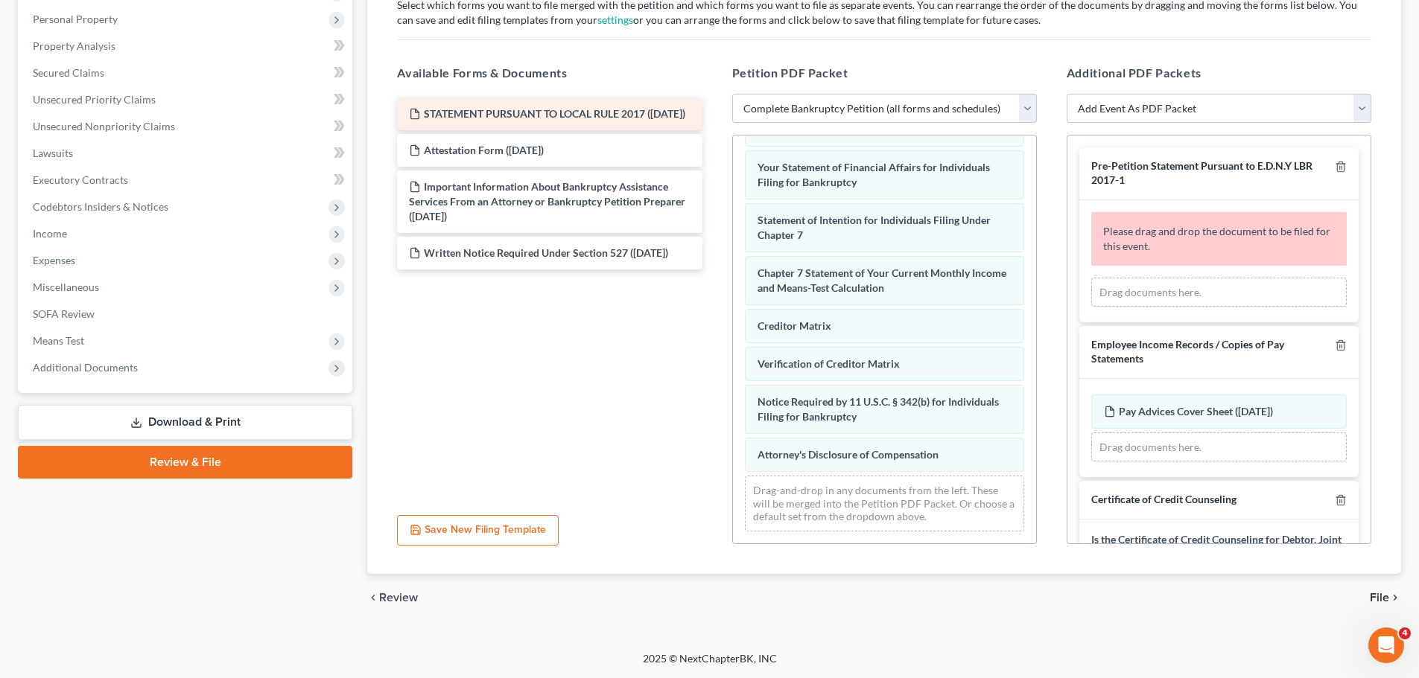
click at [489, 113] on span "STATEMENT PURSUANT TO LOCAL RULE 2017 ([DATE])" at bounding box center [554, 113] width 261 height 13
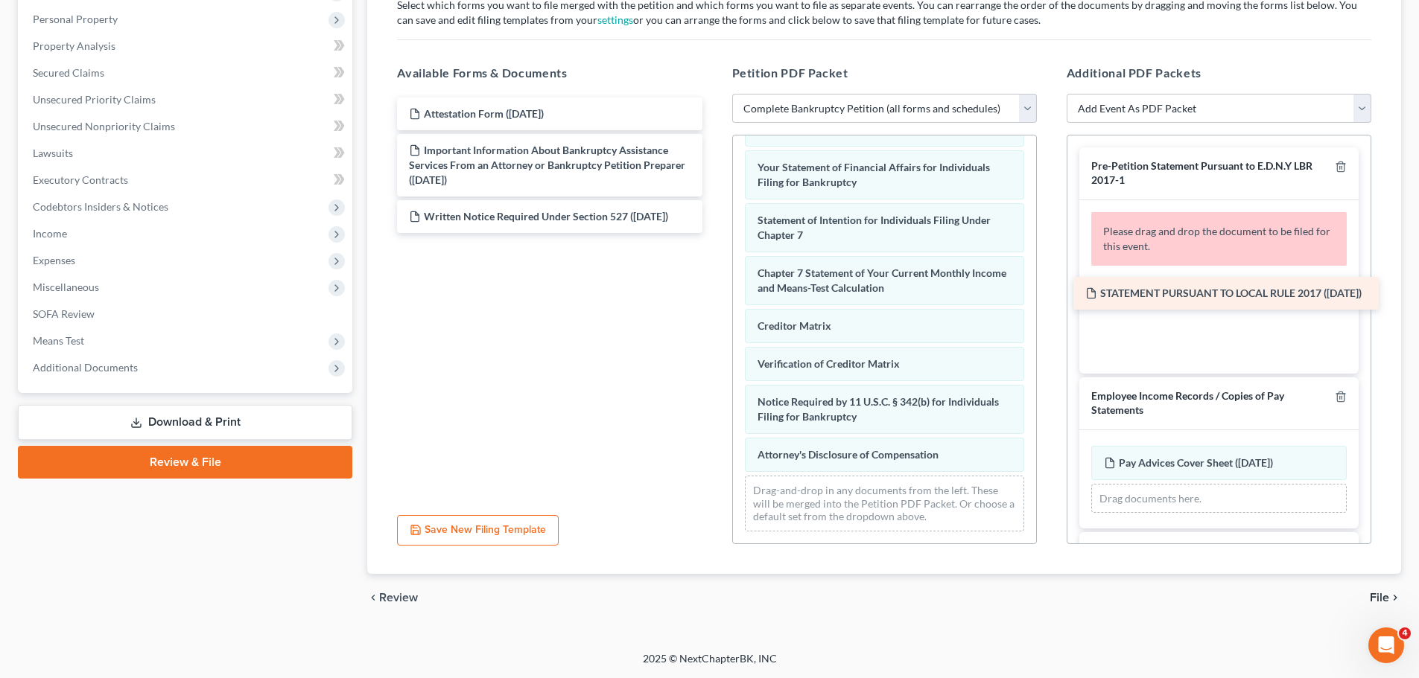
drag, startPoint x: 489, startPoint y: 113, endPoint x: 1165, endPoint y: 293, distance: 699.7
click at [713, 233] on div "STATEMENT PURSUANT TO LOCAL RULE 2017 ([DATE]) STATEMENT PURSUANT TO LOCAL RULE…" at bounding box center [549, 166] width 328 height 136
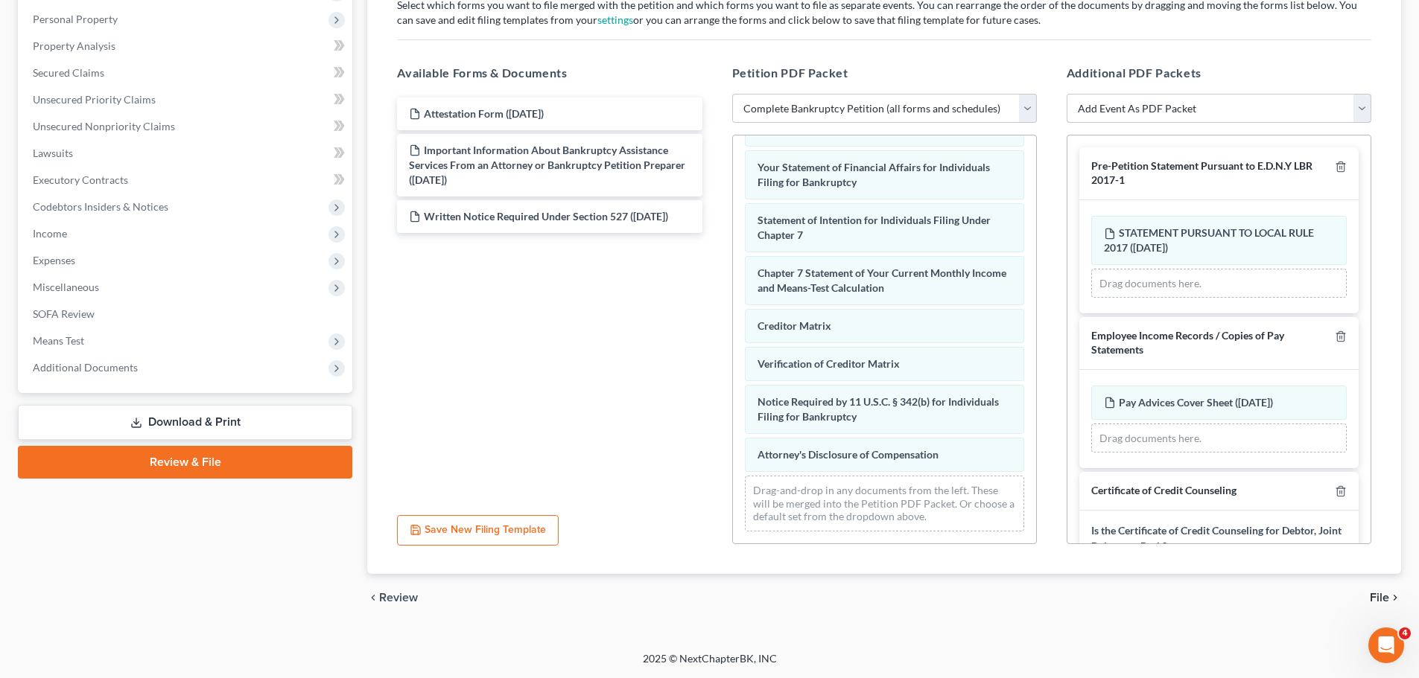
click at [1360, 112] on select "Add Event As PDF Packet Certificate of Credit Counseling Employee Income Record…" at bounding box center [1218, 109] width 305 height 30
click at [1312, 63] on div "Additional PDF Packets Add Event As PDF Packet Certificate of Credit Counseling…" at bounding box center [1219, 304] width 334 height 505
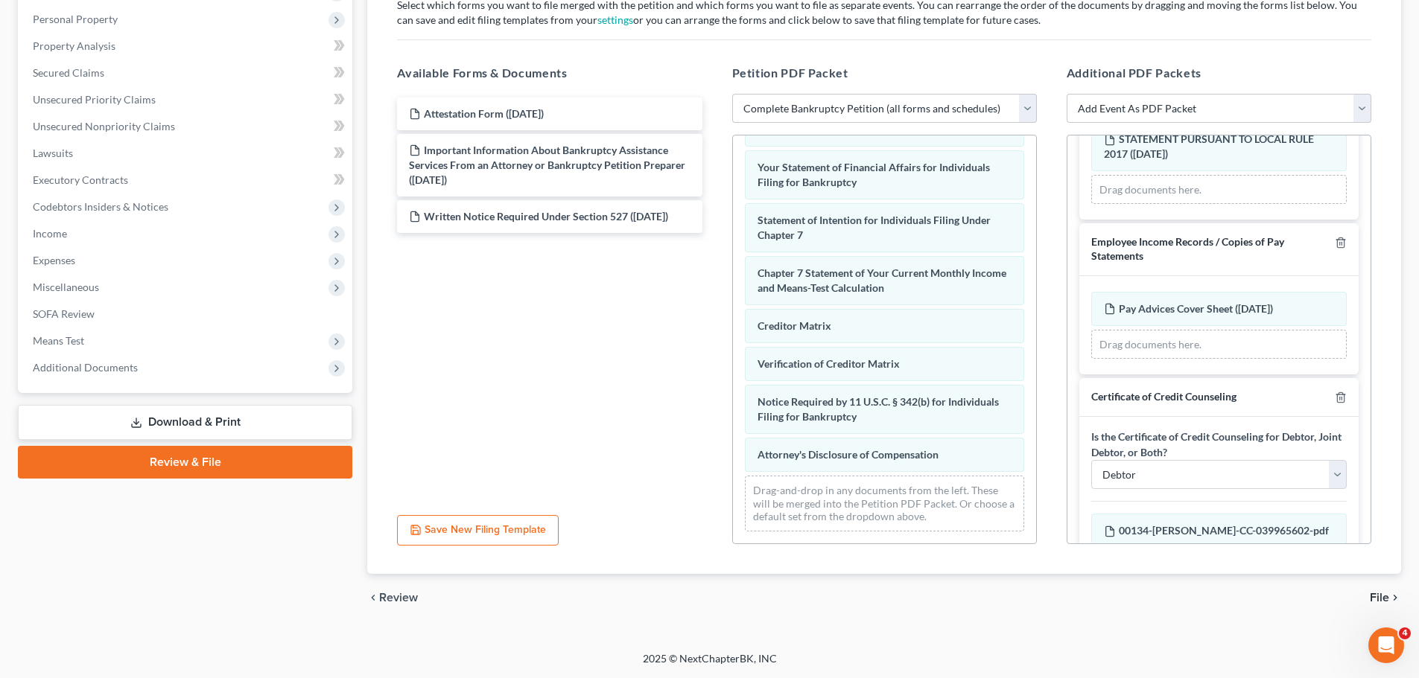
scroll to position [159, 0]
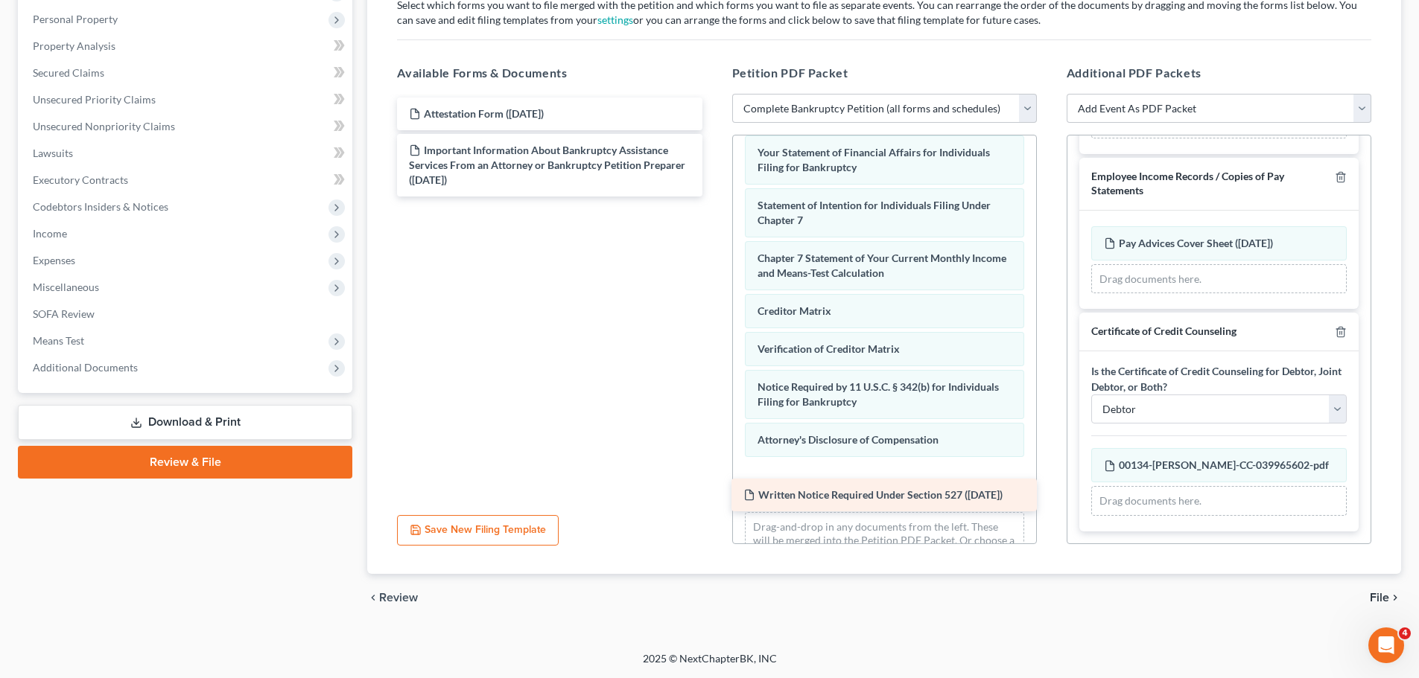
drag, startPoint x: 475, startPoint y: 217, endPoint x: 810, endPoint y: 496, distance: 435.2
click at [713, 197] on div "Written Notice Required Under Section 527 ([DATE]) Attestation Form ([DATE]) Im…" at bounding box center [549, 147] width 328 height 99
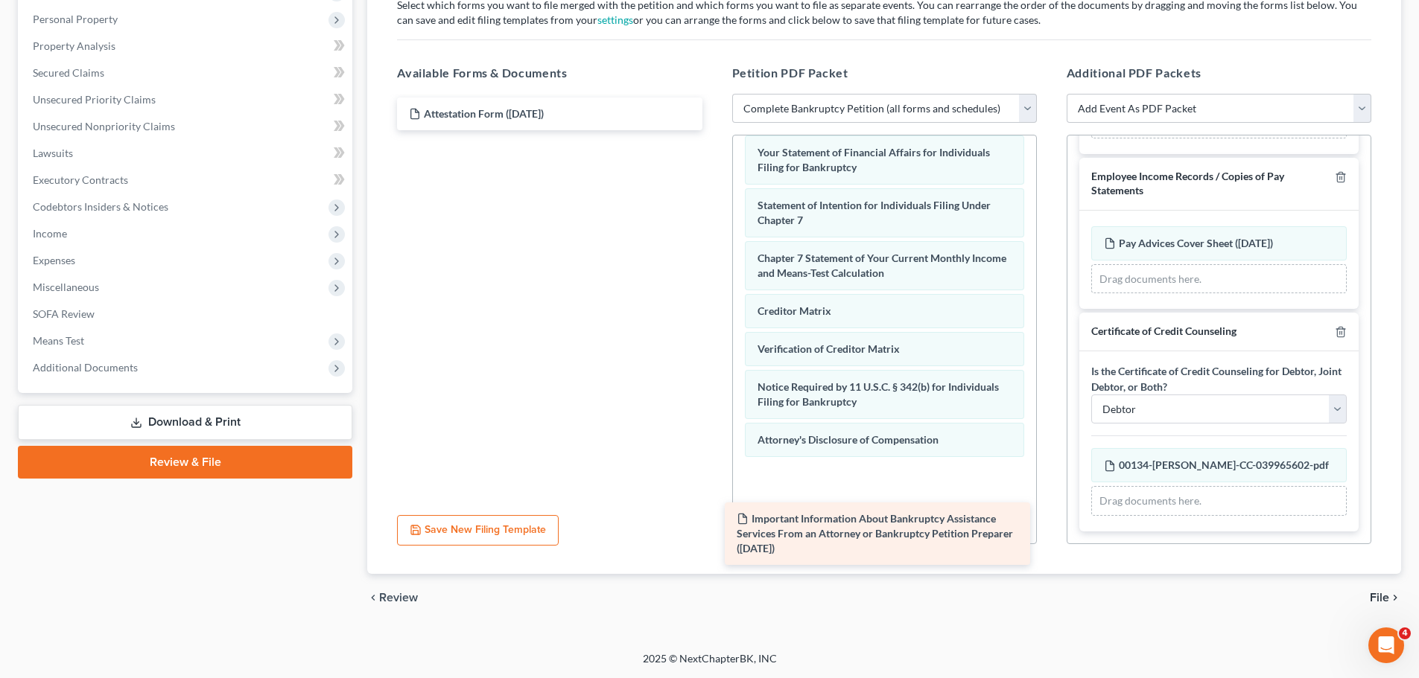
drag, startPoint x: 472, startPoint y: 159, endPoint x: 804, endPoint y: 525, distance: 493.5
click at [713, 130] on div "Important Information About Bankruptcy Assistance Services From an Attorney or …" at bounding box center [549, 114] width 328 height 33
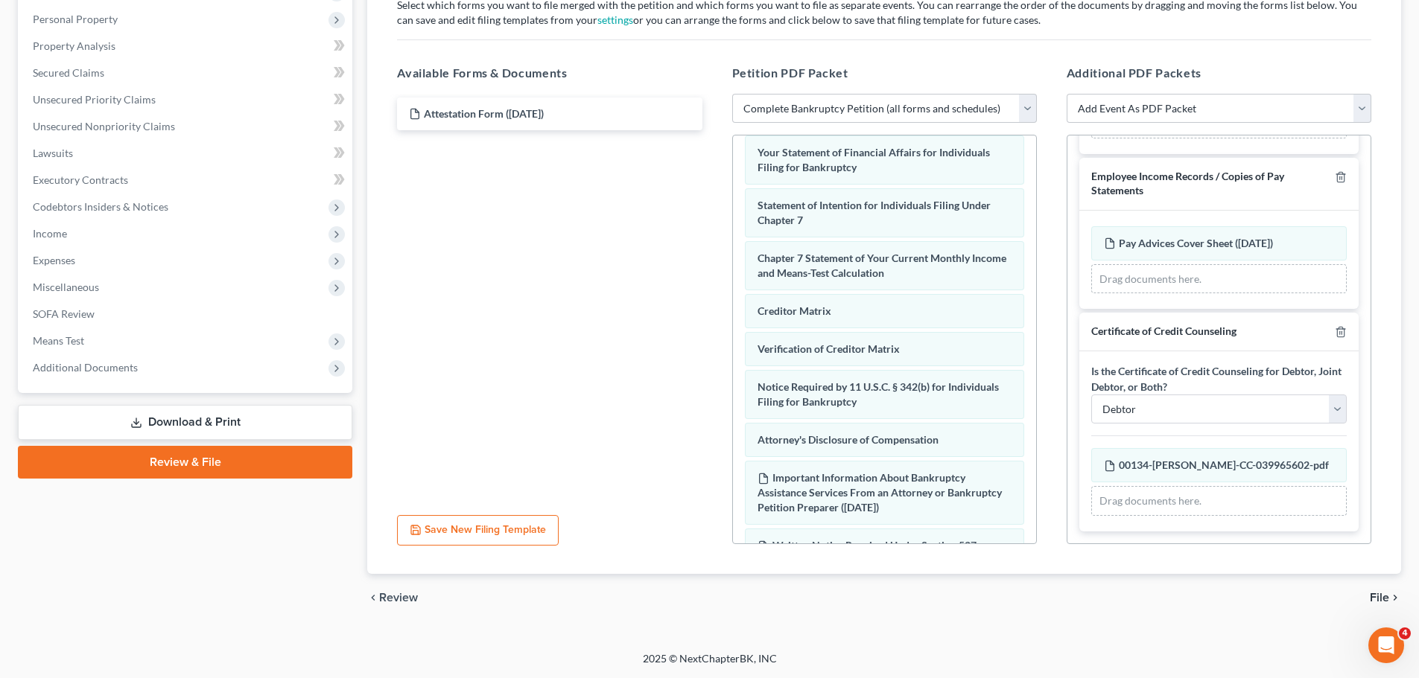
click at [1058, 635] on div "[PERSON_NAME] Upgraded Chapter Chapter 7 Status Lead District NYEB Preview Peti…" at bounding box center [709, 228] width 1419 height 848
click at [1378, 595] on span "File" at bounding box center [1379, 598] width 19 height 12
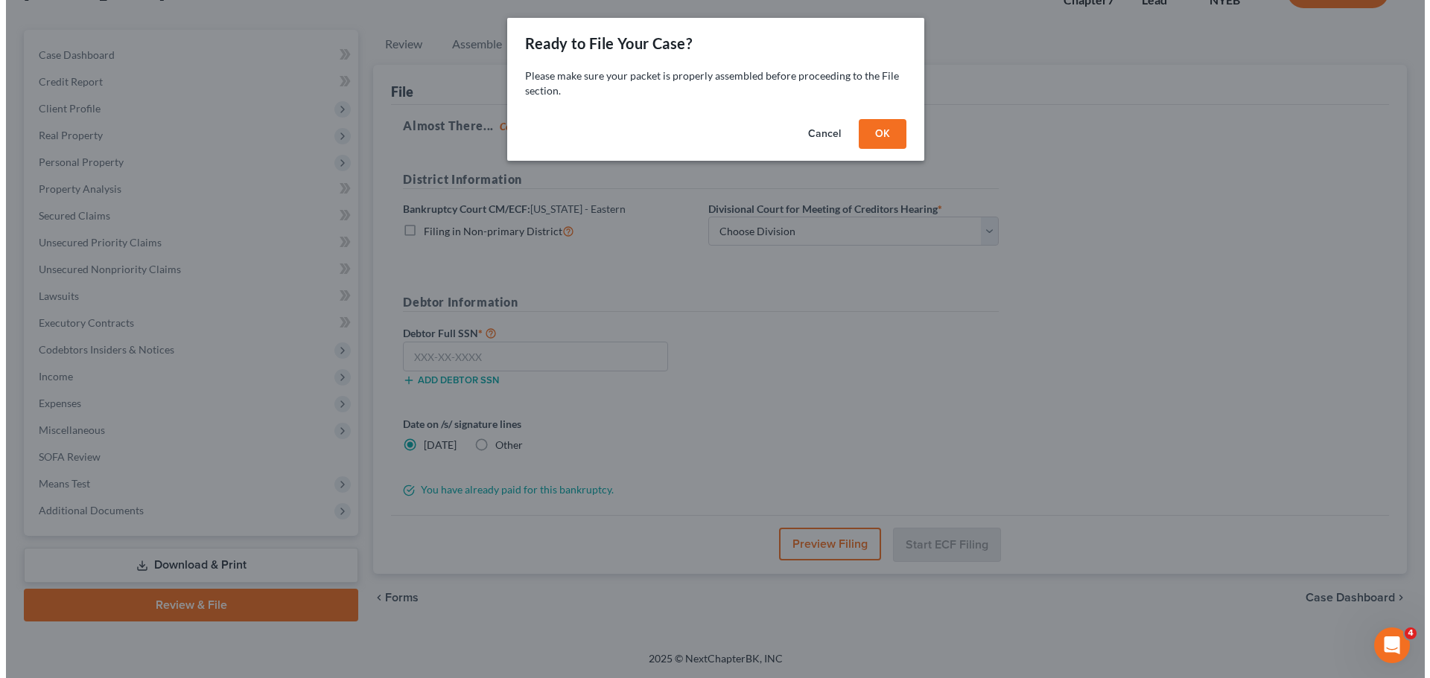
scroll to position [113, 0]
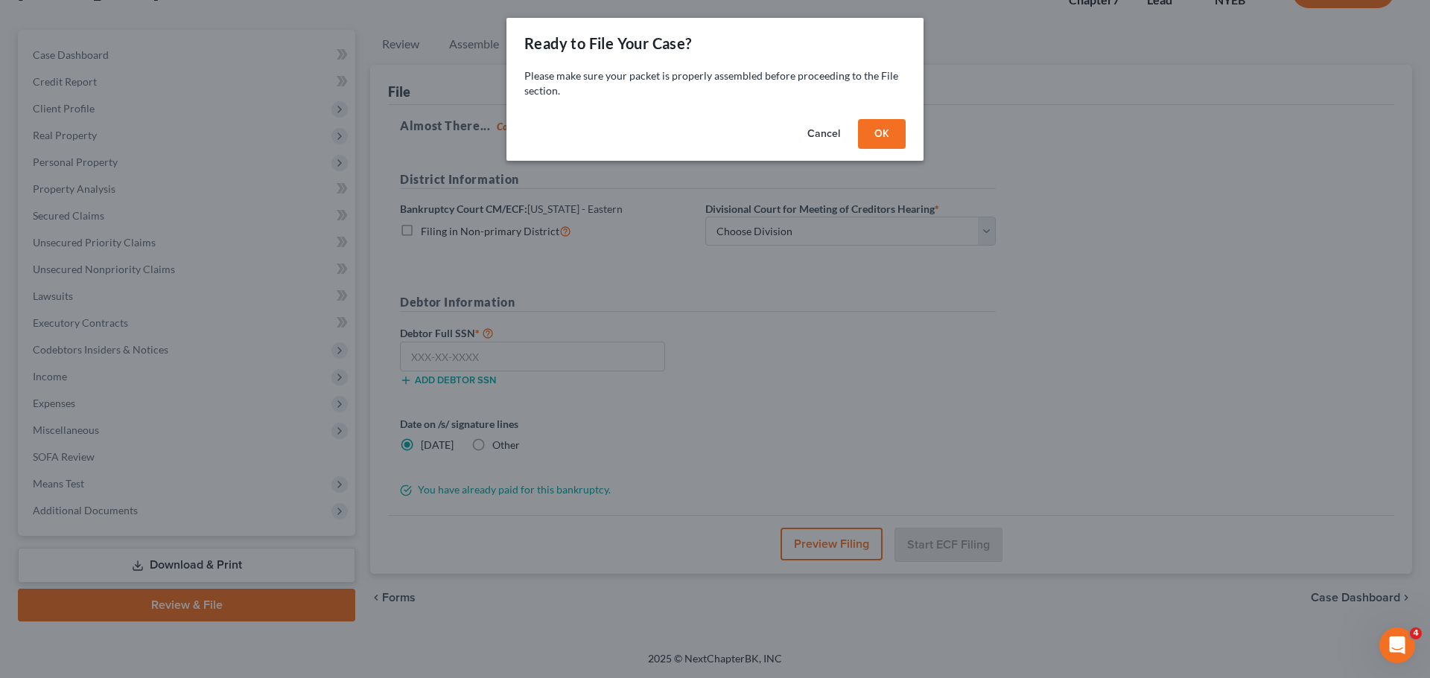
click at [877, 130] on button "OK" at bounding box center [882, 134] width 48 height 30
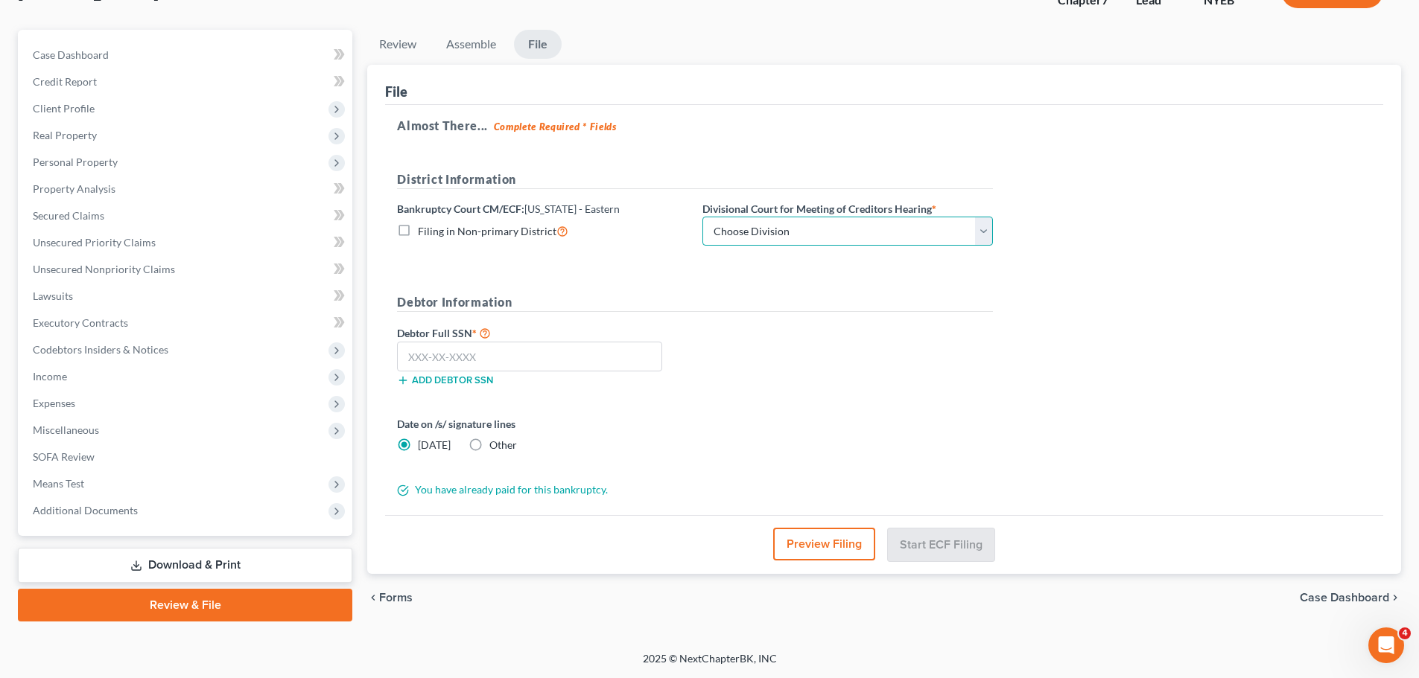
click at [979, 231] on select "Choose Division [GEOGRAPHIC_DATA]" at bounding box center [847, 232] width 290 height 30
select select "0"
click at [702, 217] on select "Choose Division [GEOGRAPHIC_DATA]" at bounding box center [847, 232] width 290 height 30
click at [426, 349] on input "text" at bounding box center [529, 357] width 265 height 30
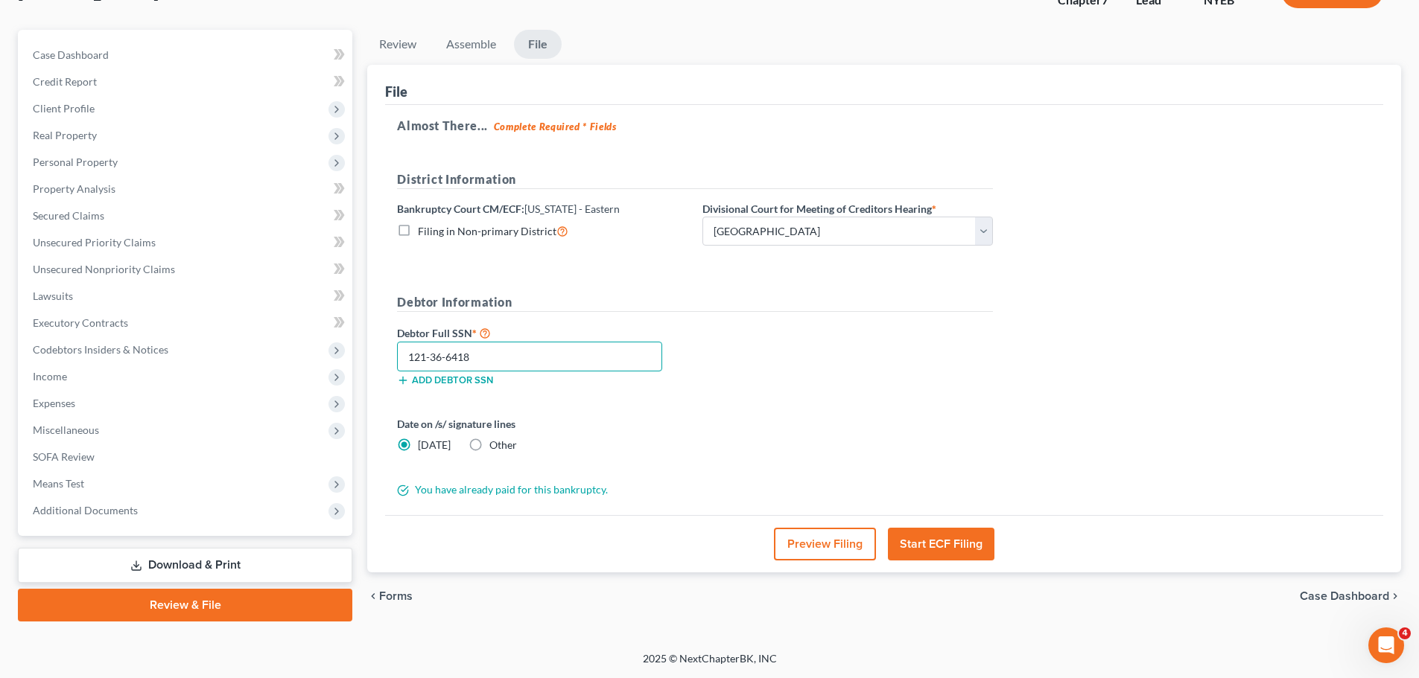
type input "121-36-6418"
click at [839, 547] on button "Preview Filing" at bounding box center [825, 544] width 102 height 33
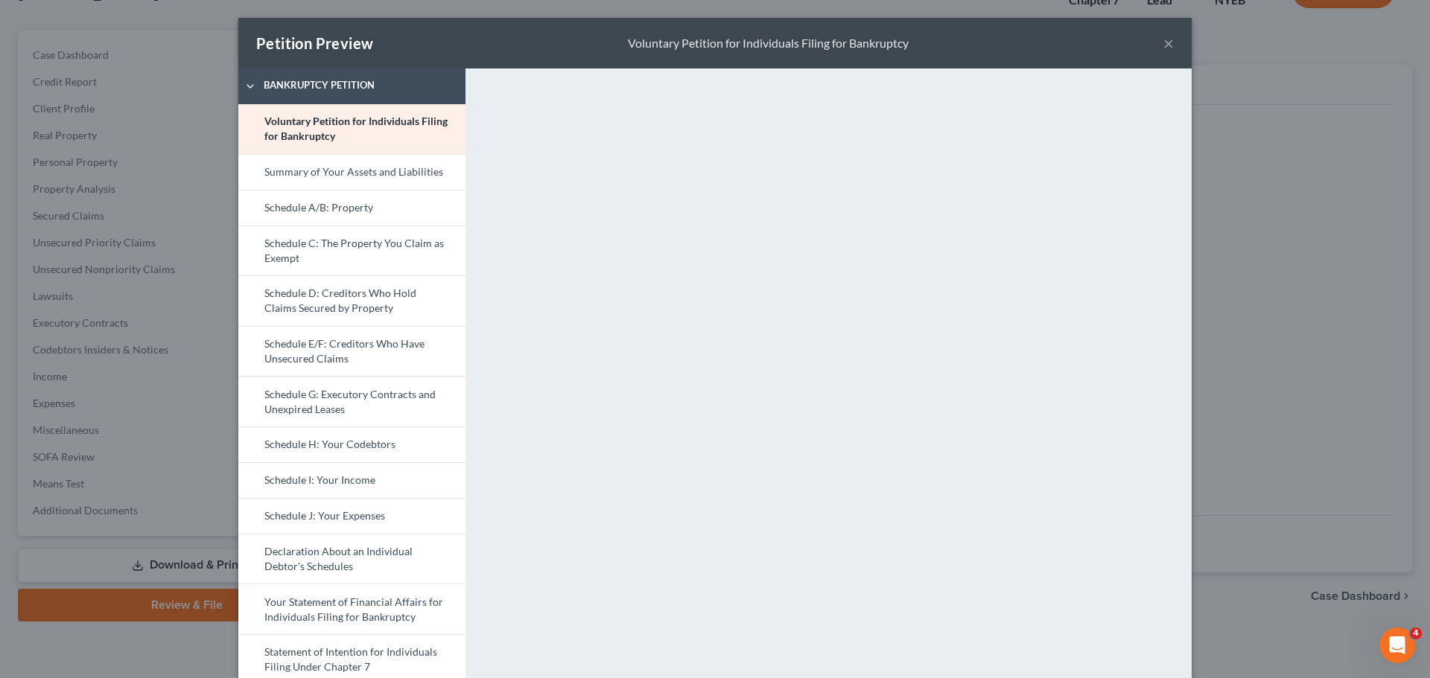
click at [1166, 40] on button "×" at bounding box center [1168, 43] width 10 height 18
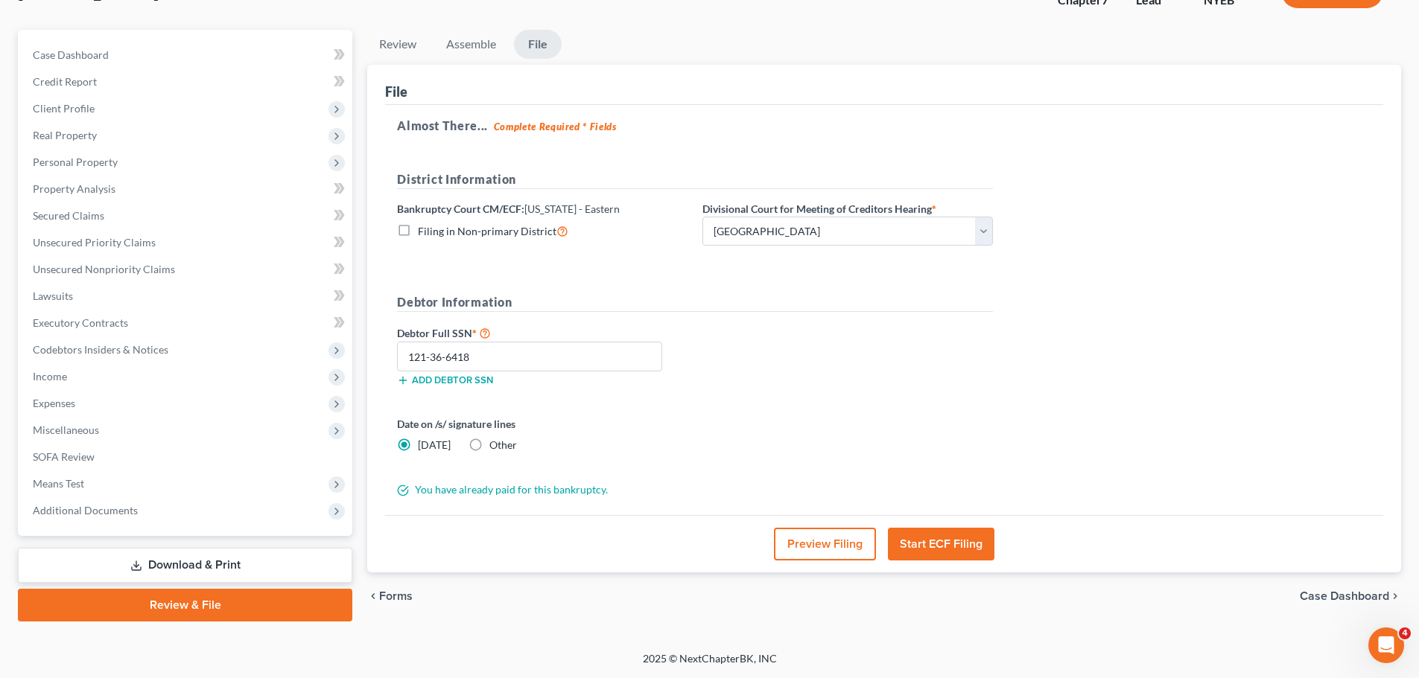
click at [941, 541] on button "Start ECF Filing" at bounding box center [941, 544] width 107 height 33
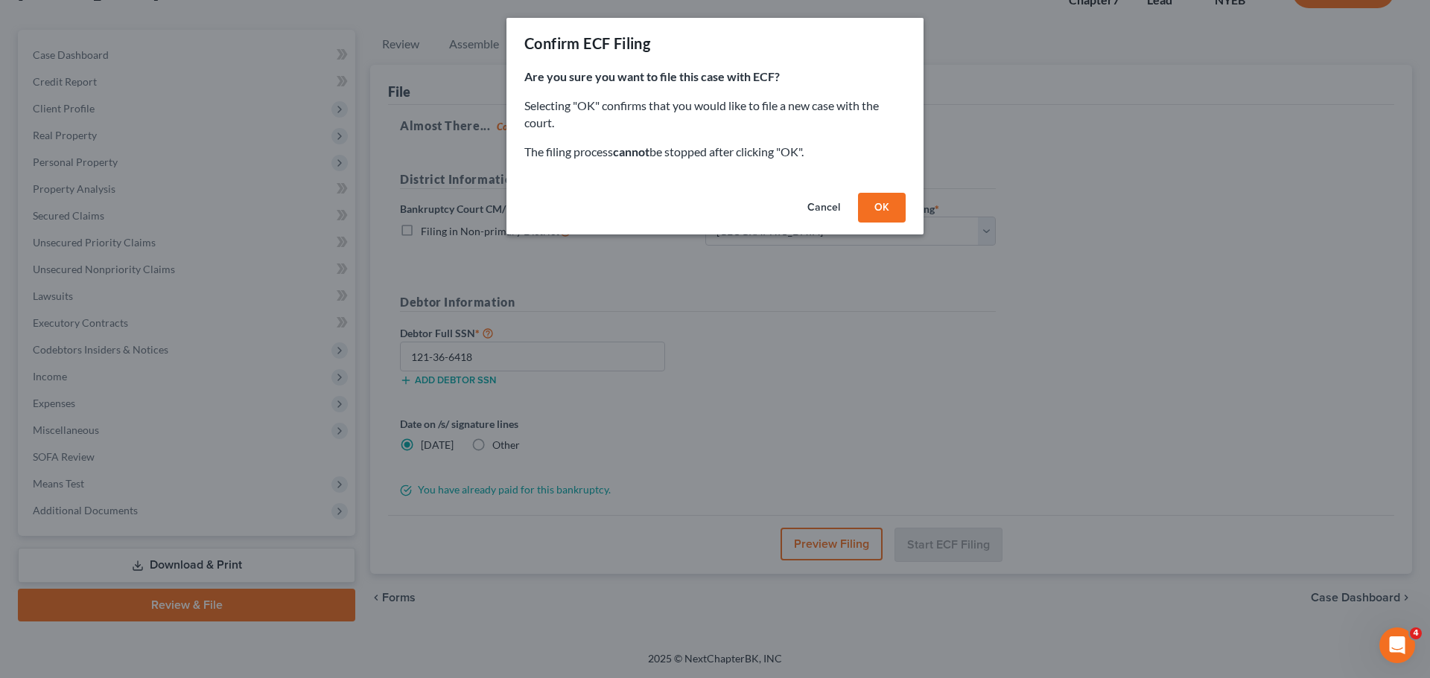
click at [872, 206] on button "OK" at bounding box center [882, 208] width 48 height 30
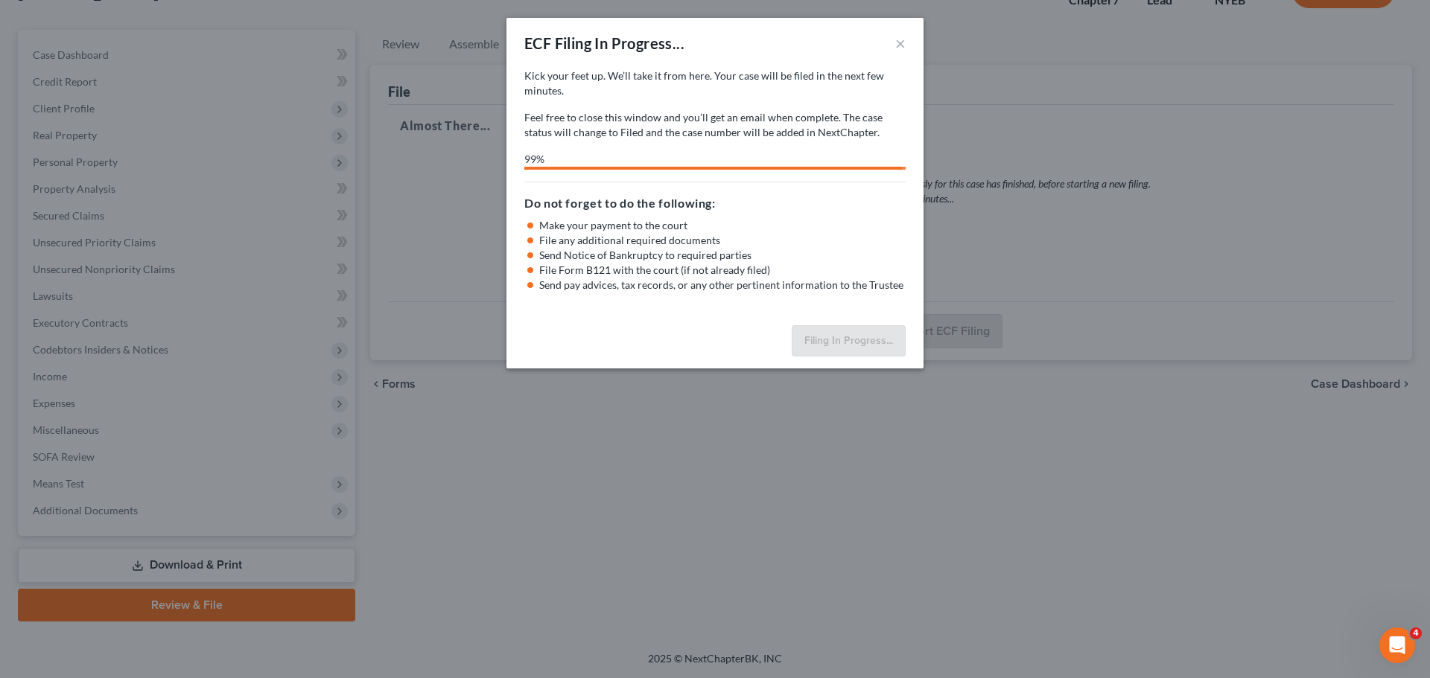
select select "0"
